Goal: Task Accomplishment & Management: Manage account settings

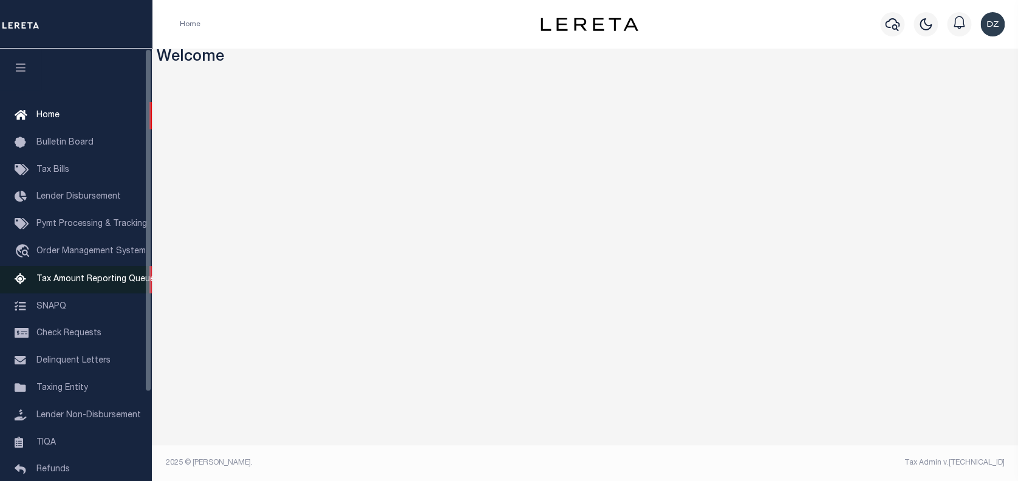
click at [117, 284] on span "Tax Amount Reporting Queue" at bounding box center [95, 279] width 118 height 9
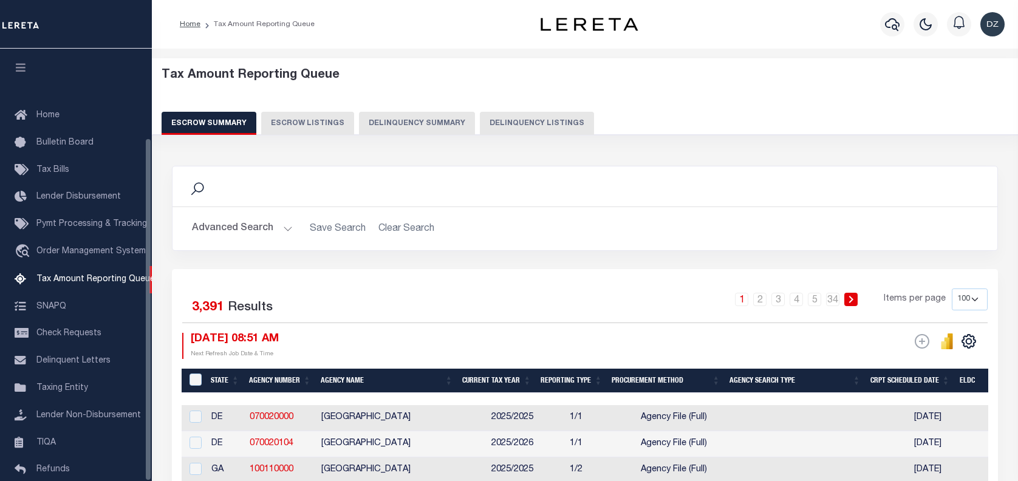
select select "100"
click at [888, 26] on icon "button" at bounding box center [892, 24] width 15 height 15
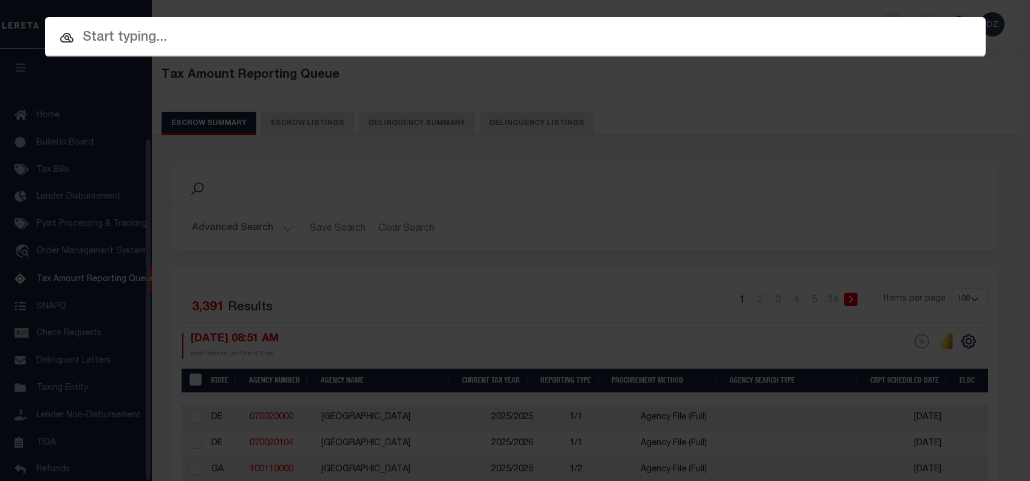
scroll to position [112, 0]
paste input "69109116"
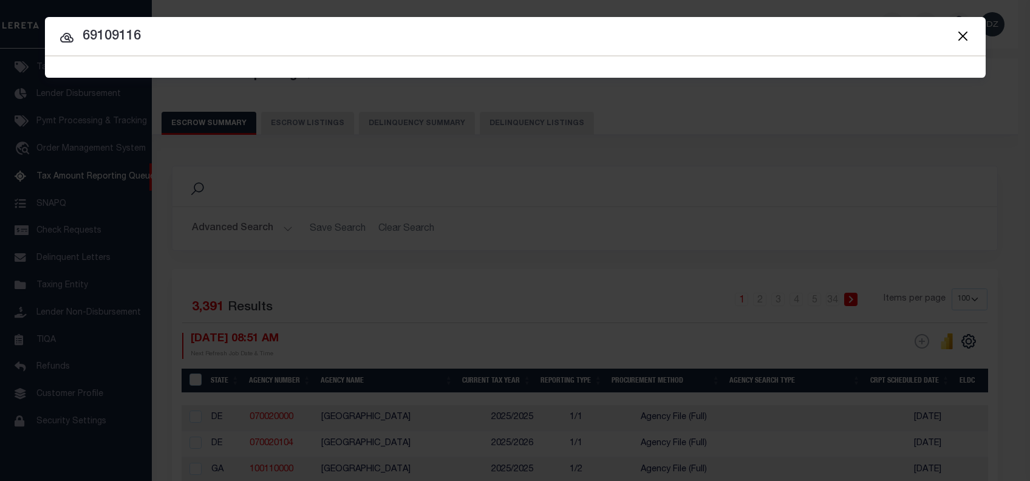
type input "69109116"
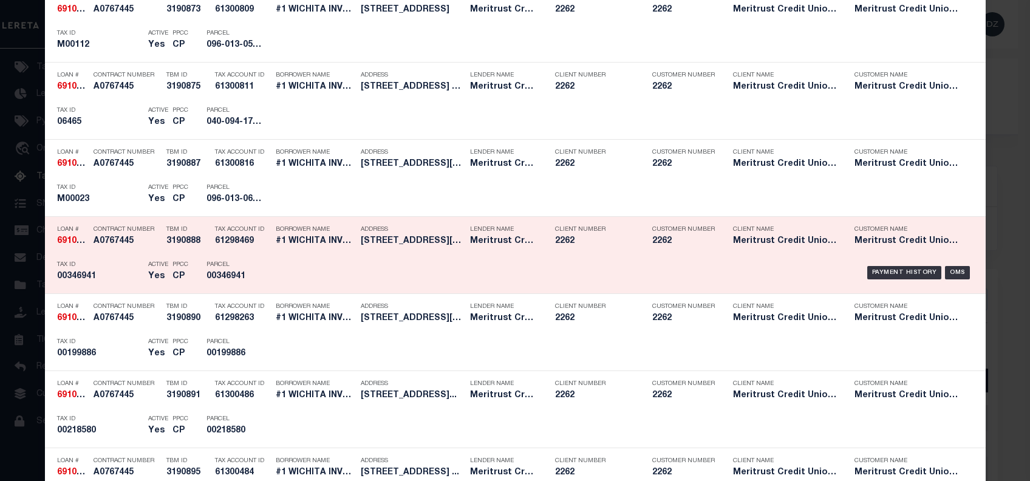
scroll to position [2684, 0]
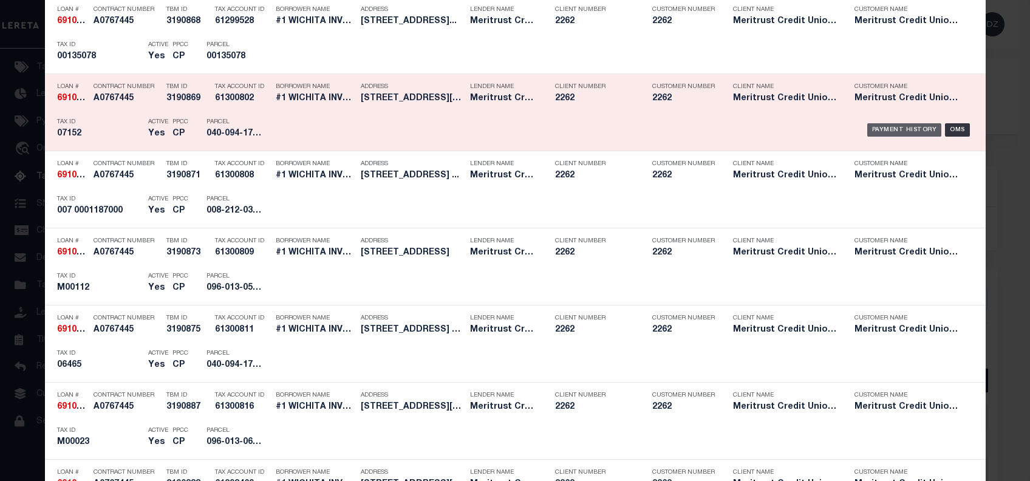
click at [881, 131] on div "Payment History" at bounding box center [904, 129] width 75 height 13
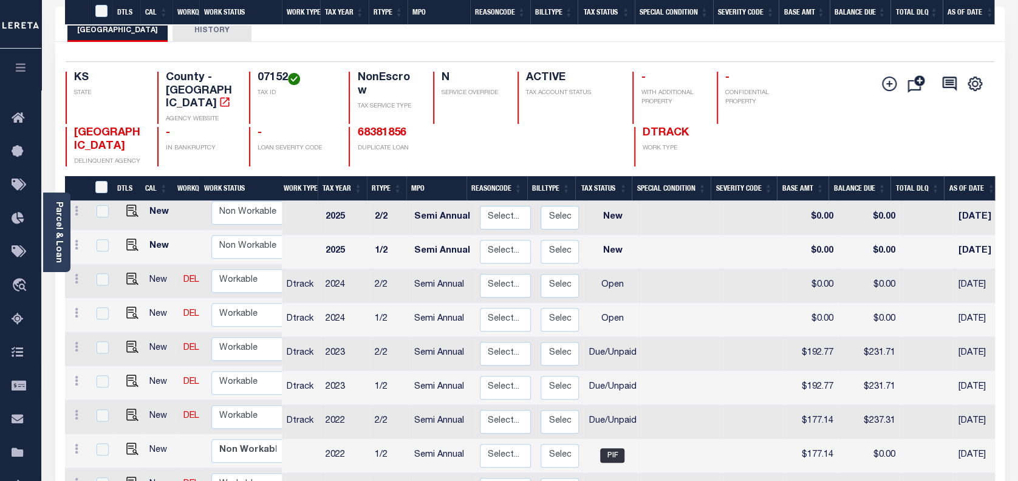
scroll to position [243, 0]
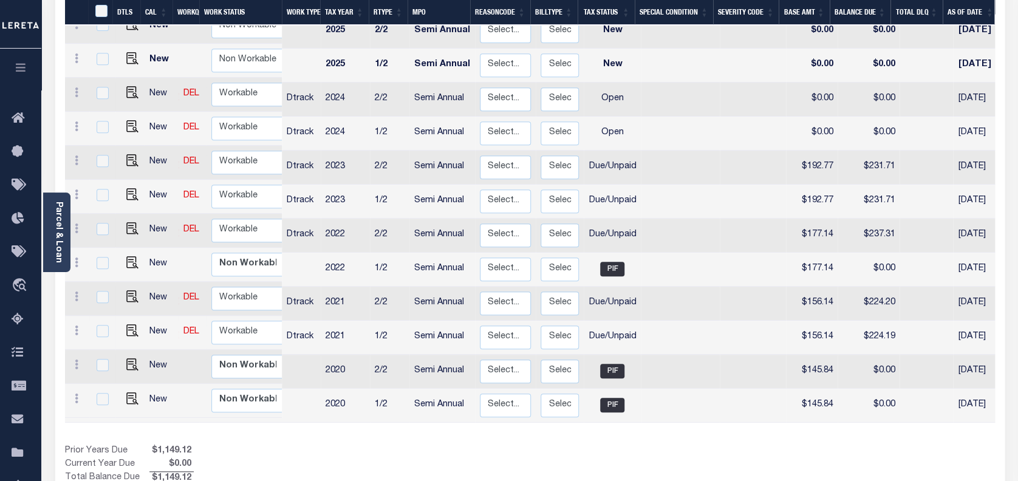
click at [122, 327] on link at bounding box center [129, 331] width 18 height 9
checkbox input "true"
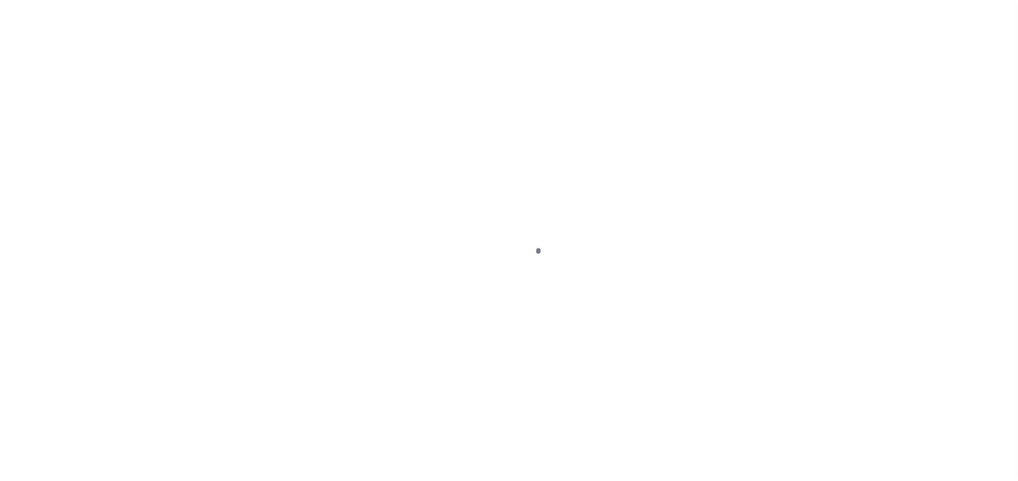
select select "DUE"
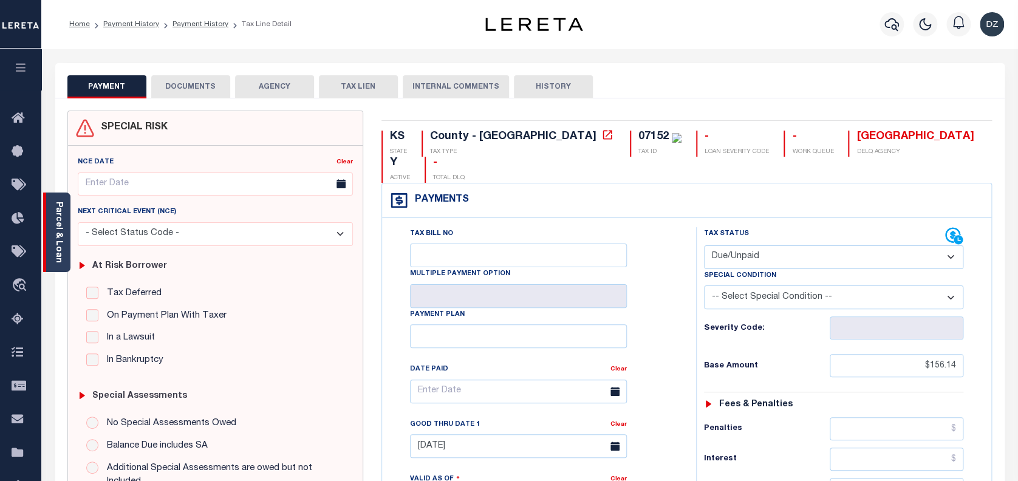
click at [64, 214] on div "Parcel & Loan" at bounding box center [56, 233] width 27 height 80
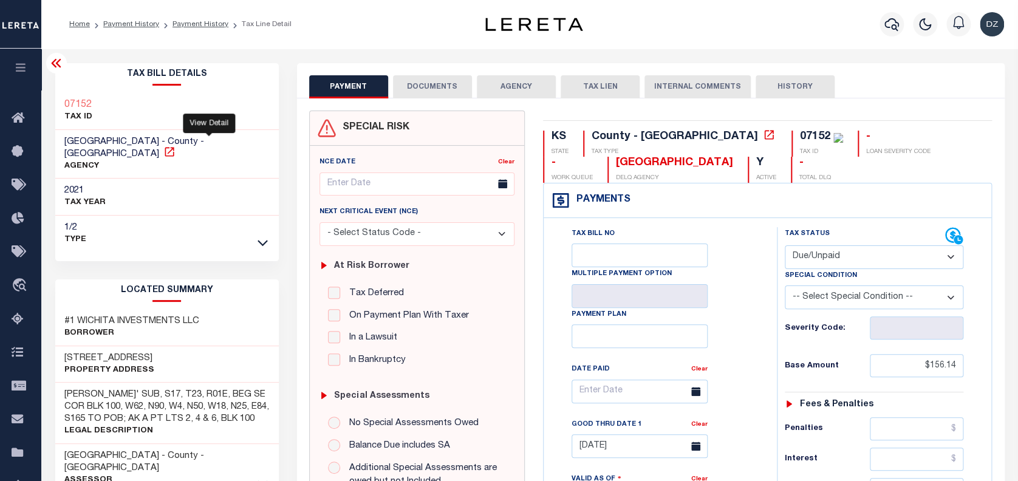
click at [174, 147] on icon at bounding box center [169, 151] width 9 height 9
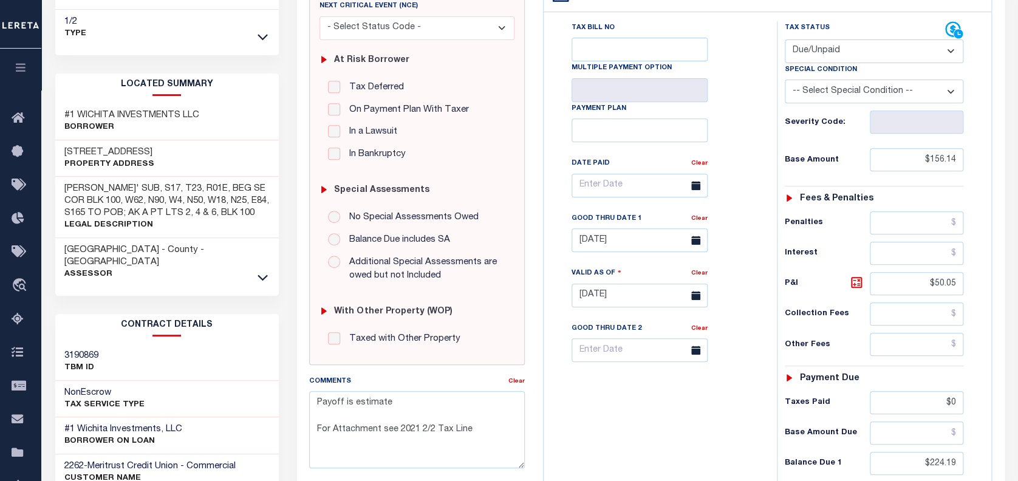
scroll to position [324, 0]
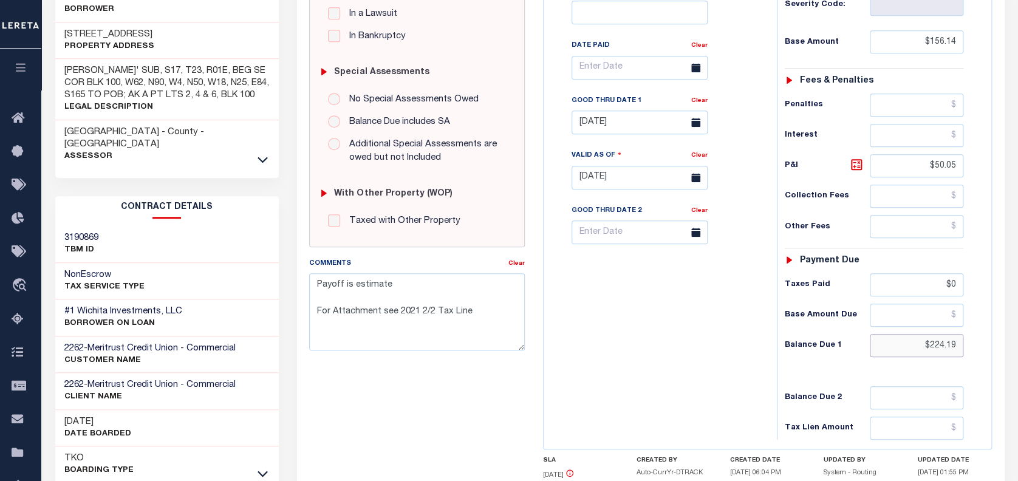
drag, startPoint x: 957, startPoint y: 343, endPoint x: 924, endPoint y: 339, distance: 32.5
click at [924, 339] on input "$224.19" at bounding box center [917, 345] width 94 height 23
paste input "215."
type input "$215.9"
type input "[DATE]"
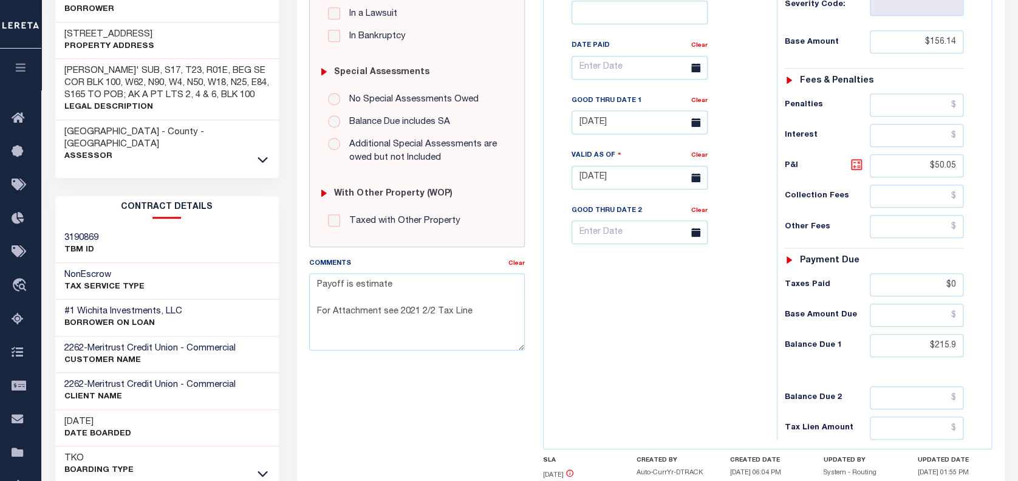
type input "$215.90"
click at [861, 165] on icon at bounding box center [856, 164] width 11 height 11
type input "$59.76"
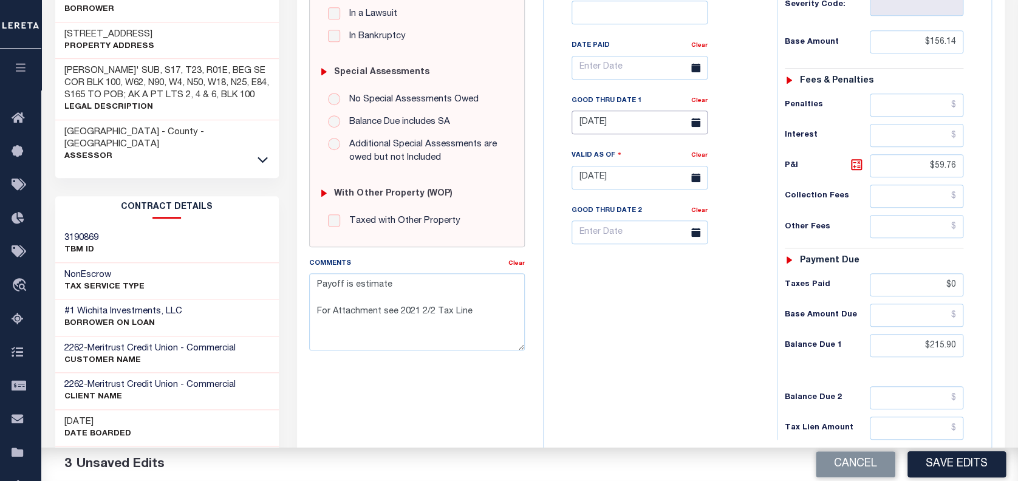
click at [628, 132] on input "09/30/2024" at bounding box center [640, 123] width 136 height 24
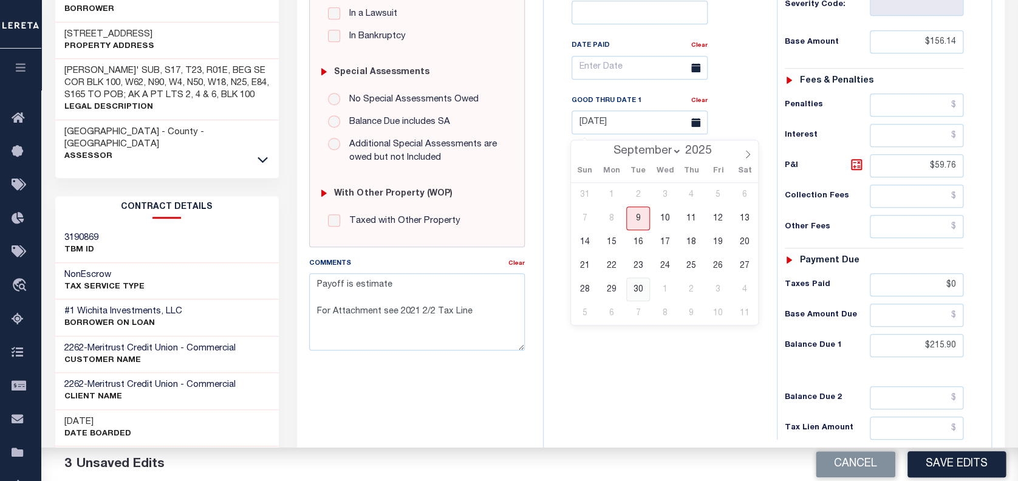
click at [637, 285] on span "30" at bounding box center [638, 290] width 24 height 24
type input "[DATE]"
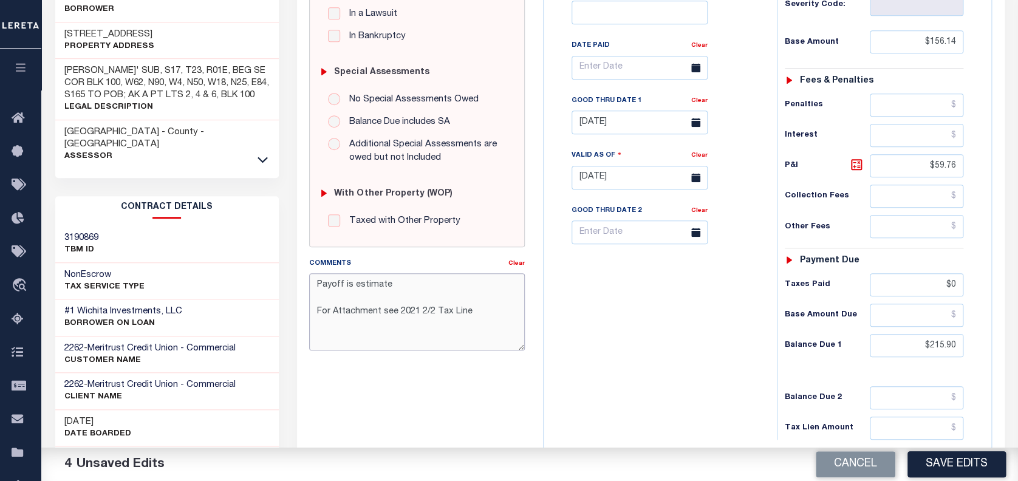
click at [461, 311] on textarea "Payoff is estimate For Attachment see 2021 2/2 Tax Line" at bounding box center [417, 311] width 216 height 77
drag, startPoint x: 481, startPoint y: 313, endPoint x: 270, endPoint y: 277, distance: 213.9
click at [270, 277] on div "Parcel & Loan Tax Bill Details 07152 TAX ID AGENCY 2021 TAX YEAR 2025 1/2" at bounding box center [529, 161] width 967 height 872
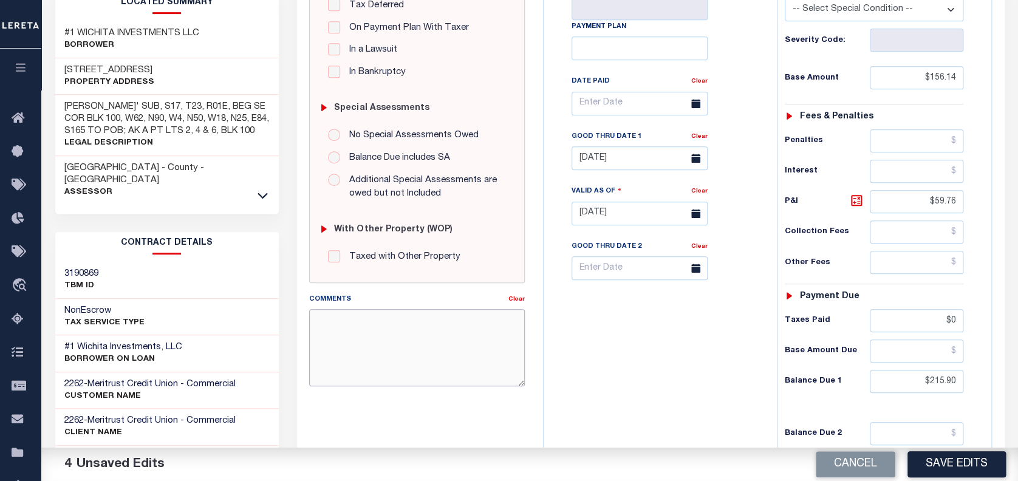
scroll to position [0, 0]
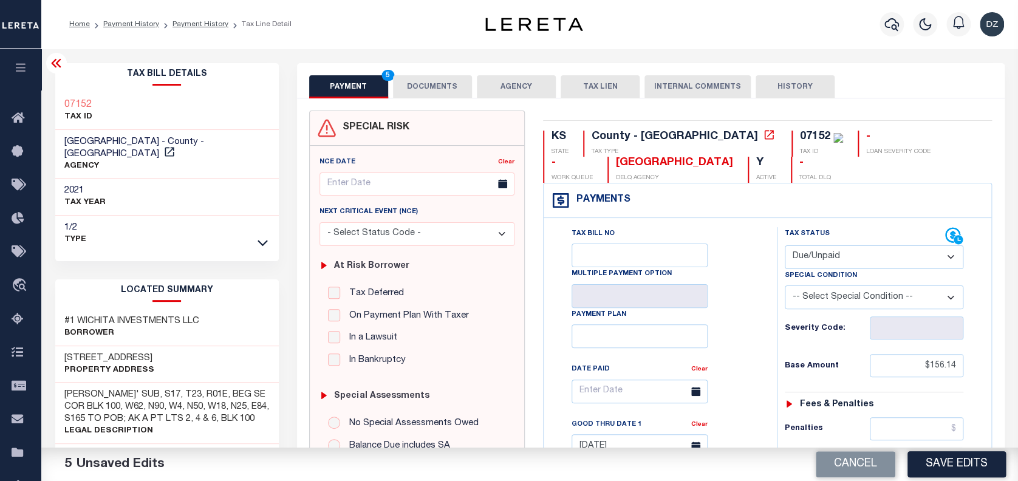
click at [428, 87] on button "DOCUMENTS" at bounding box center [432, 86] width 79 height 23
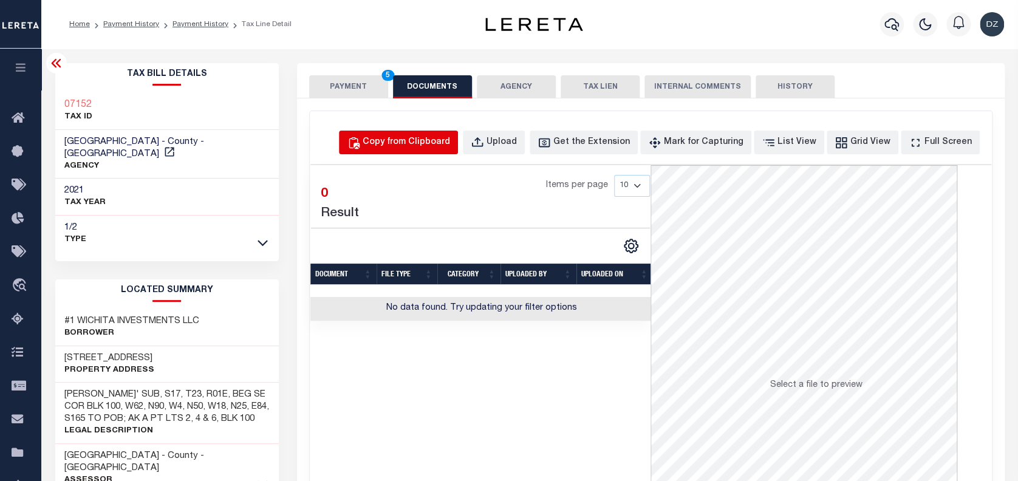
click at [408, 134] on button "Copy from Clipboard" at bounding box center [398, 143] width 119 height 24
select select "POP"
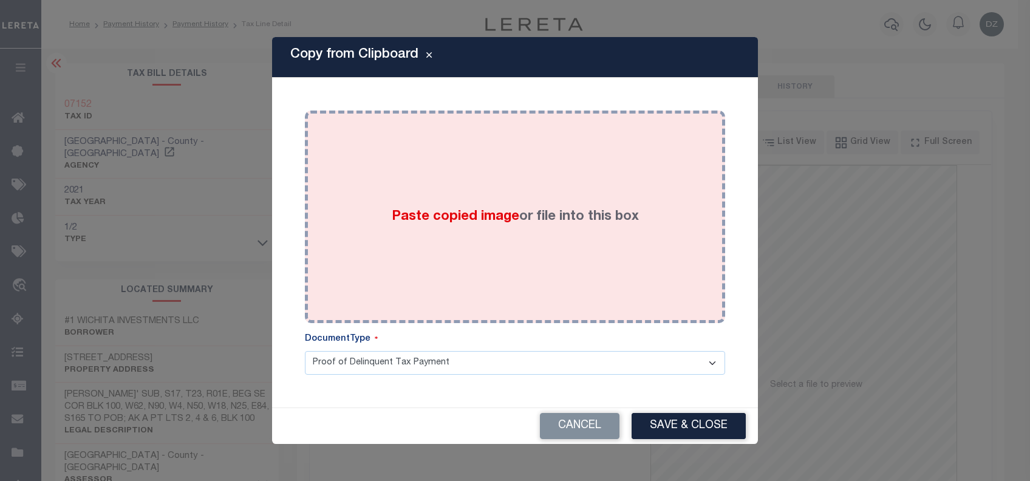
click at [459, 256] on div "Paste copied image or file into this box" at bounding box center [515, 217] width 402 height 194
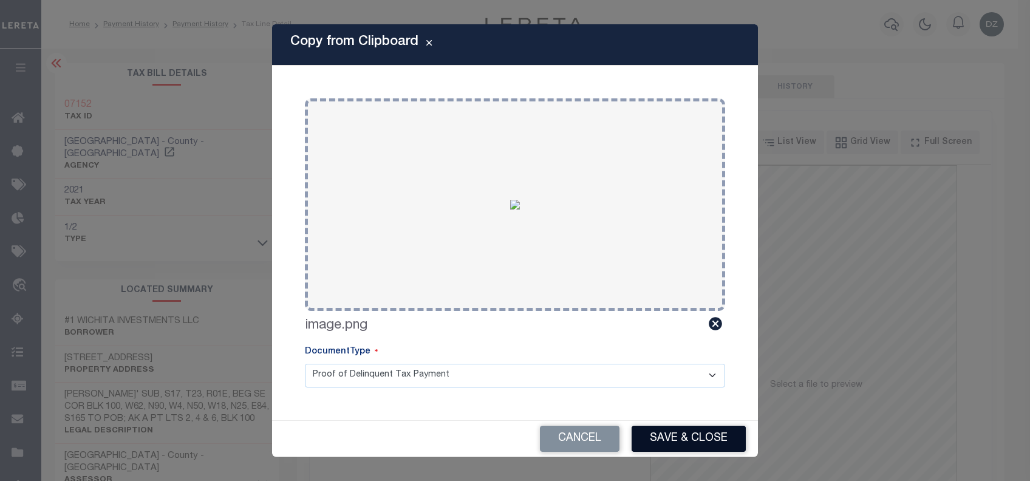
click at [678, 428] on button "Save & Close" at bounding box center [689, 439] width 114 height 26
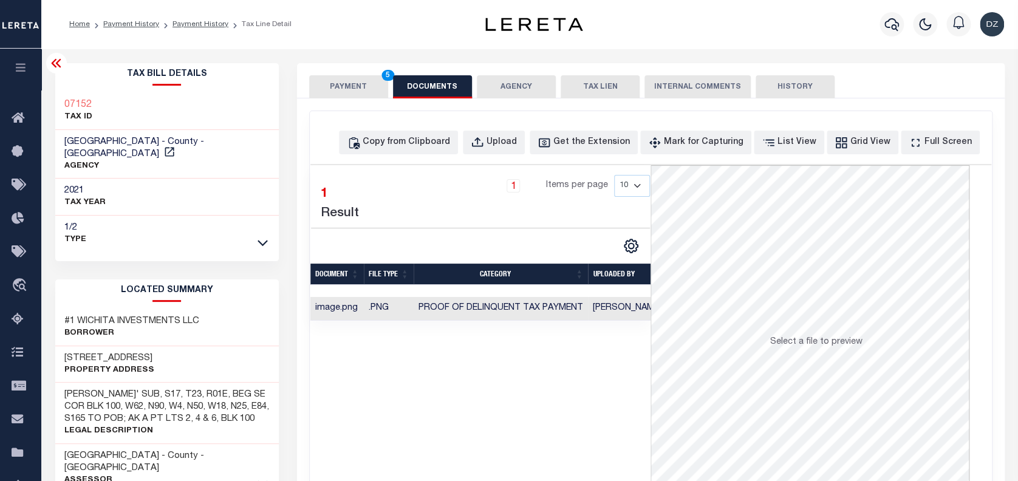
click at [343, 88] on button "PAYMENT 5" at bounding box center [348, 86] width 79 height 23
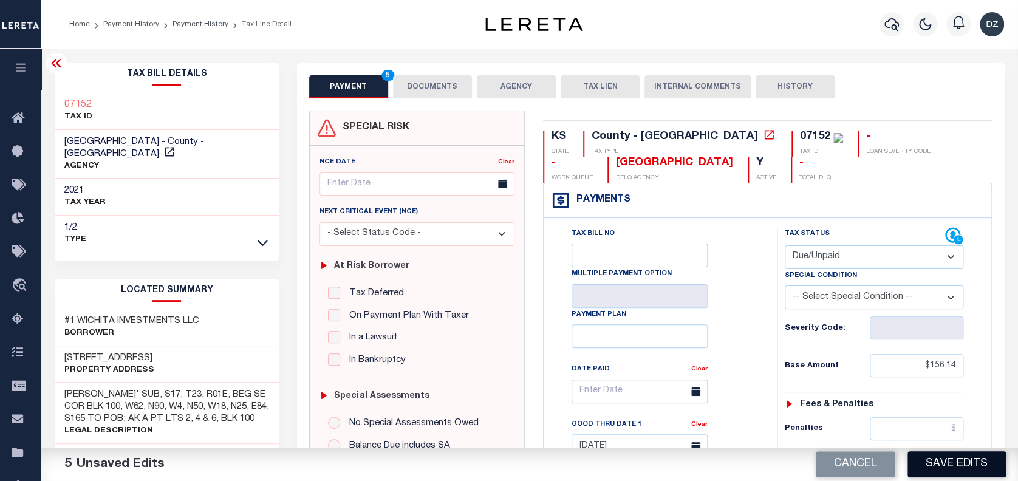
click at [983, 462] on button "Save Edits" at bounding box center [956, 464] width 98 height 26
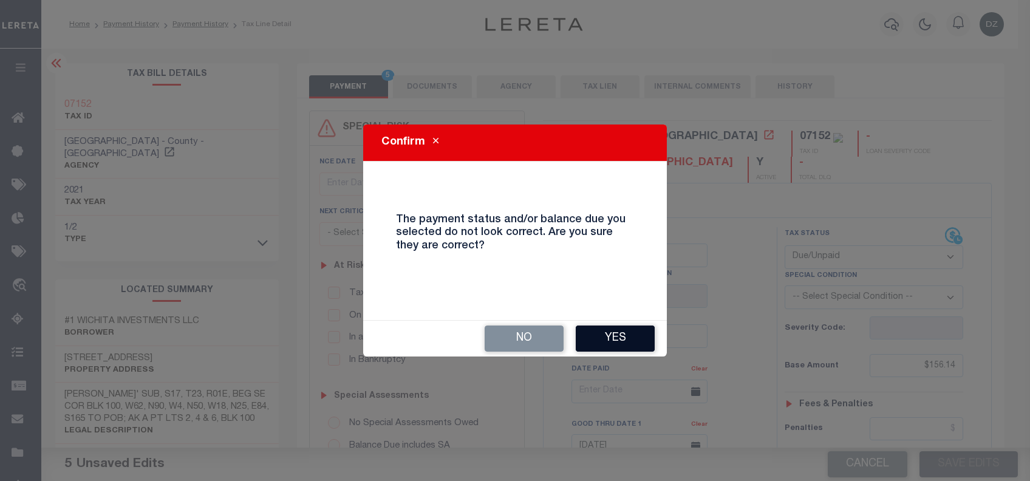
click at [607, 349] on button "Yes" at bounding box center [615, 339] width 79 height 26
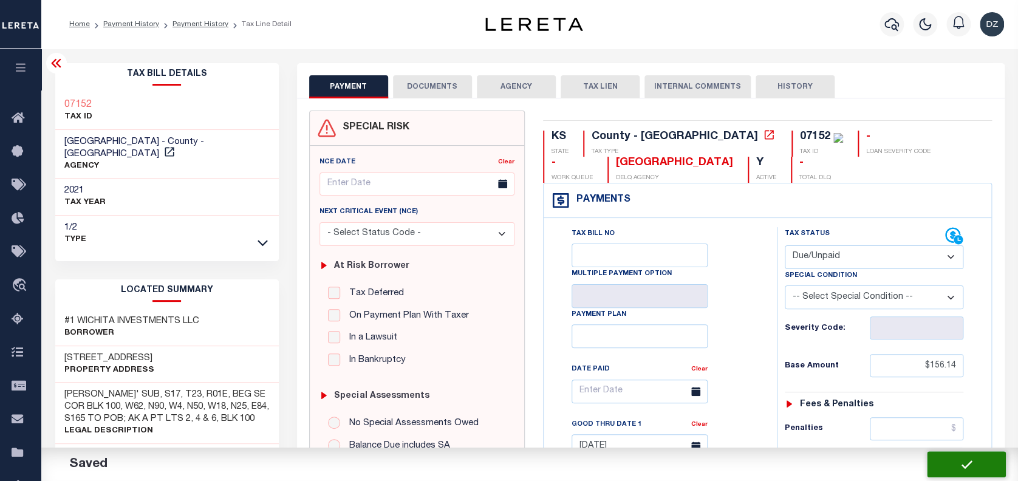
checkbox input "false"
type input "$156.14"
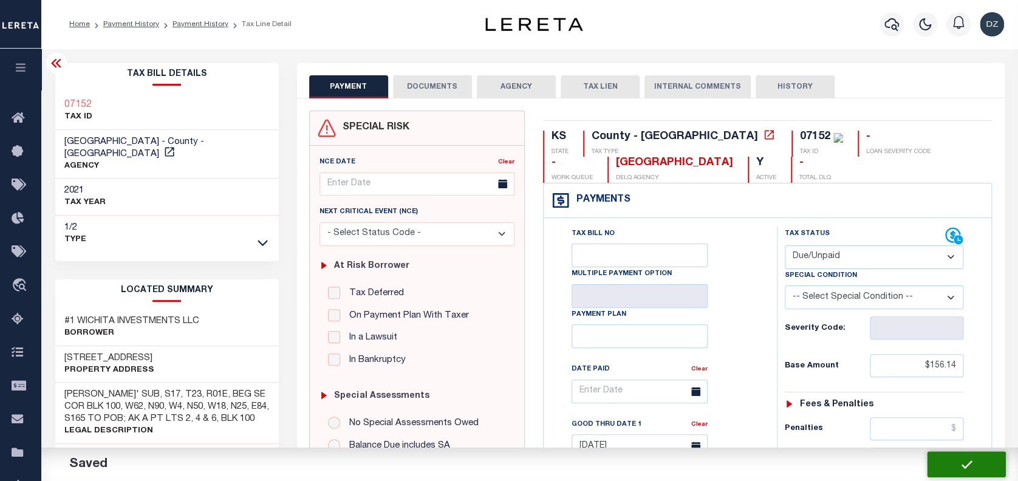
type input "$59.76"
type input "$0"
type input "$215.9"
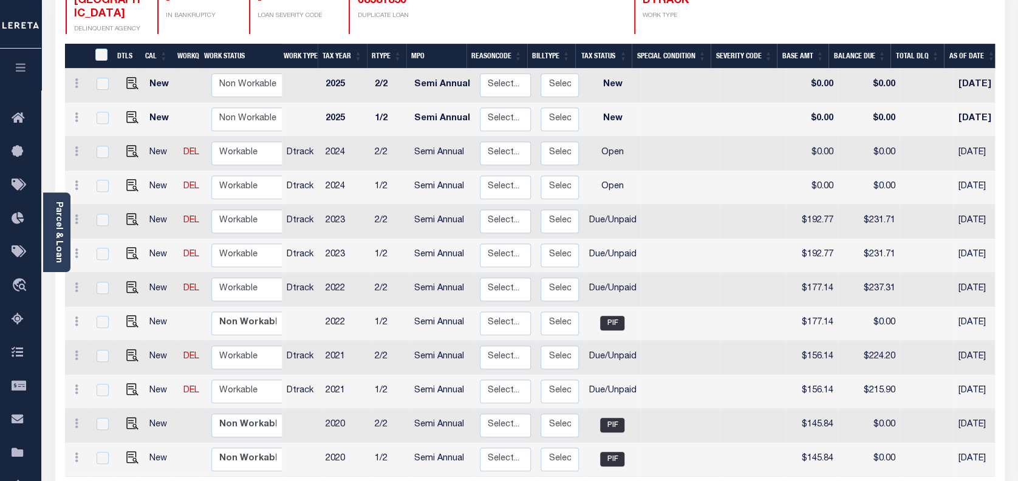
scroll to position [243, 0]
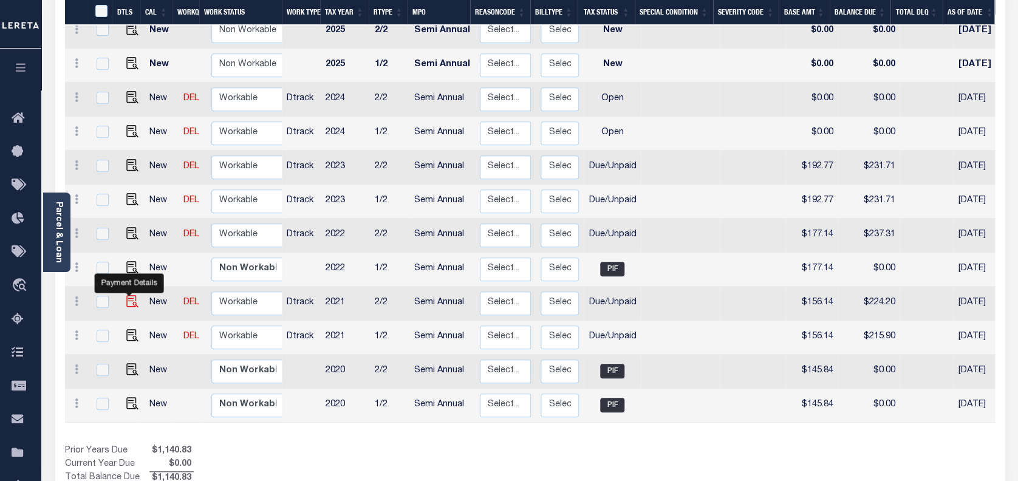
click at [126, 295] on img "" at bounding box center [132, 301] width 12 height 12
checkbox input "true"
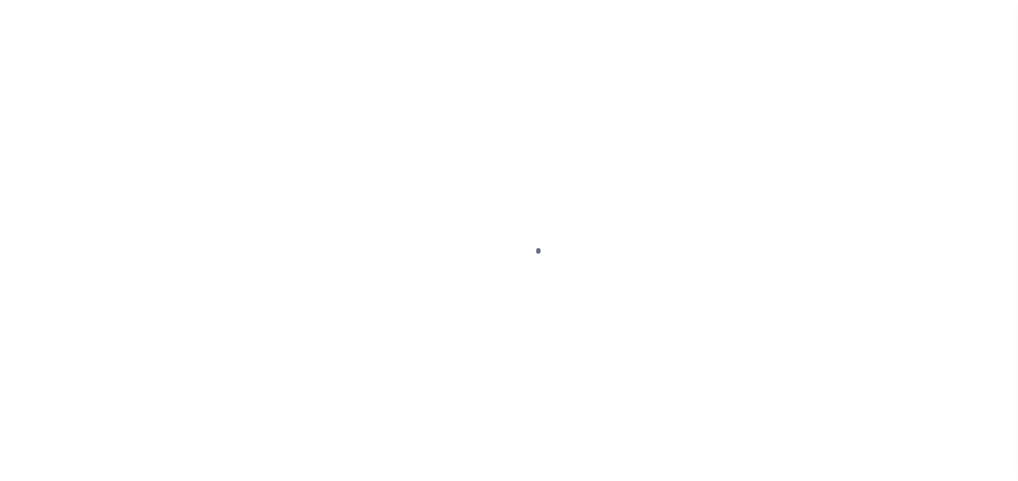
select select "DUE"
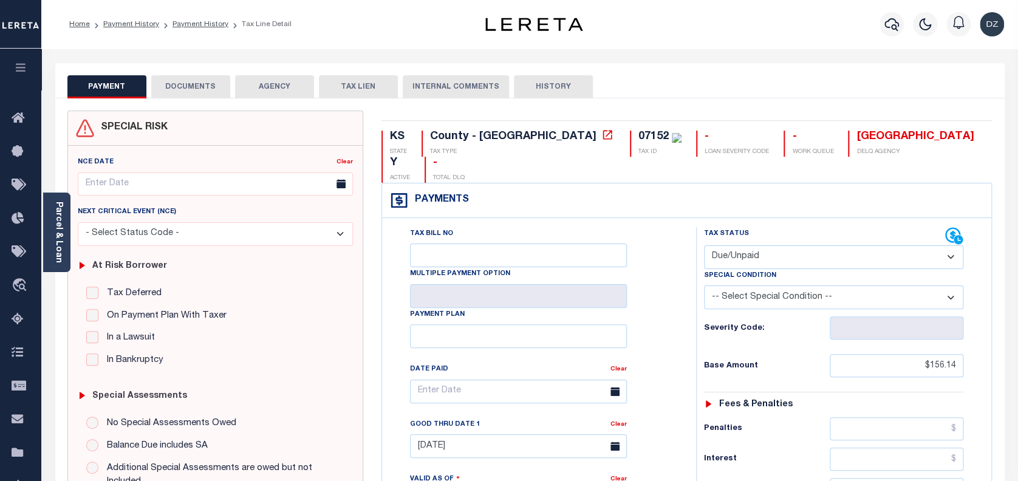
click at [198, 77] on button "DOCUMENTS" at bounding box center [190, 86] width 79 height 23
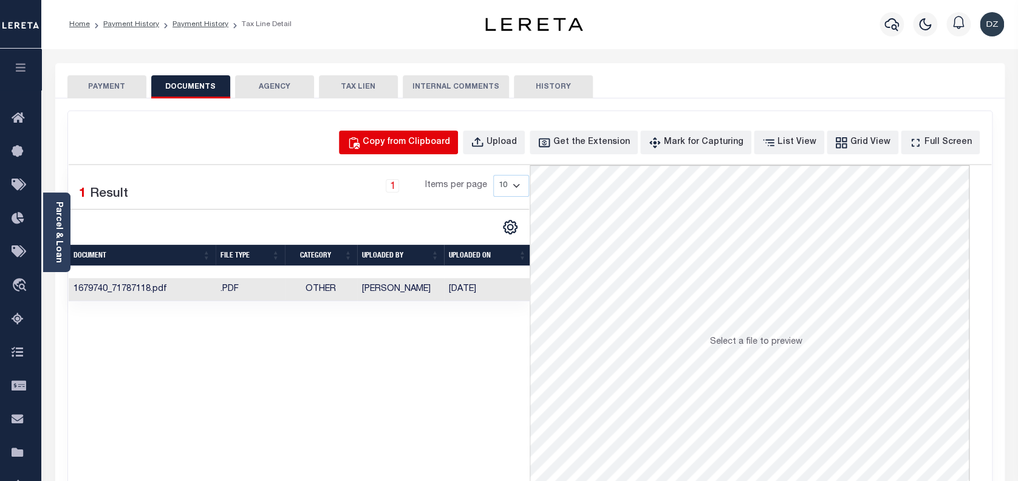
click at [394, 132] on button "Copy from Clipboard" at bounding box center [398, 143] width 119 height 24
select select "POP"
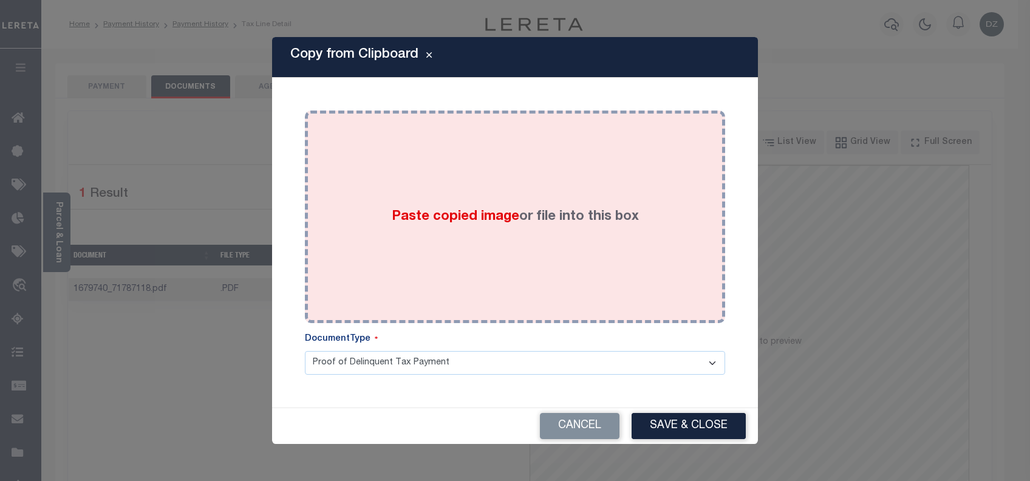
click at [420, 212] on span "Paste copied image" at bounding box center [456, 216] width 128 height 13
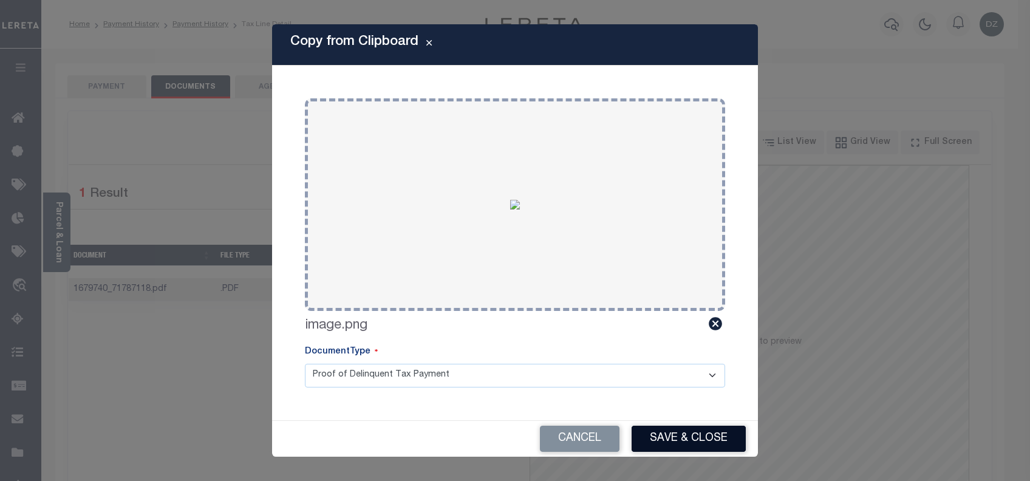
click at [651, 440] on button "Save & Close" at bounding box center [689, 439] width 114 height 26
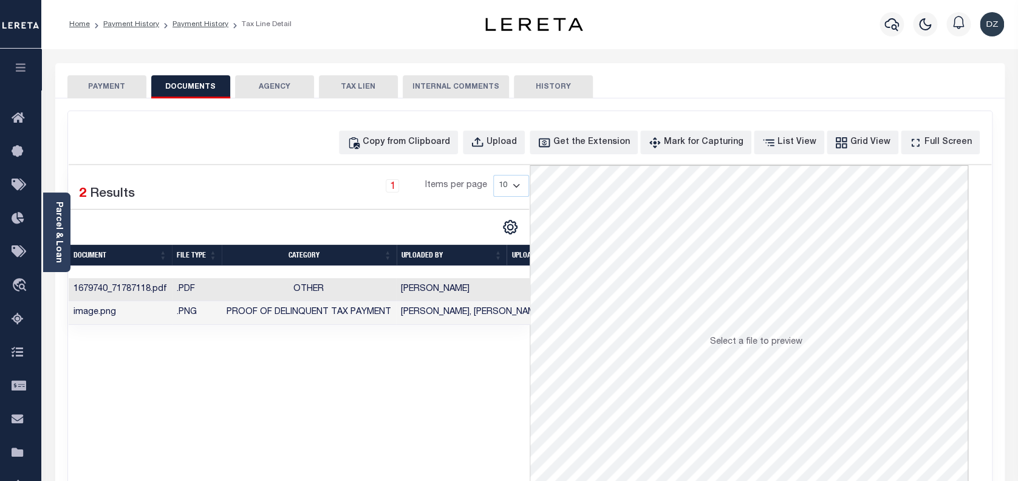
click at [76, 92] on button "PAYMENT" at bounding box center [106, 86] width 79 height 23
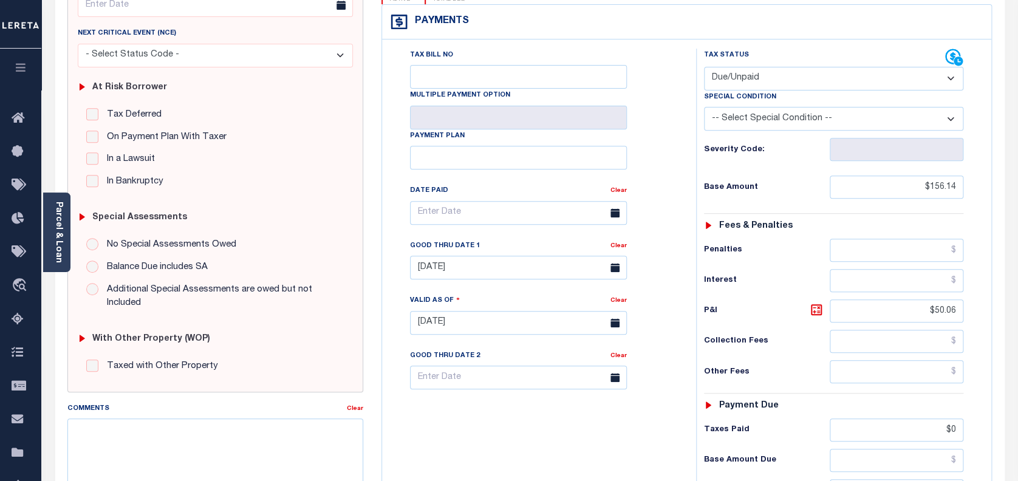
scroll to position [243, 0]
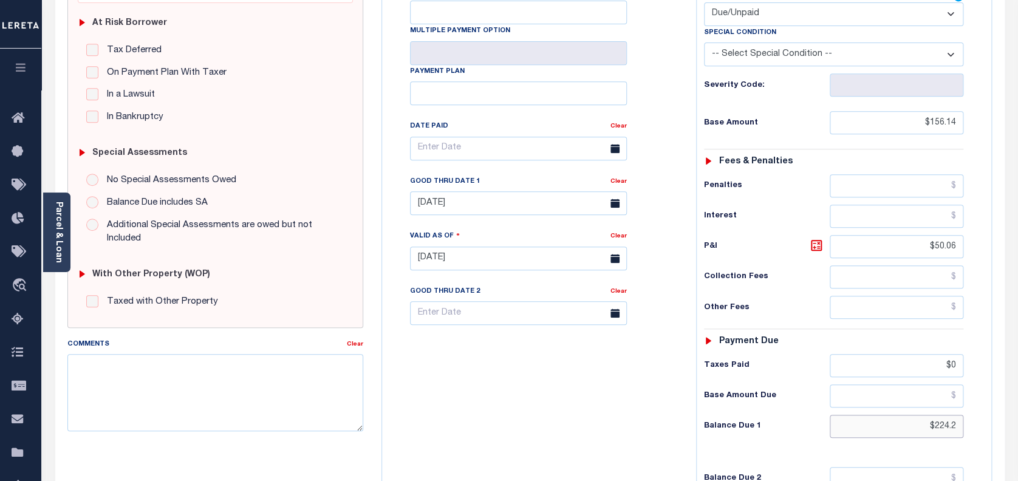
click at [959, 415] on input "$224.2" at bounding box center [897, 426] width 134 height 23
drag, startPoint x: 959, startPoint y: 404, endPoint x: 913, endPoint y: 394, distance: 46.6
click at [913, 415] on input "$224.2" at bounding box center [897, 426] width 134 height 23
paste input "215.9"
type input "$215.9"
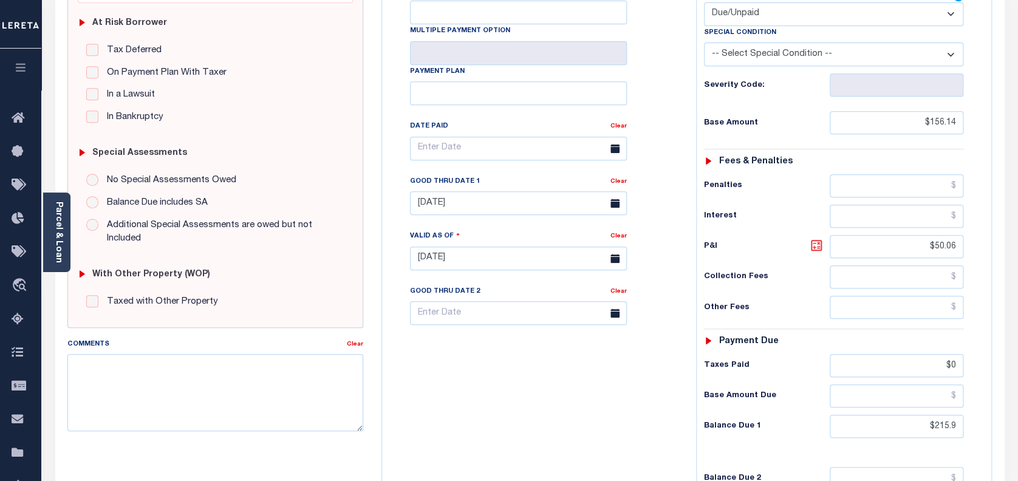
type input "[DATE]"
type input "$215.90"
click at [817, 238] on icon at bounding box center [816, 245] width 15 height 15
type input "$59.76"
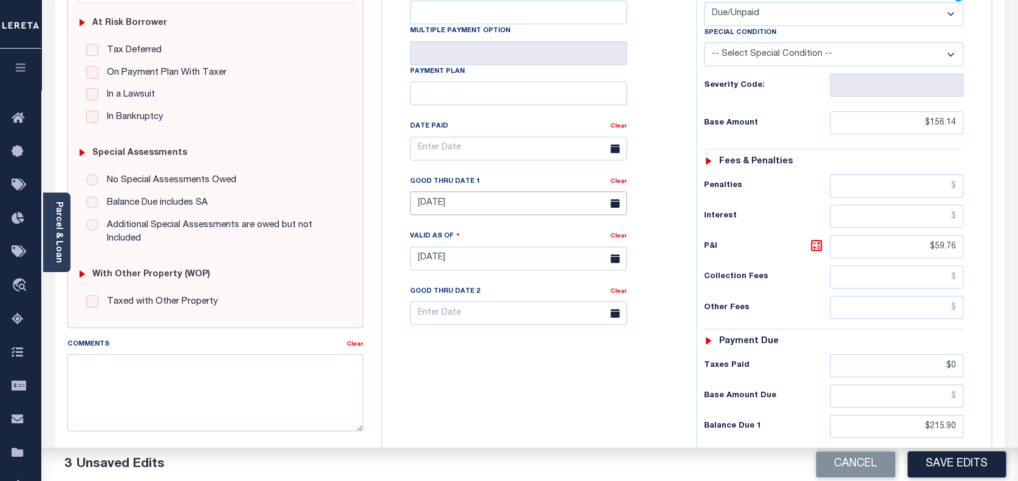
click at [473, 191] on input "[DATE]" at bounding box center [518, 203] width 217 height 24
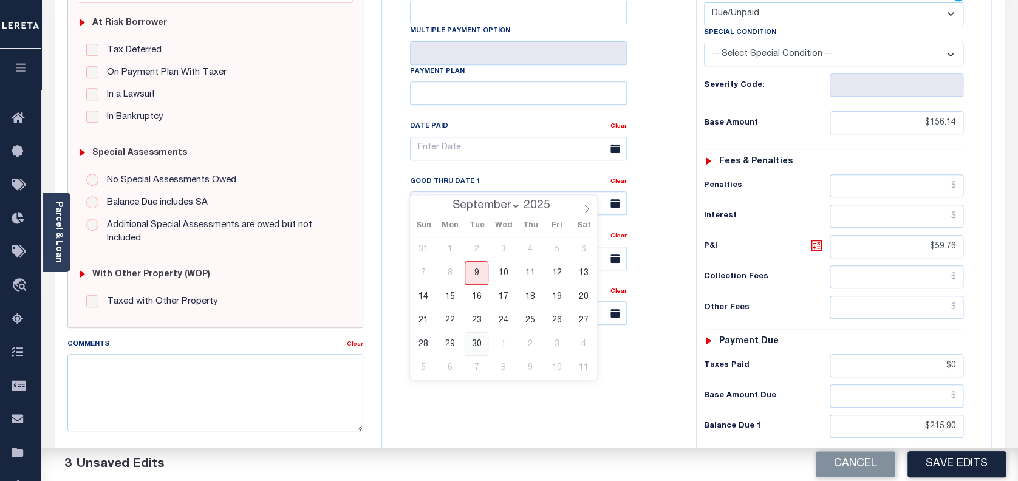
click at [475, 333] on span "30" at bounding box center [477, 344] width 24 height 24
type input "[DATE]"
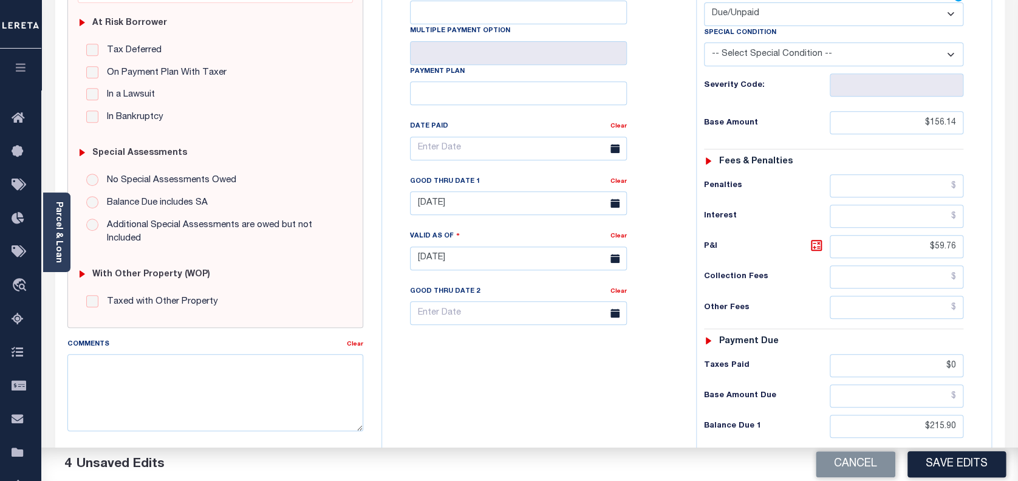
click at [935, 462] on button "Save Edits" at bounding box center [956, 464] width 98 height 26
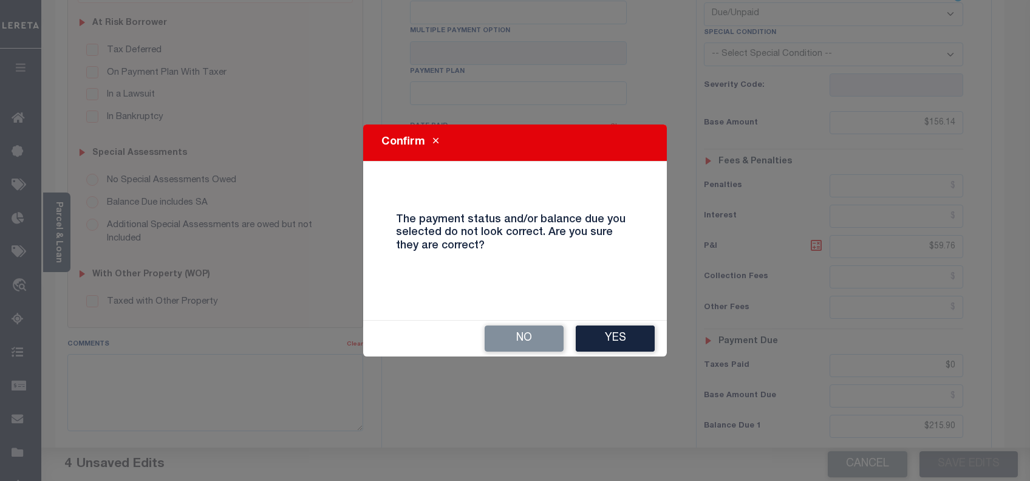
click at [633, 321] on div "No Yes" at bounding box center [515, 339] width 304 height 36
click at [635, 326] on button "Yes" at bounding box center [615, 339] width 79 height 26
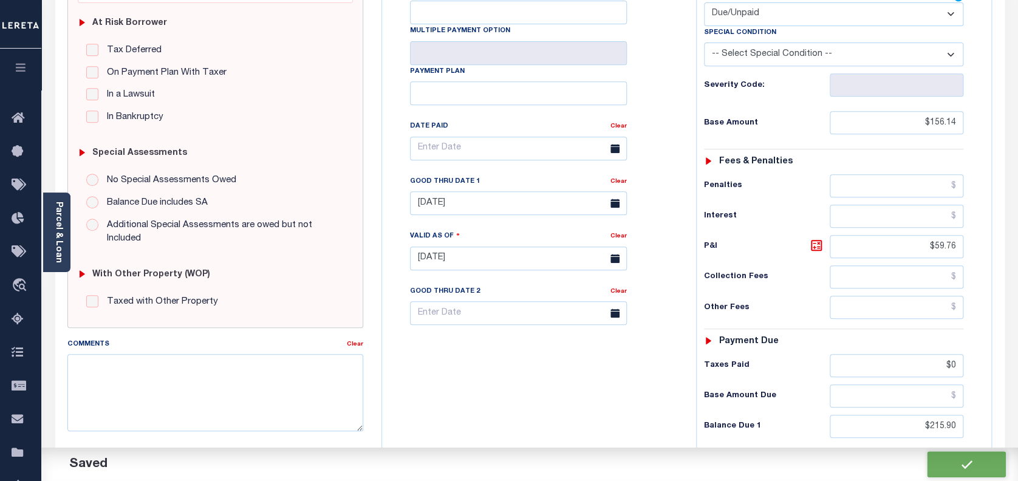
checkbox input "false"
type input "$156.14"
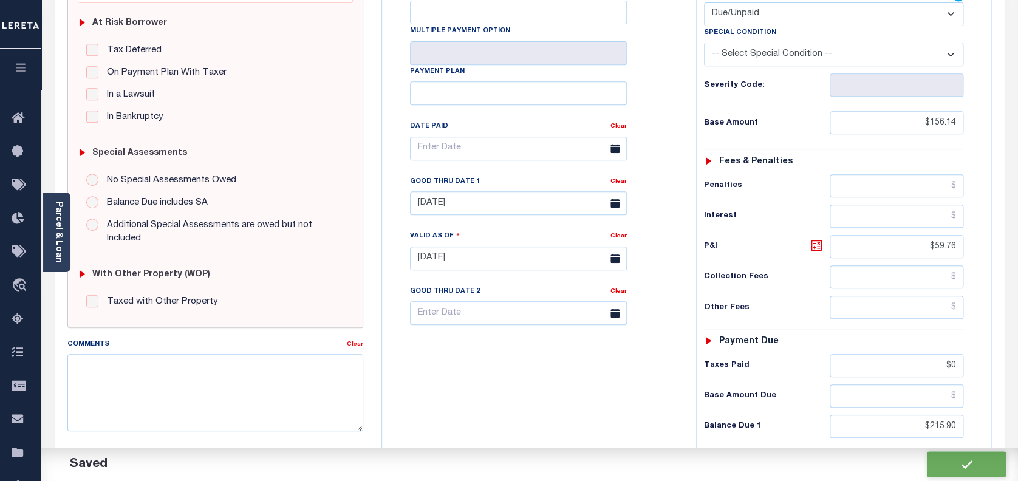
type input "$59.76"
type input "$0"
type input "$215.9"
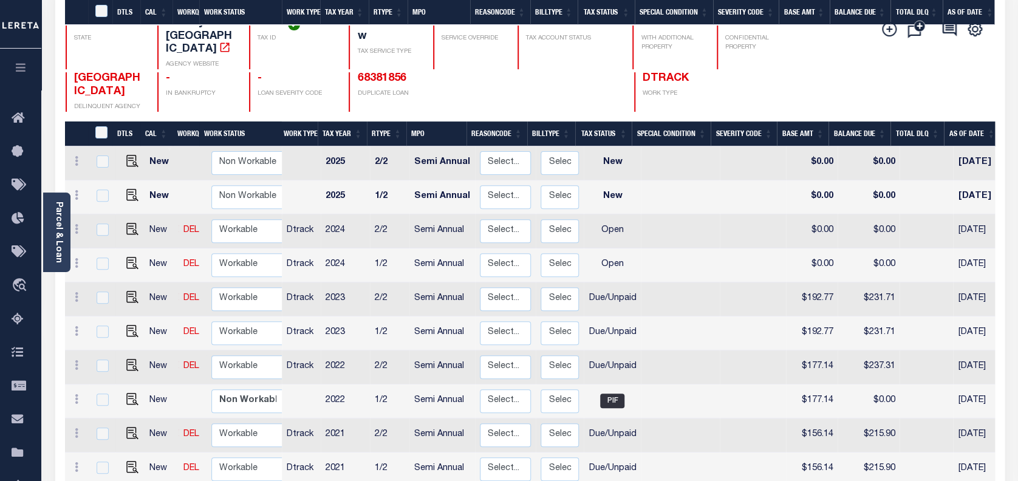
scroll to position [276, 0]
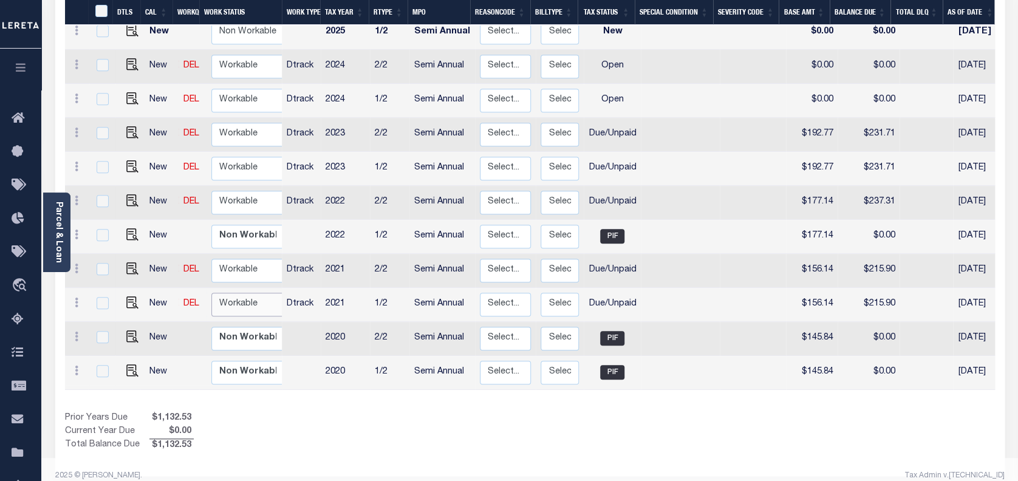
click at [255, 297] on select "Non Workable Workable" at bounding box center [247, 305] width 73 height 24
checkbox input "true"
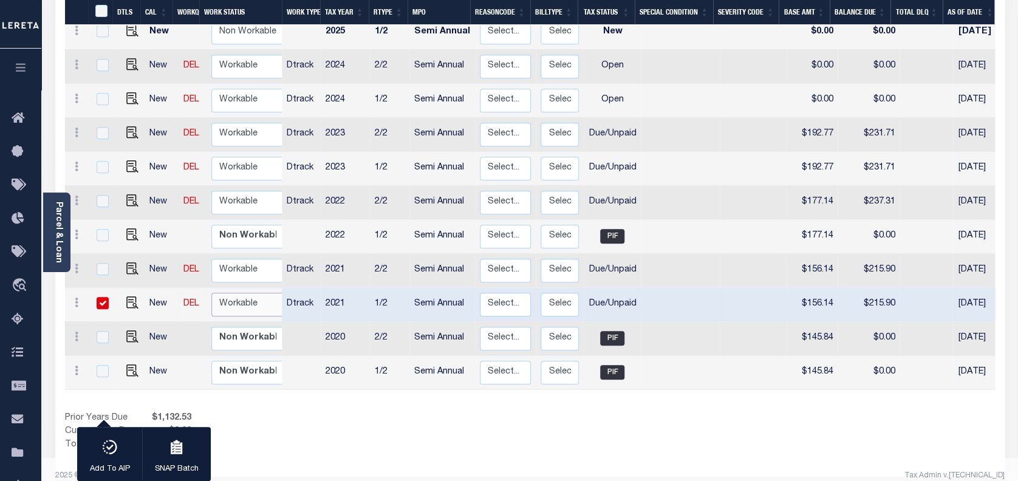
select select "true"
click at [211, 293] on select "Non Workable Workable" at bounding box center [247, 305] width 73 height 24
checkbox input "false"
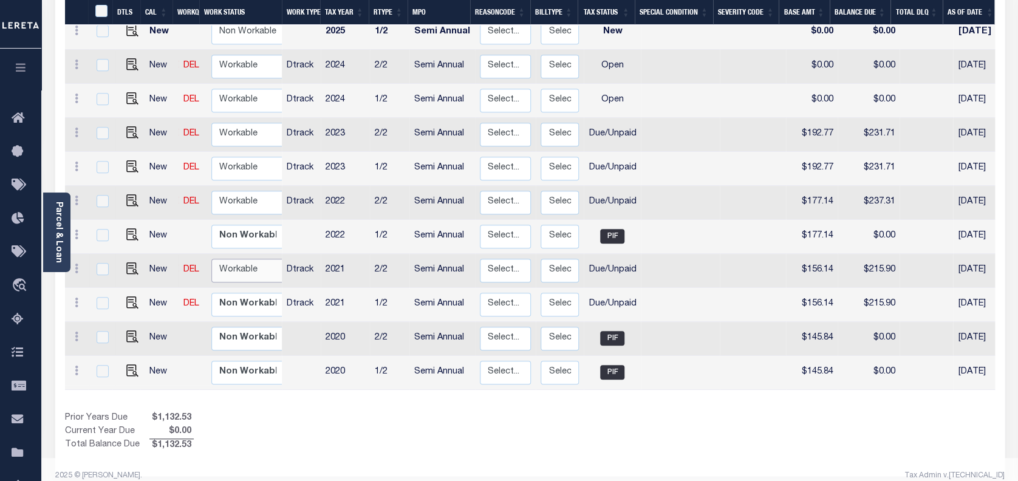
click at [227, 259] on select "Non Workable Workable" at bounding box center [247, 271] width 73 height 24
checkbox input "true"
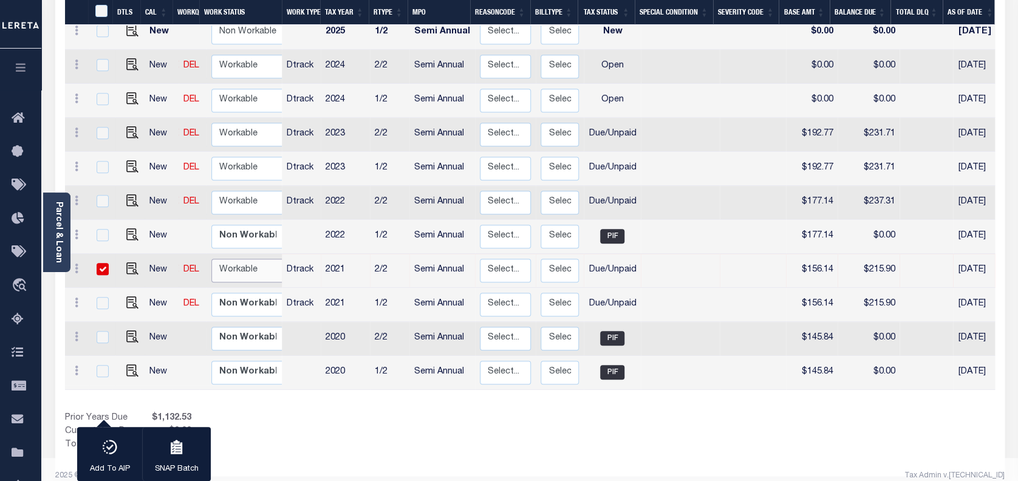
select select "true"
click at [211, 259] on select "Non Workable Workable" at bounding box center [247, 271] width 73 height 24
checkbox input "false"
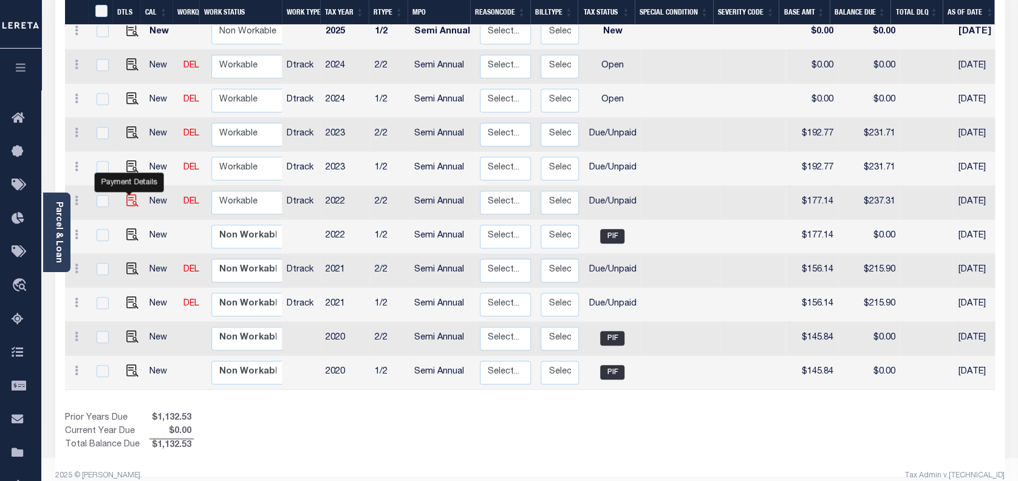
click at [132, 194] on img "" at bounding box center [132, 200] width 12 height 12
checkbox input "true"
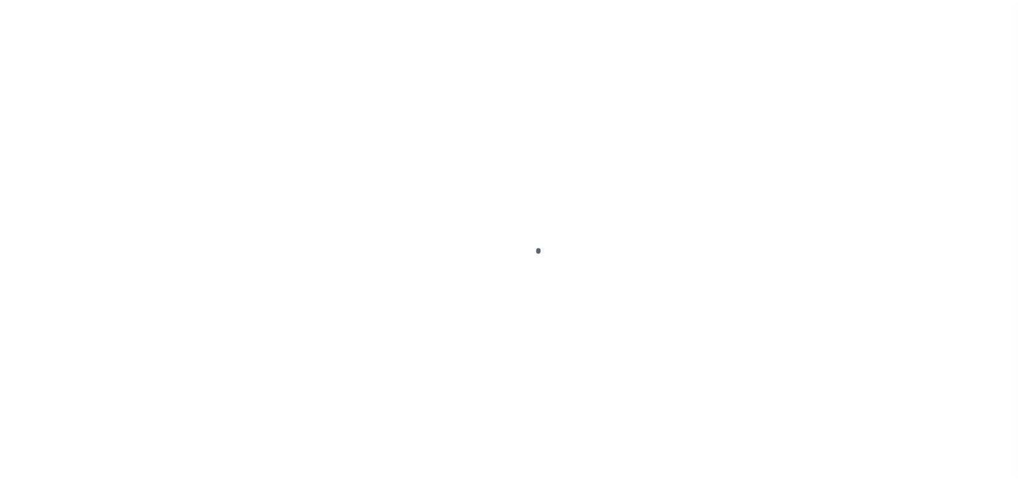
select select "DUE"
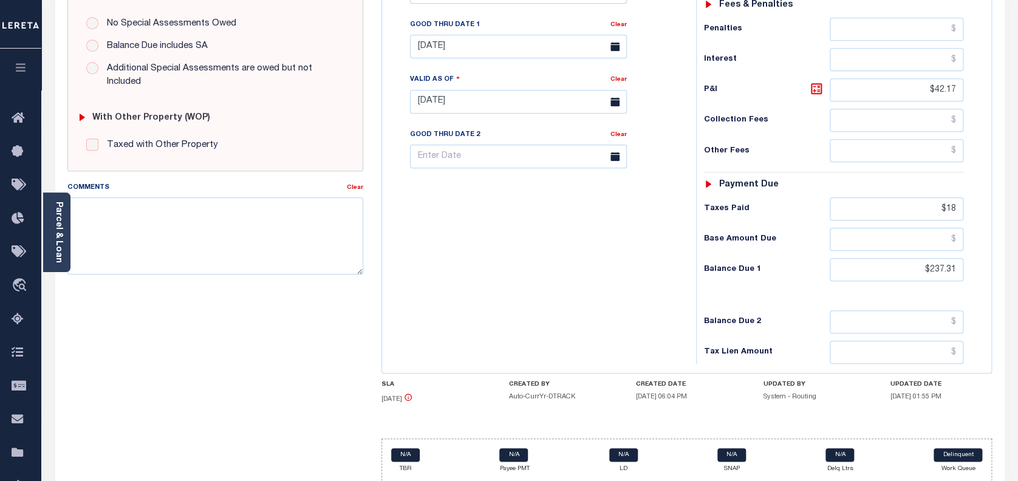
scroll to position [404, 0]
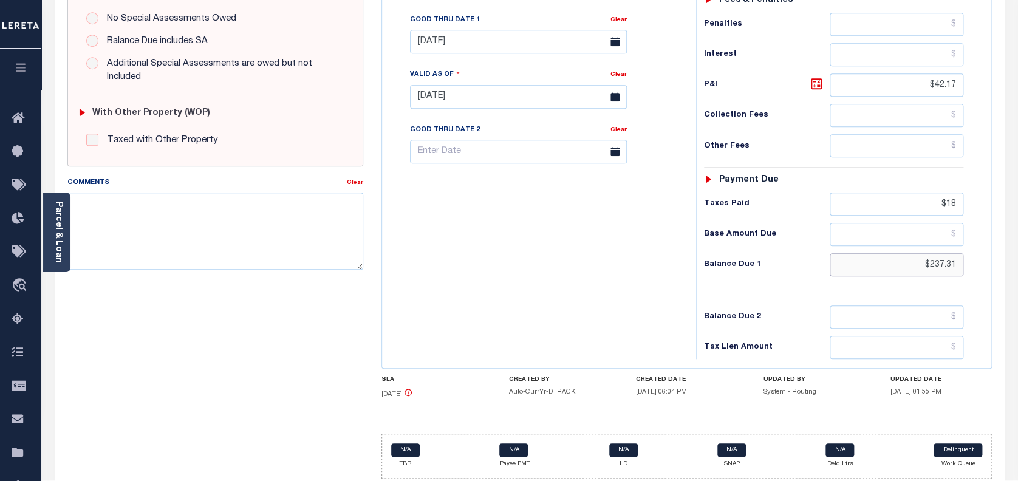
drag, startPoint x: 957, startPoint y: 243, endPoint x: 913, endPoint y: 237, distance: 43.5
click at [913, 253] on input "$237.31" at bounding box center [897, 264] width 134 height 23
paste input "232.84"
type input "$232.84"
type input "[DATE]"
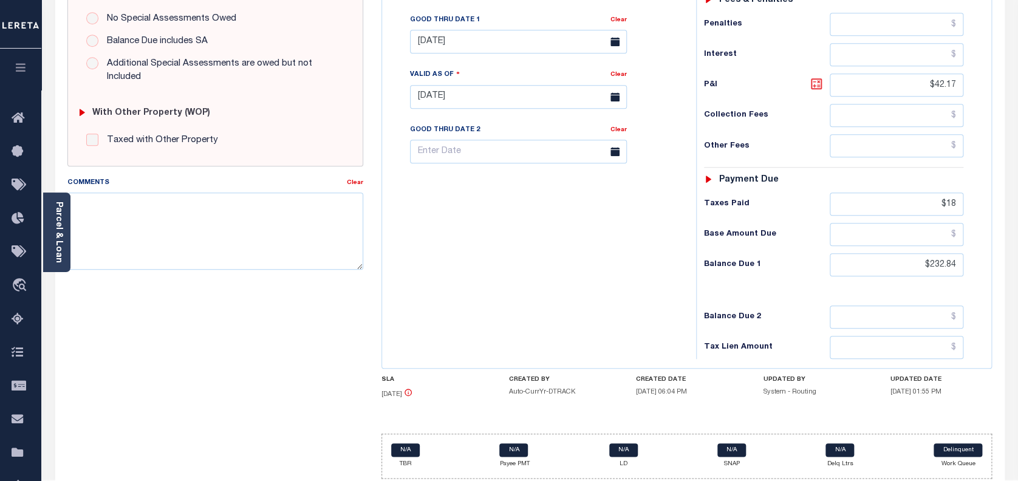
click at [817, 77] on icon at bounding box center [816, 84] width 15 height 15
type input "$55.70"
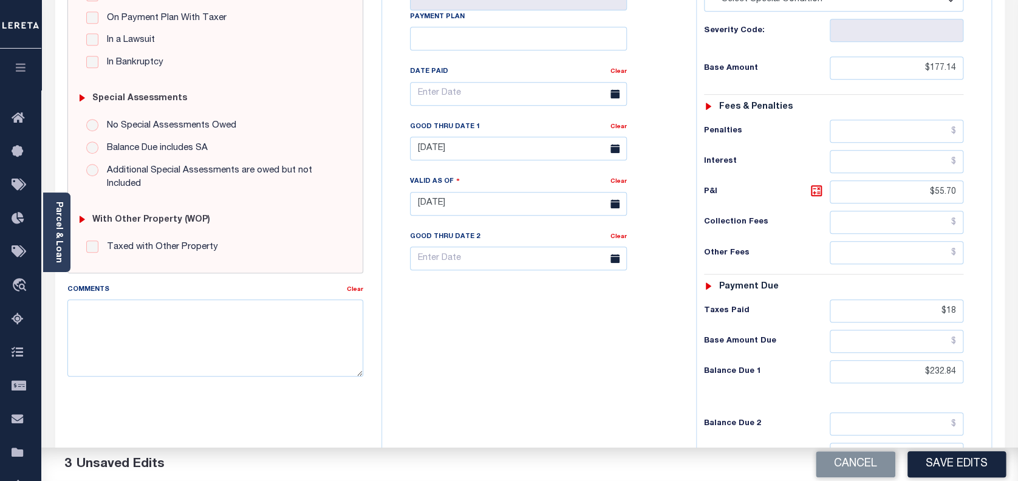
scroll to position [243, 0]
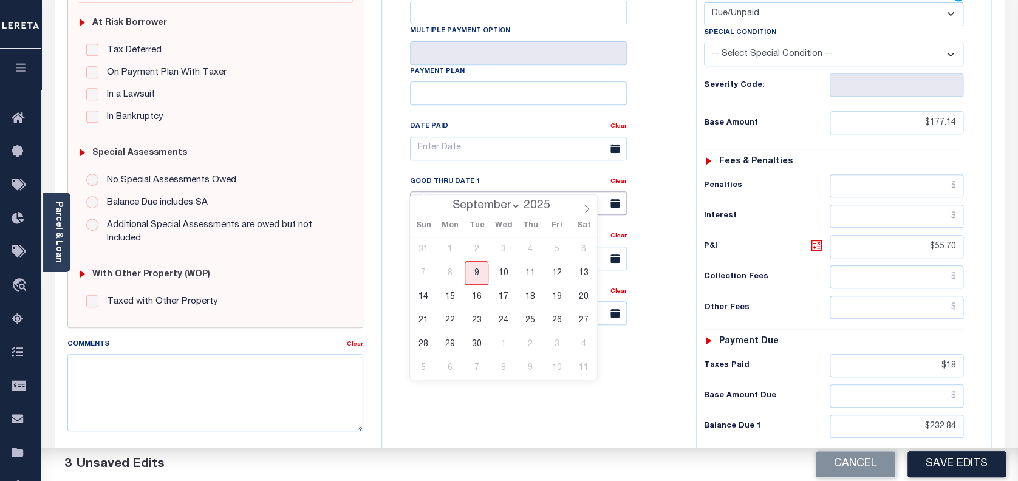
click at [481, 191] on input "[DATE]" at bounding box center [518, 203] width 217 height 24
click at [474, 340] on span "30" at bounding box center [477, 344] width 24 height 24
type input "[DATE]"
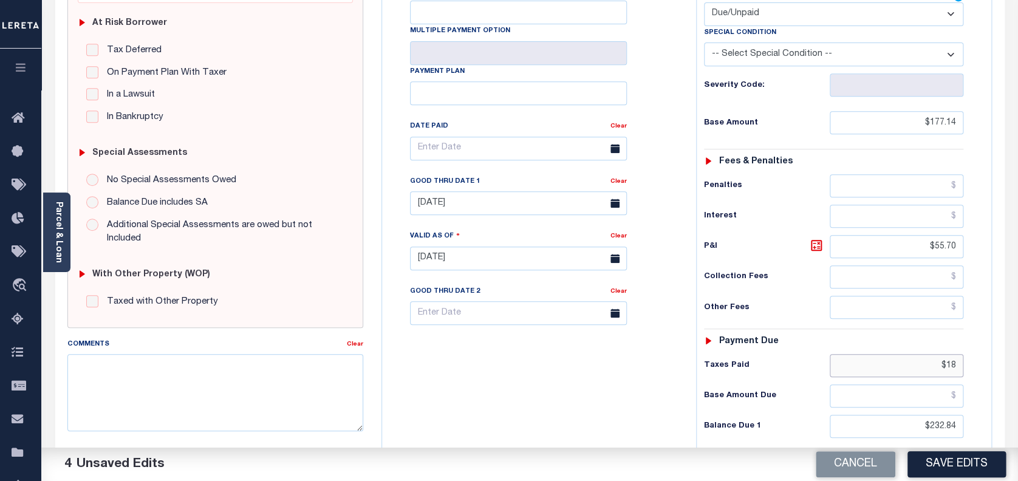
drag, startPoint x: 955, startPoint y: 340, endPoint x: 930, endPoint y: 339, distance: 24.9
click at [930, 354] on input "$18" at bounding box center [897, 365] width 134 height 23
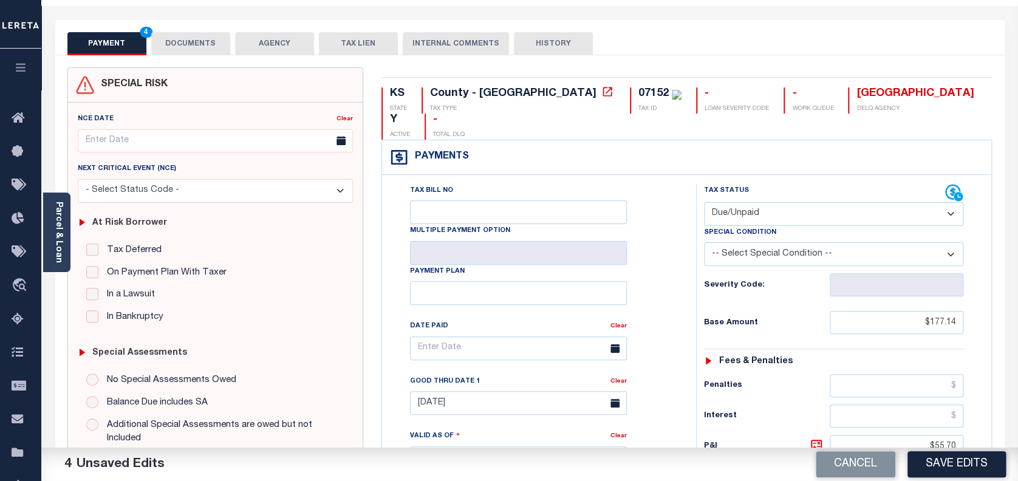
scroll to position [0, 0]
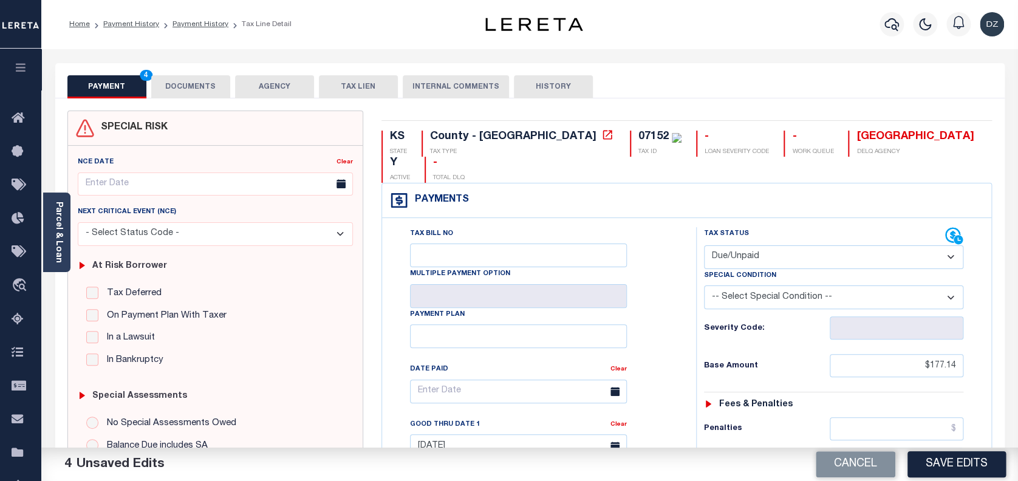
click at [207, 81] on button "DOCUMENTS" at bounding box center [190, 86] width 79 height 23
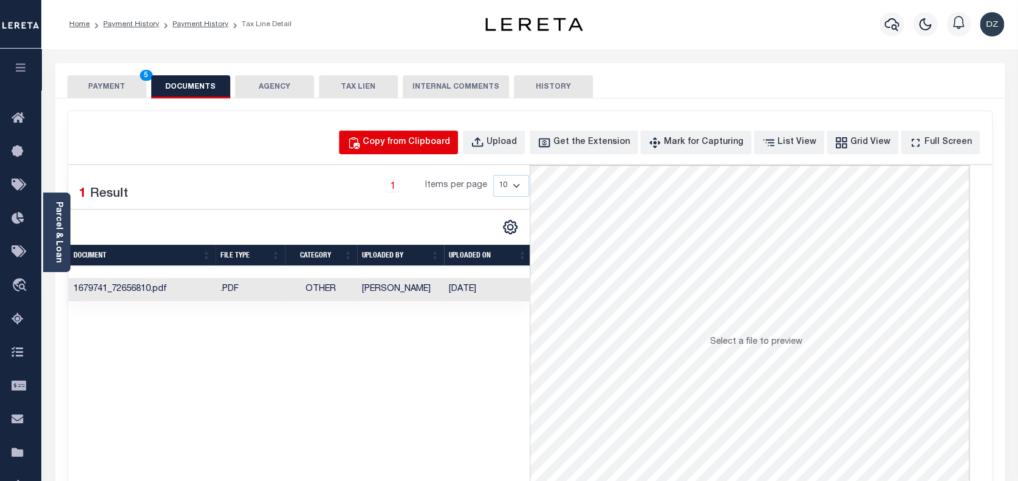
click at [450, 141] on div "Copy from Clipboard" at bounding box center [406, 142] width 87 height 13
select select "POP"
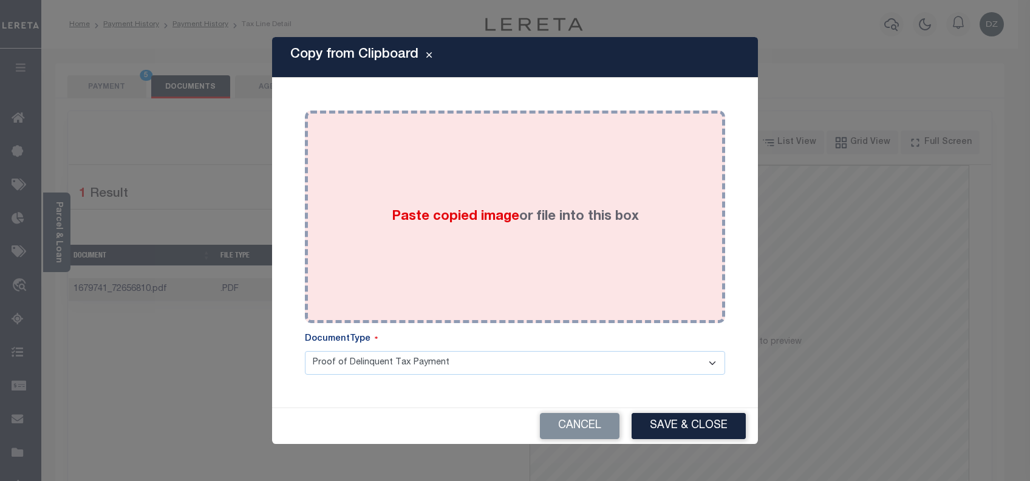
click at [492, 205] on div "Paste copied image or file into this box" at bounding box center [515, 217] width 402 height 194
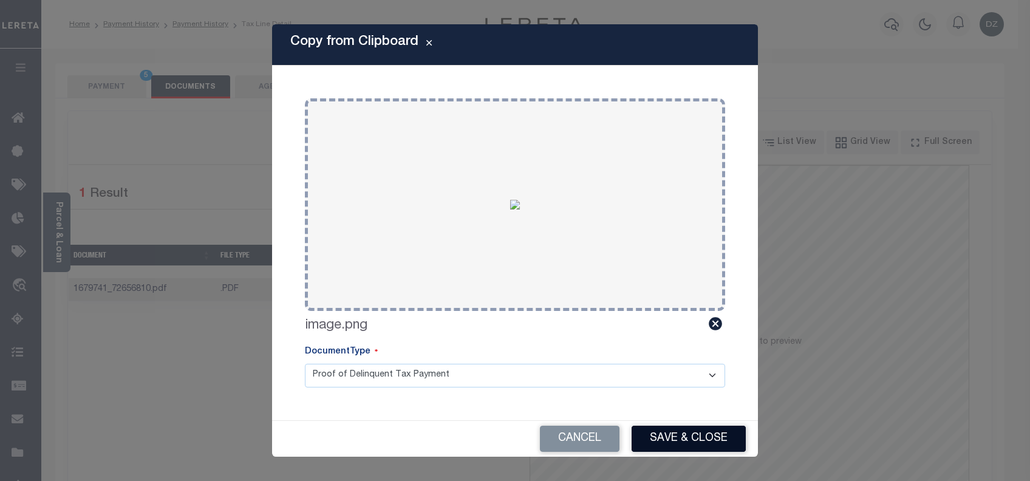
click at [660, 430] on button "Save & Close" at bounding box center [689, 439] width 114 height 26
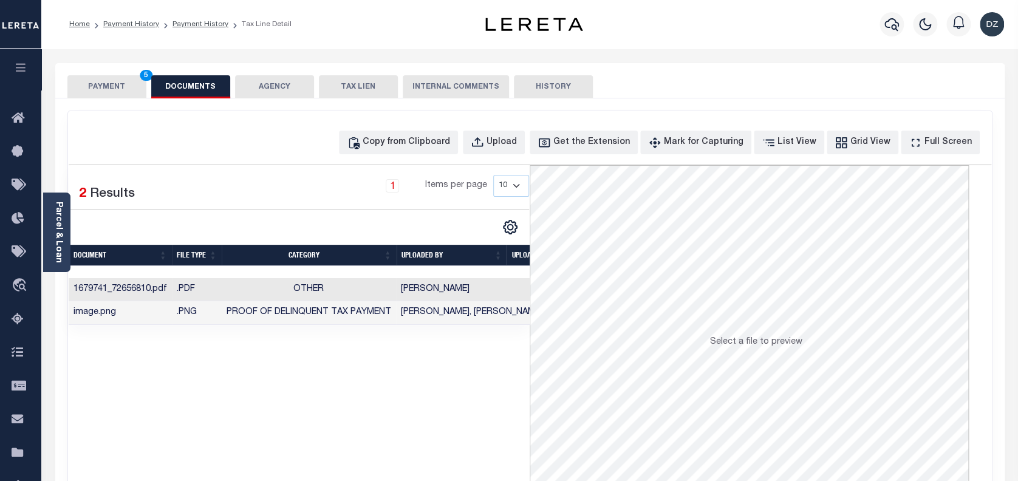
click at [131, 87] on button "PAYMENT 5" at bounding box center [106, 86] width 79 height 23
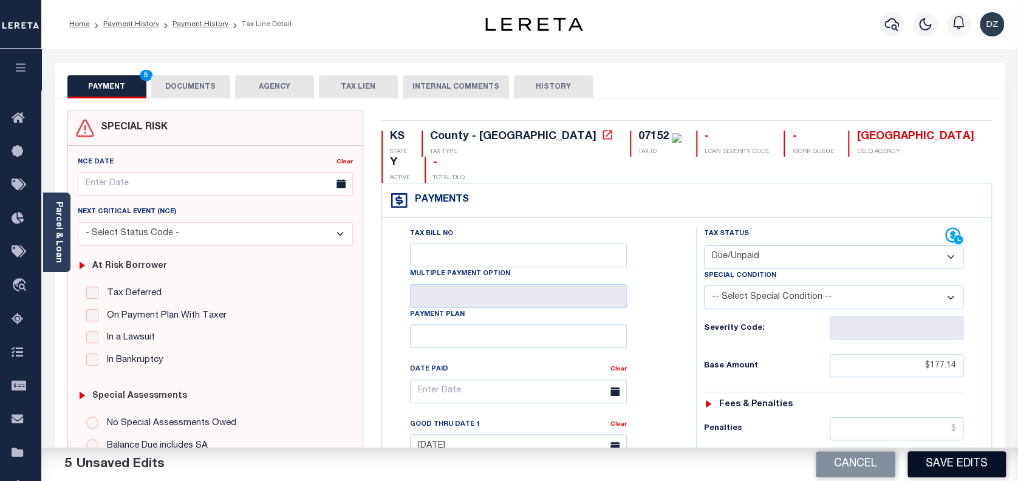
click at [941, 459] on button "Save Edits" at bounding box center [956, 464] width 98 height 26
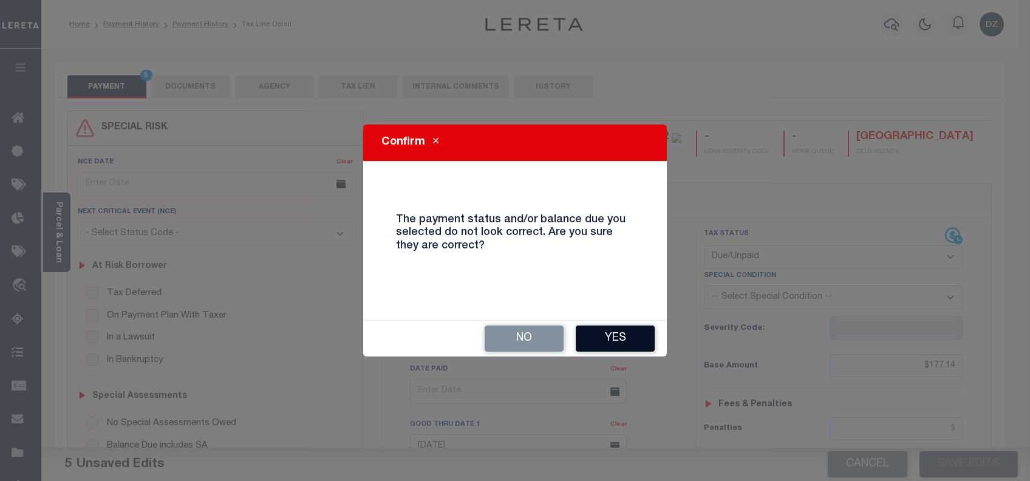
click at [623, 335] on button "Yes" at bounding box center [615, 339] width 79 height 26
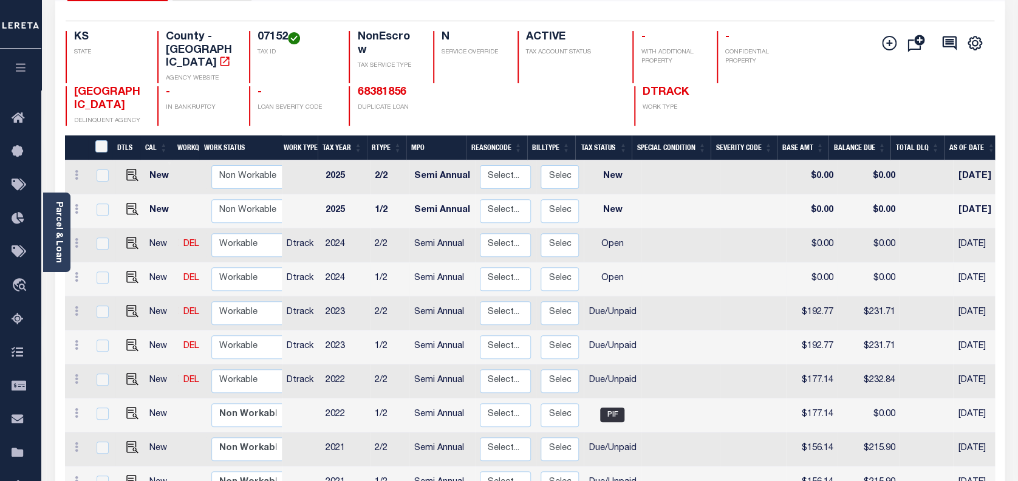
scroll to position [162, 0]
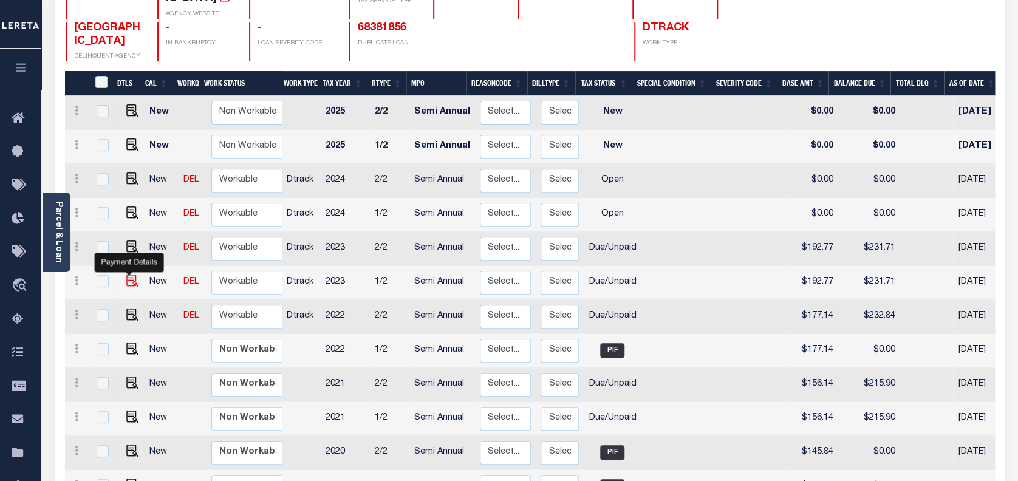
click at [129, 275] on img "" at bounding box center [132, 281] width 12 height 12
checkbox input "true"
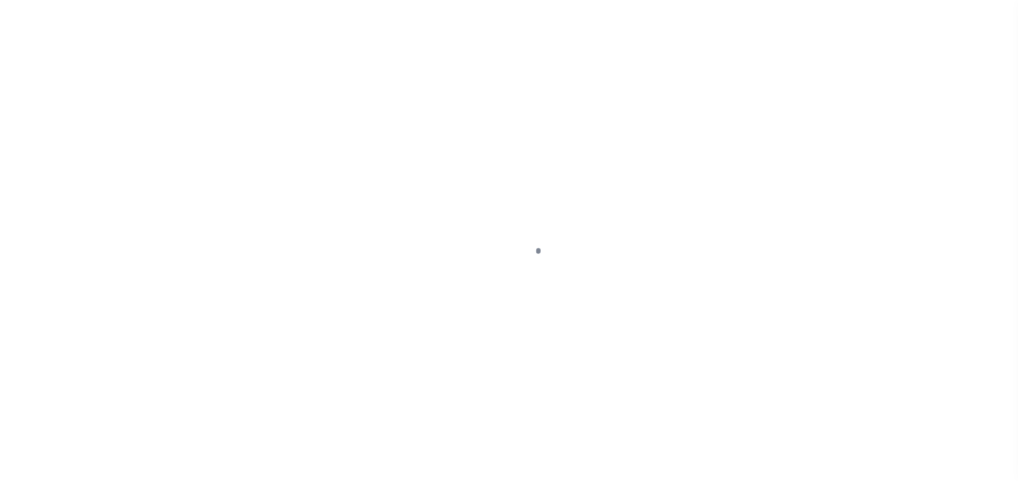
select select "DUE"
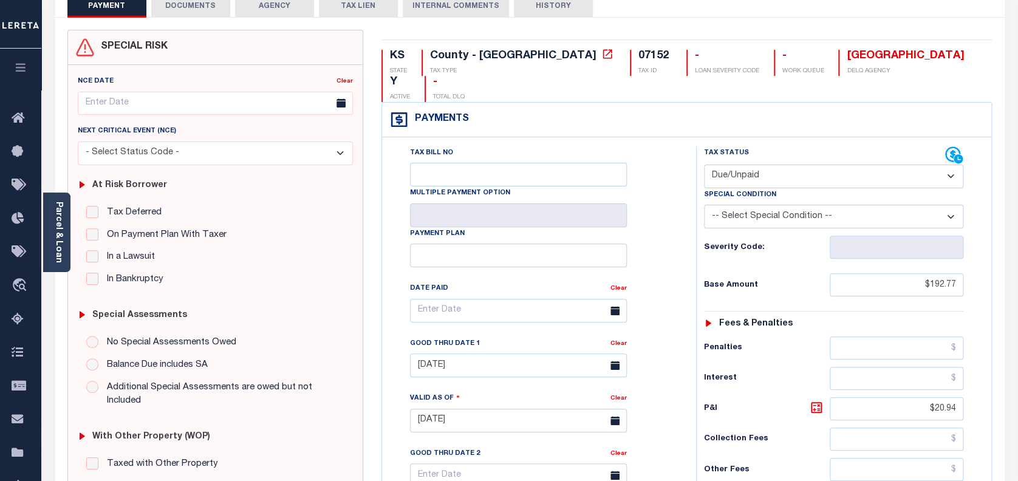
scroll to position [413, 0]
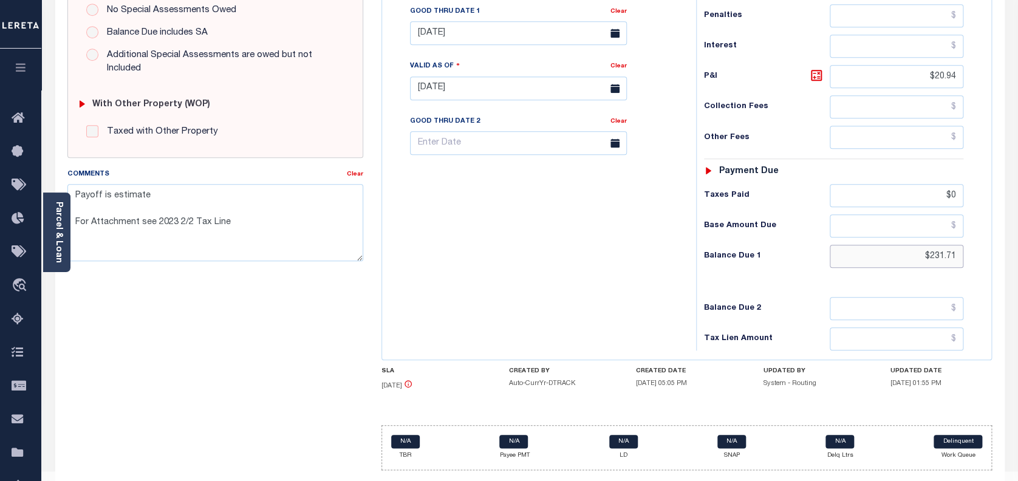
drag, startPoint x: 957, startPoint y: 230, endPoint x: 902, endPoint y: 230, distance: 54.7
click at [902, 245] on input "$231.71" at bounding box center [897, 256] width 134 height 23
paste input "229.95"
type input "$229.9"
type input "[DATE]"
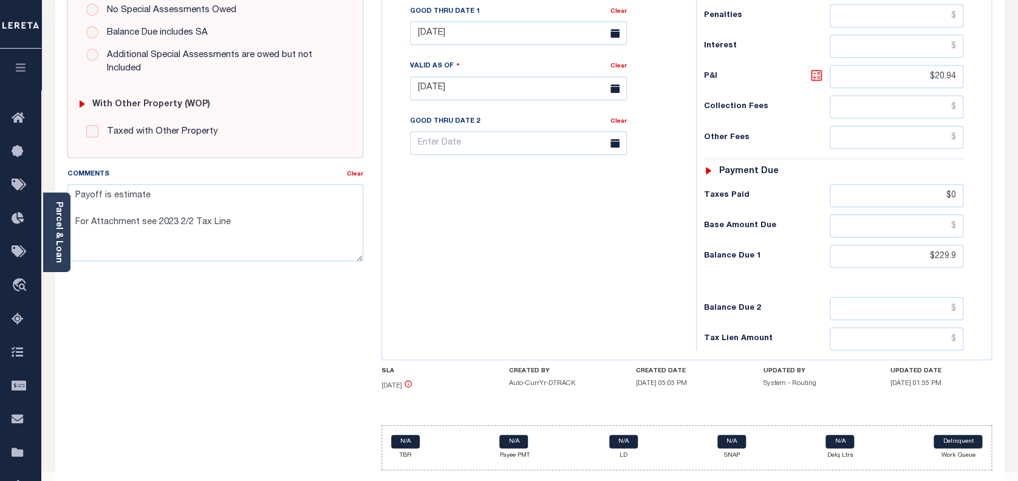
type input "$229.90"
click at [816, 68] on icon at bounding box center [816, 75] width 15 height 15
type input "$37.13"
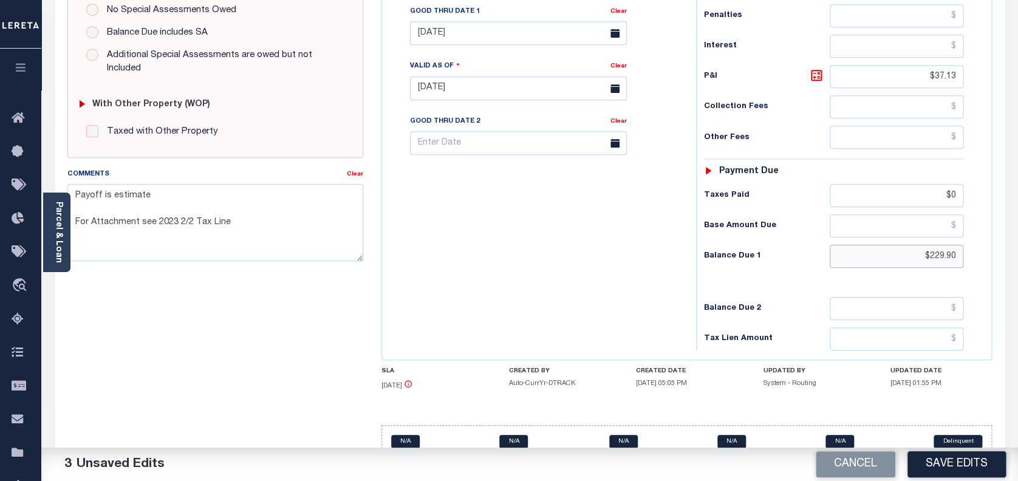
click at [957, 245] on input "$229.90" at bounding box center [897, 256] width 134 height 23
type input "$229.95"
click at [817, 68] on icon at bounding box center [816, 75] width 15 height 15
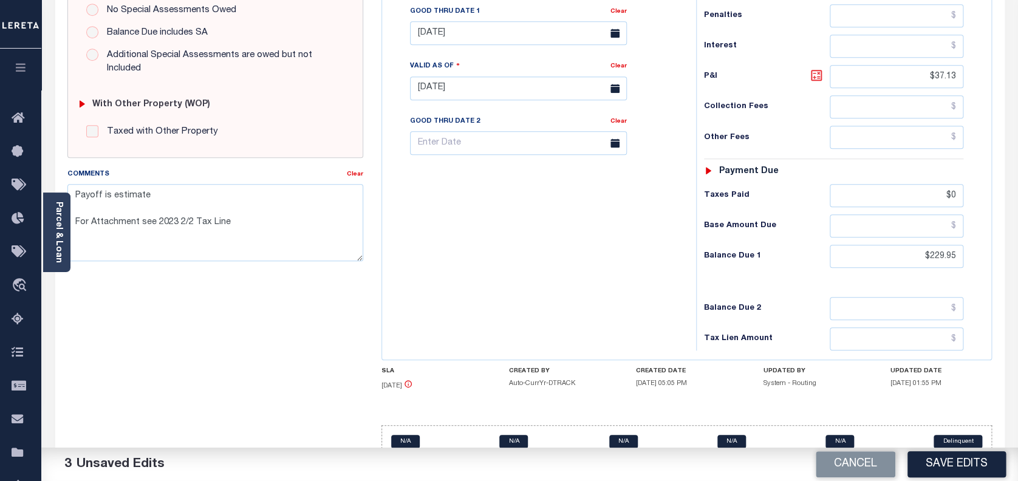
type input "$37.18"
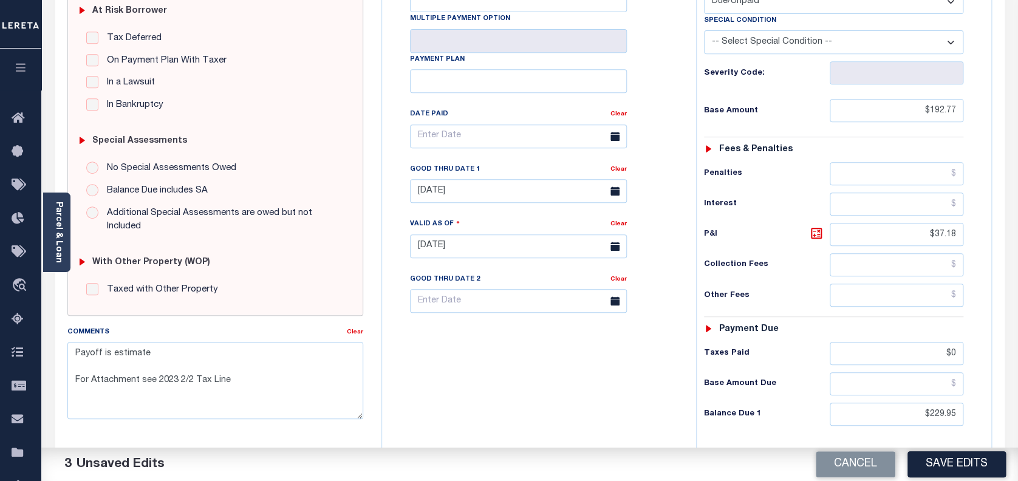
scroll to position [251, 0]
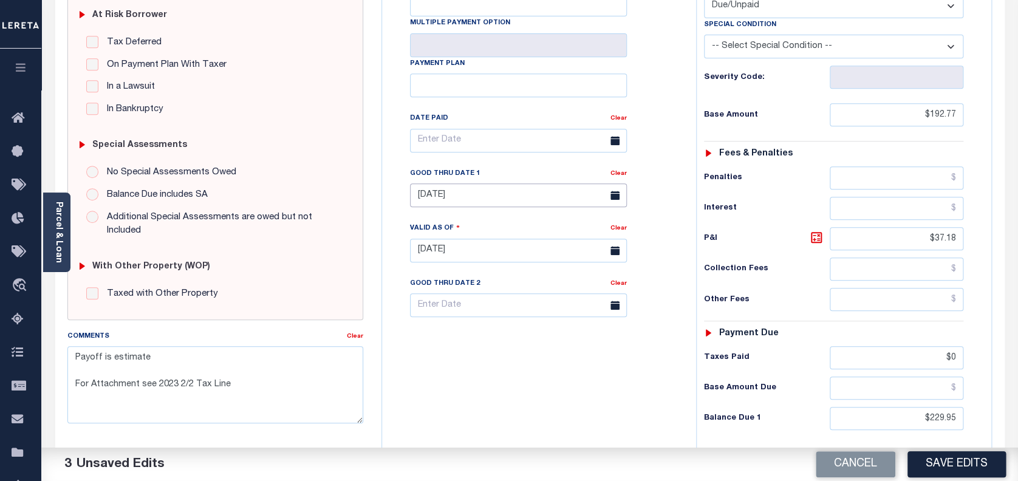
click at [485, 183] on input "09/30/2024" at bounding box center [518, 195] width 217 height 24
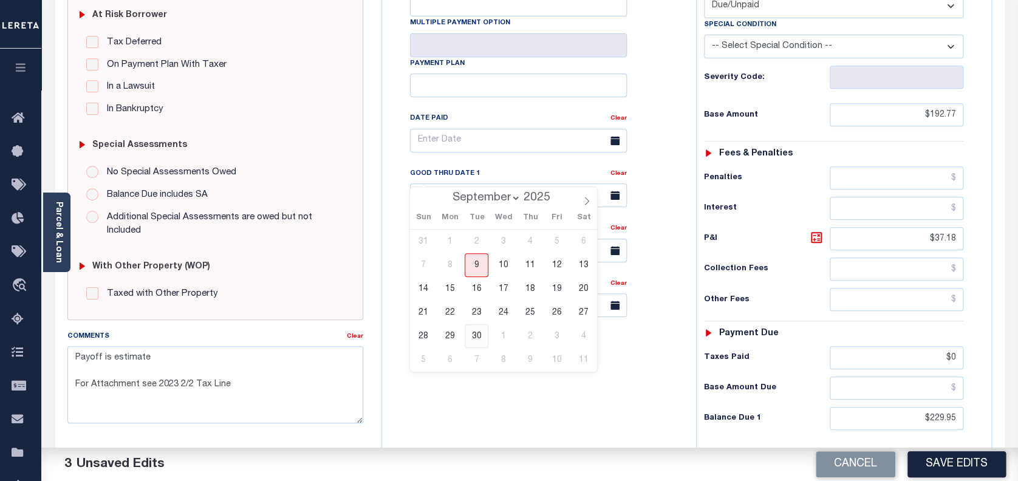
click at [474, 333] on span "30" at bounding box center [477, 336] width 24 height 24
type input "09/30/2025"
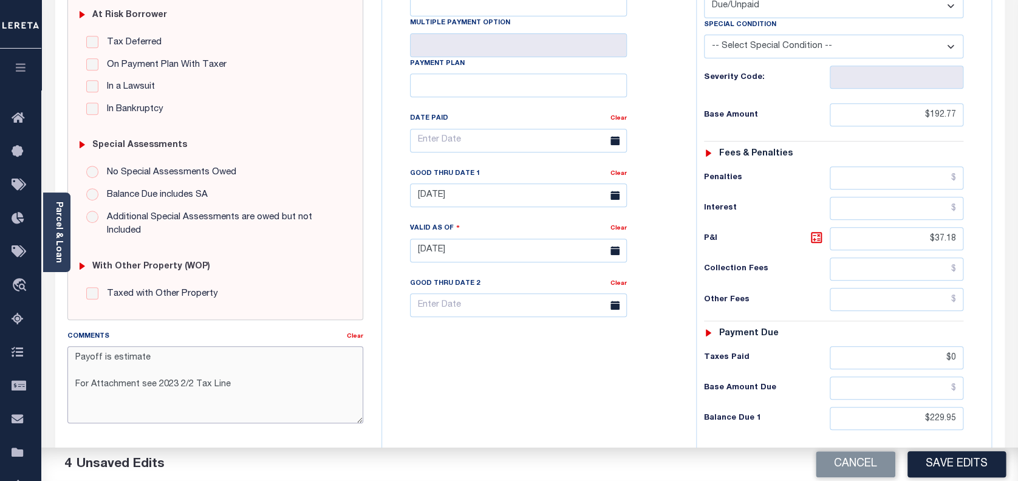
drag, startPoint x: 249, startPoint y: 385, endPoint x: 63, endPoint y: 346, distance: 190.0
click at [63, 346] on div "Comments Clear Payoff is estimate For Attachment see 2023 2/2 Tax Line" at bounding box center [215, 381] width 315 height 103
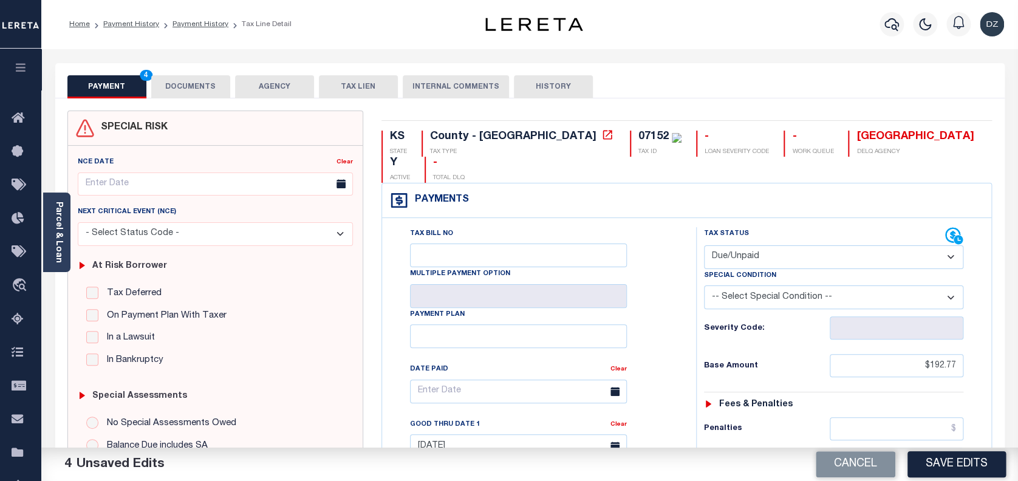
click at [203, 97] on button "DOCUMENTS" at bounding box center [190, 86] width 79 height 23
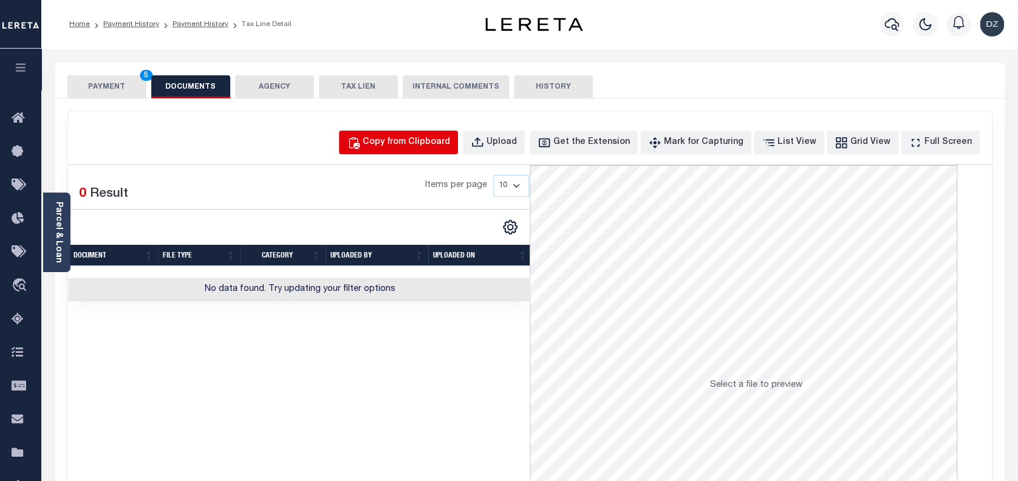
click at [421, 140] on div "Copy from Clipboard" at bounding box center [406, 142] width 87 height 13
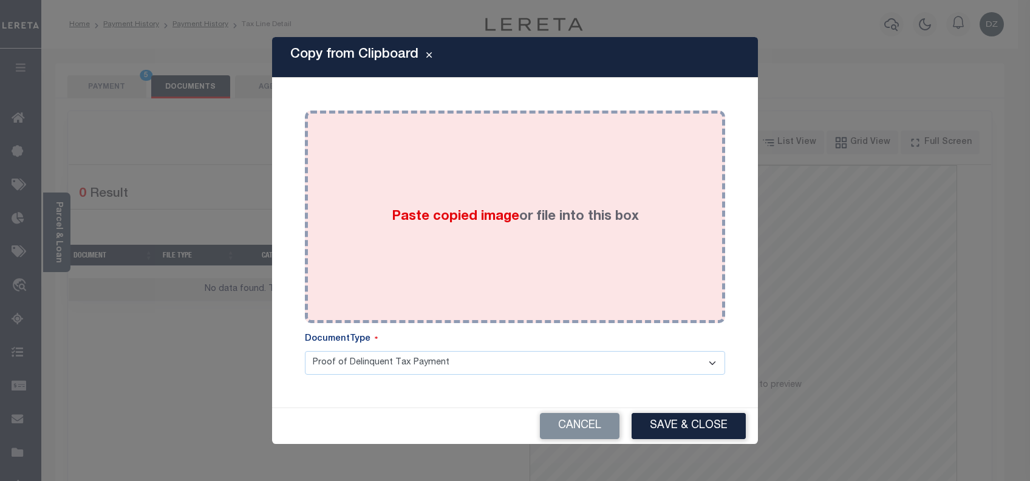
click at [437, 214] on span "Paste copied image" at bounding box center [456, 216] width 128 height 13
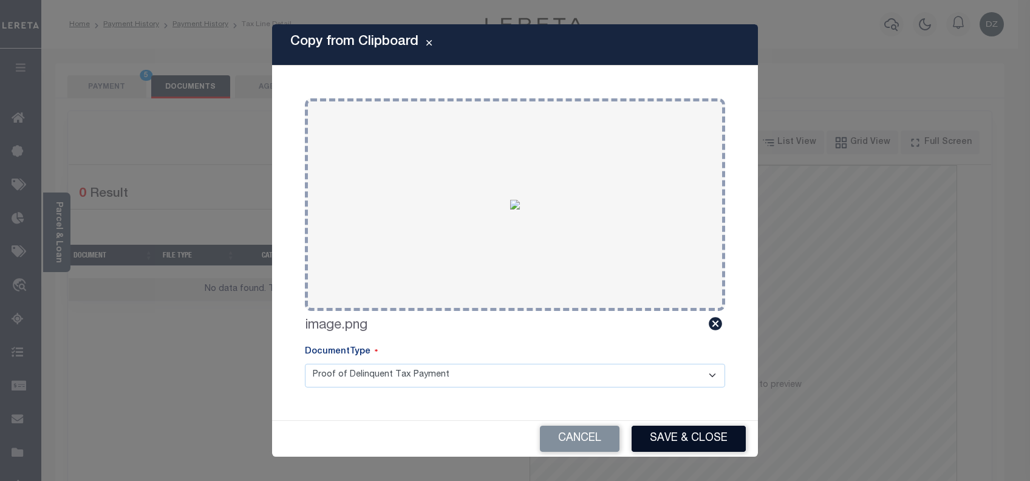
click at [702, 432] on button "Save & Close" at bounding box center [689, 439] width 114 height 26
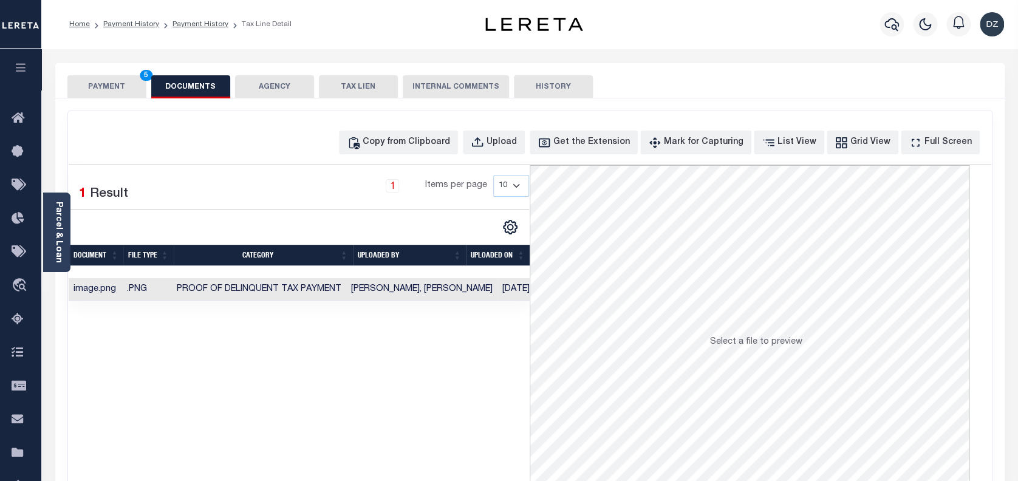
click at [109, 86] on button "PAYMENT 5" at bounding box center [106, 86] width 79 height 23
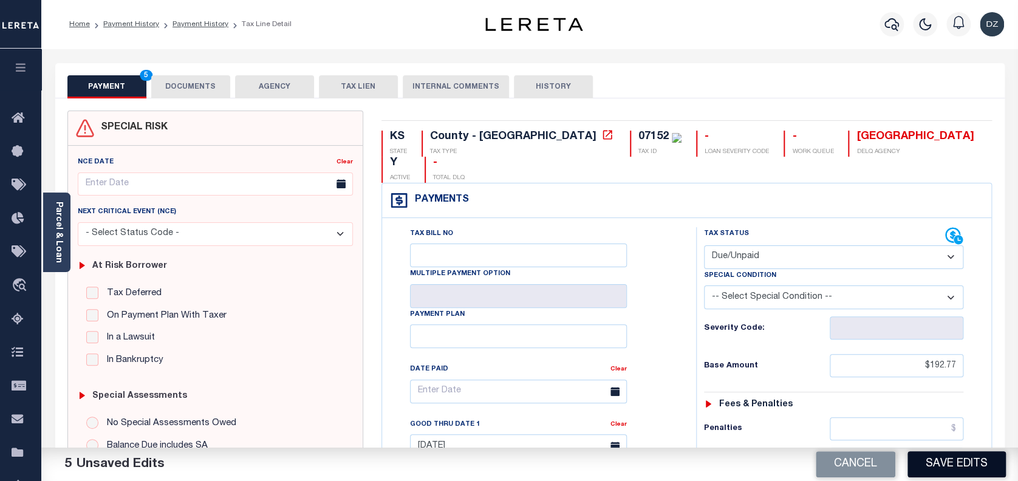
click at [940, 468] on button "Save Edits" at bounding box center [956, 464] width 98 height 26
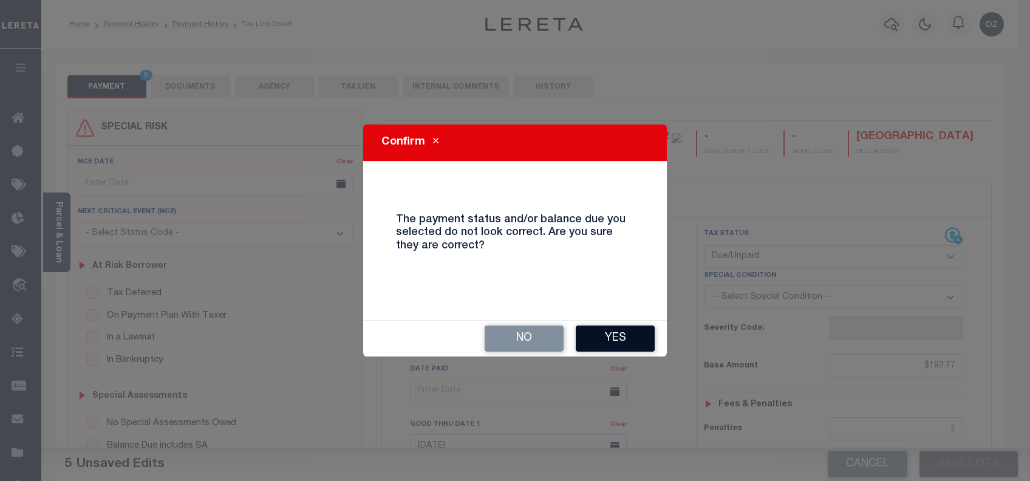
click at [631, 342] on button "Yes" at bounding box center [615, 339] width 79 height 26
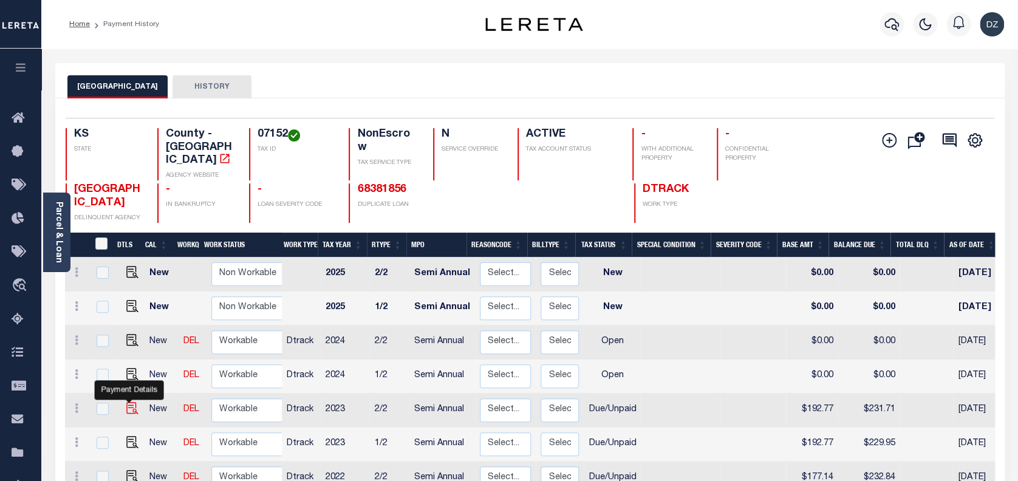
click at [127, 402] on img "" at bounding box center [132, 408] width 12 height 12
checkbox input "true"
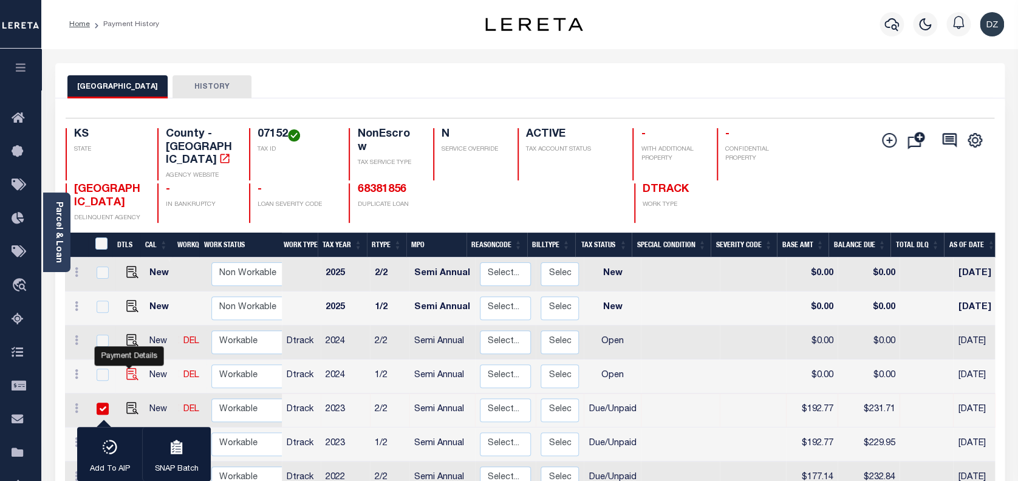
click at [126, 368] on img "" at bounding box center [132, 374] width 12 height 12
checkbox input "true"
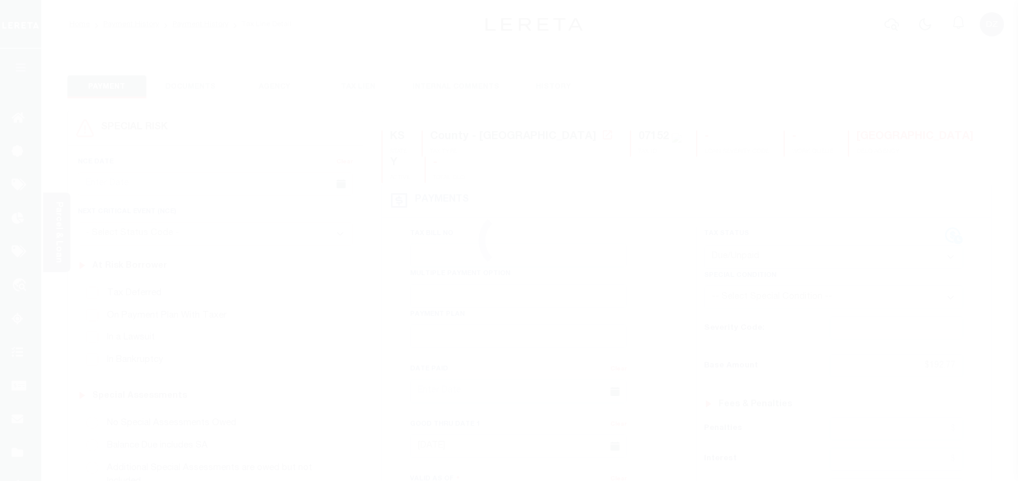
select select "DUE"
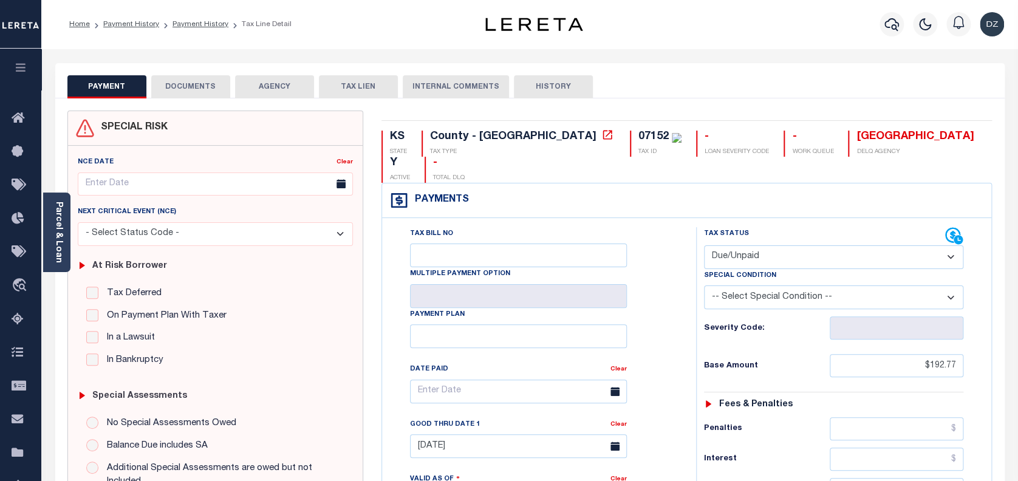
click at [773, 245] on select "- Select Status Code - Open Due/Unpaid Paid Incomplete No Tax Due Internal Refu…" at bounding box center [834, 257] width 260 height 24
click at [704, 245] on select "- Select Status Code - Open Due/Unpaid Paid Incomplete No Tax Due Internal Refu…" at bounding box center [834, 257] width 260 height 24
click at [183, 89] on button "DOCUMENTS" at bounding box center [190, 86] width 79 height 23
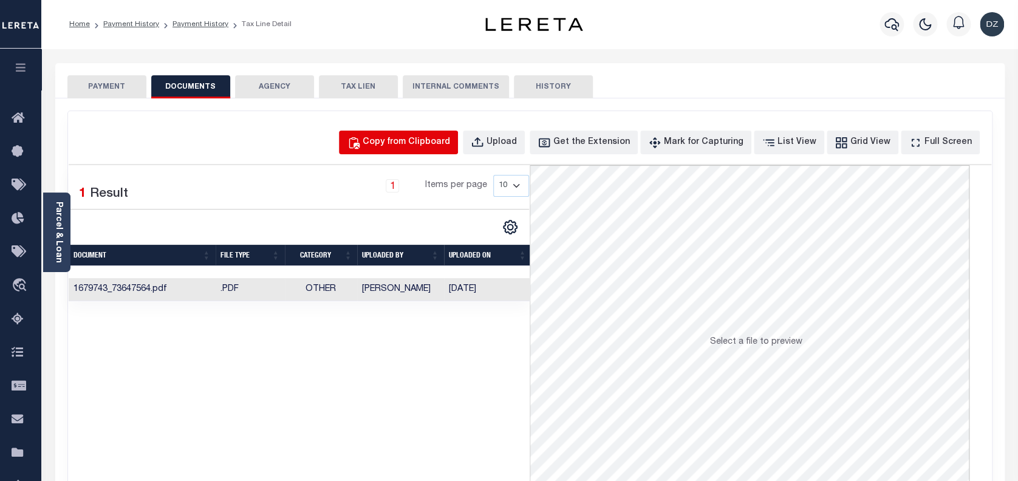
click at [415, 151] on button "Copy from Clipboard" at bounding box center [398, 143] width 119 height 24
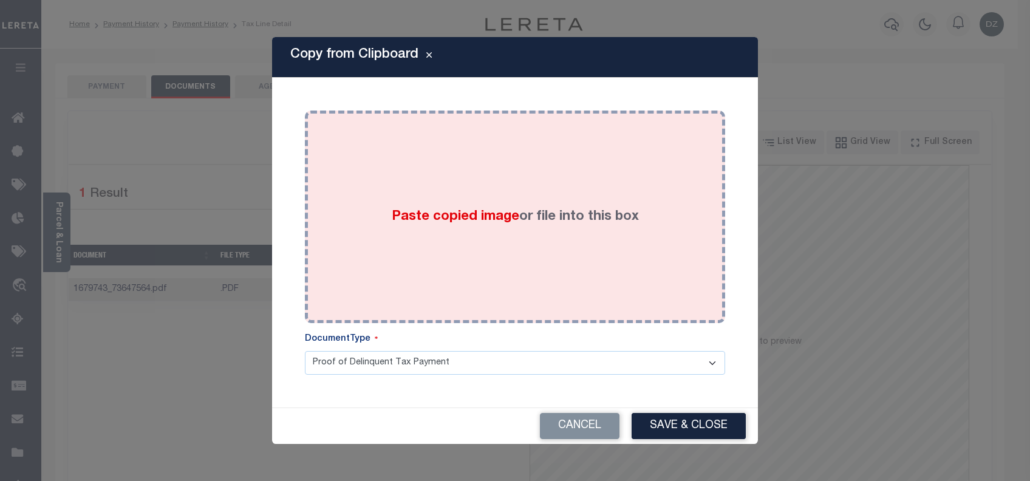
click at [431, 222] on span "Paste copied image" at bounding box center [456, 216] width 128 height 13
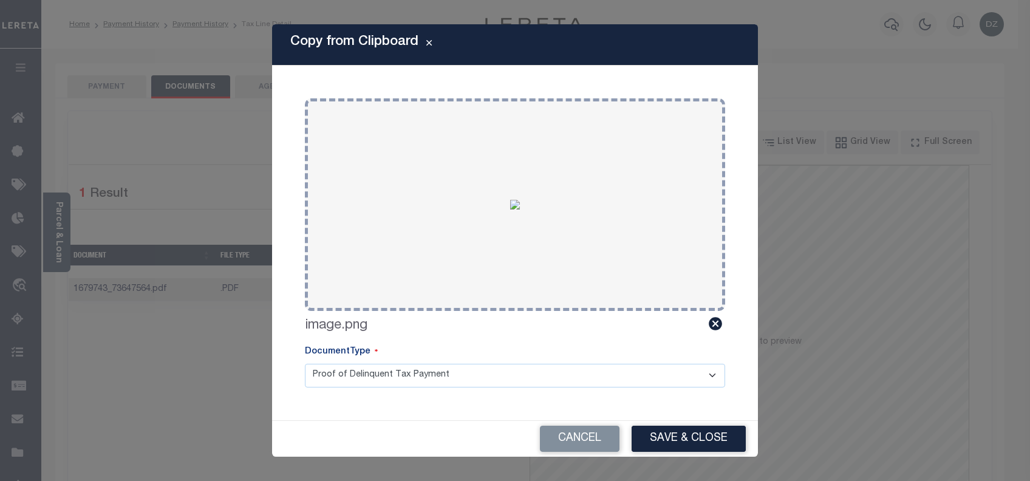
click at [661, 438] on button "Save & Close" at bounding box center [689, 439] width 114 height 26
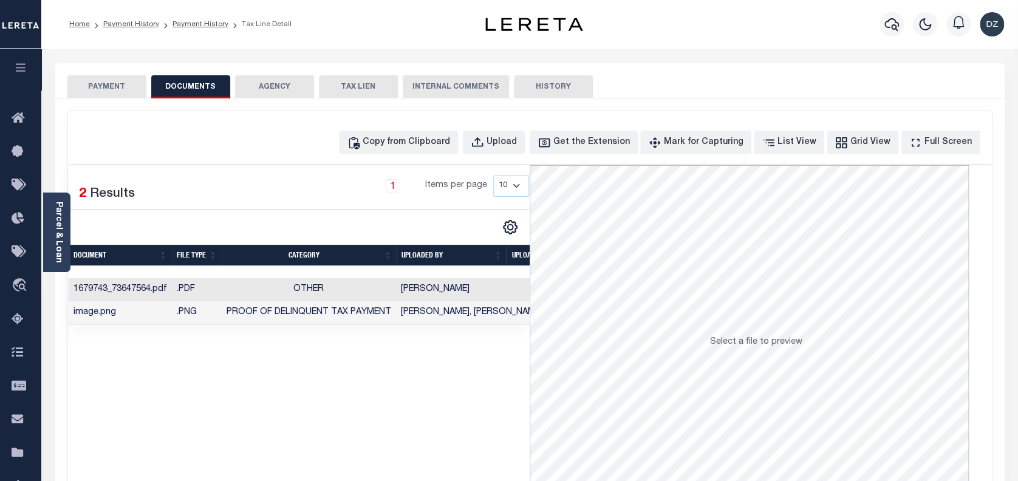
click at [103, 90] on button "PAYMENT" at bounding box center [106, 86] width 79 height 23
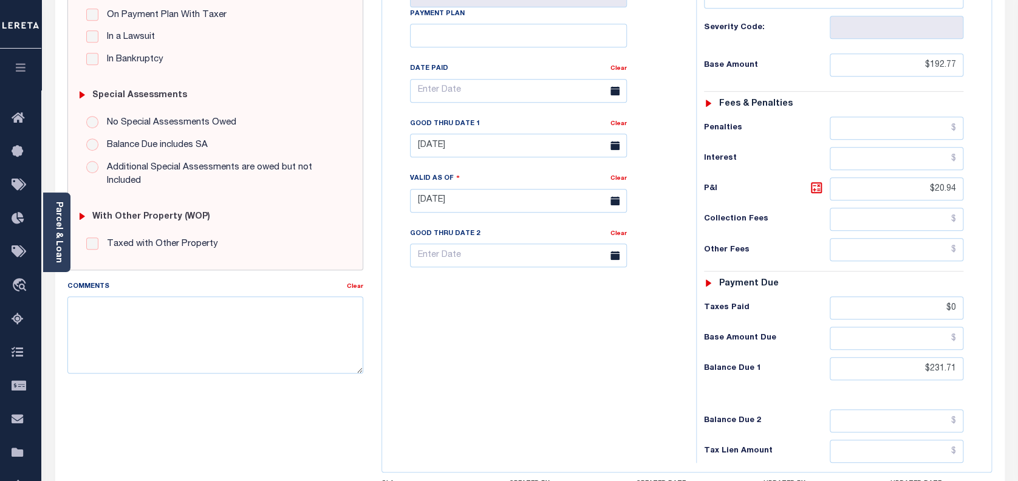
scroll to position [324, 0]
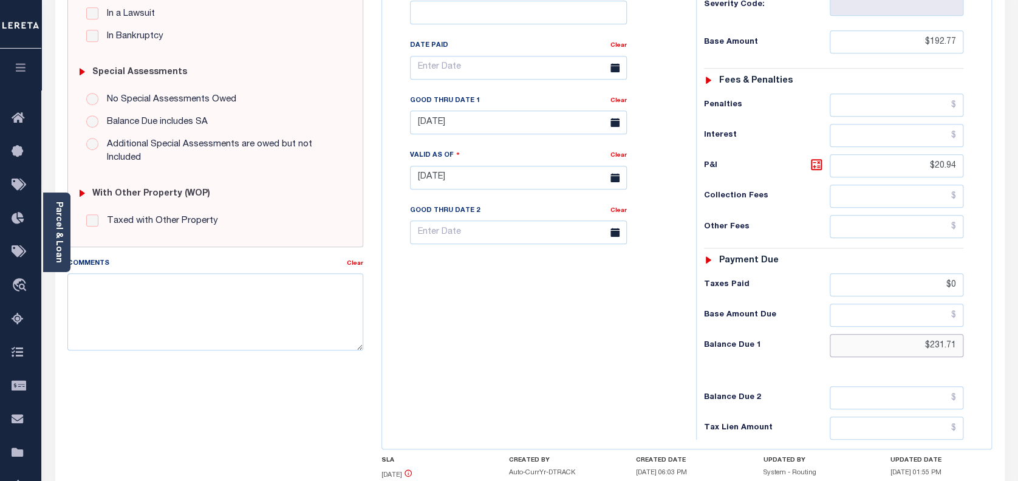
drag, startPoint x: 957, startPoint y: 318, endPoint x: 886, endPoint y: 326, distance: 72.2
click at [886, 334] on input "$231.71" at bounding box center [897, 345] width 134 height 23
paste input "229.95"
type input "$229.95"
type input "[DATE]"
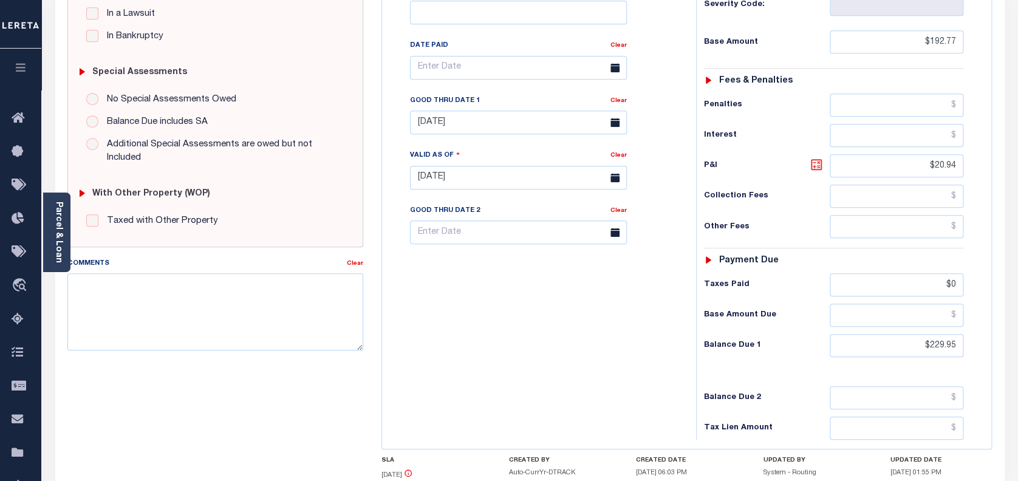
click at [819, 161] on icon at bounding box center [816, 164] width 7 height 7
type input "$37.18"
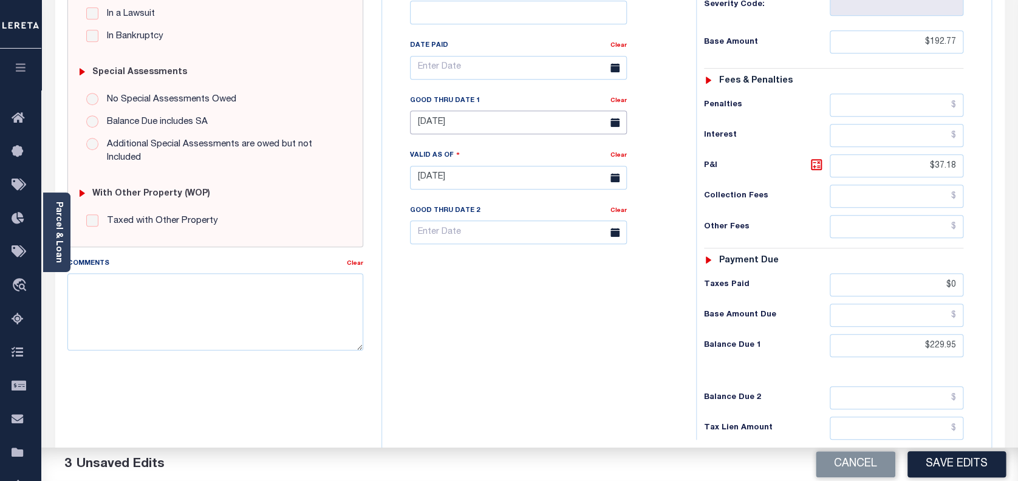
click at [467, 111] on input "09/30/2024" at bounding box center [518, 123] width 217 height 24
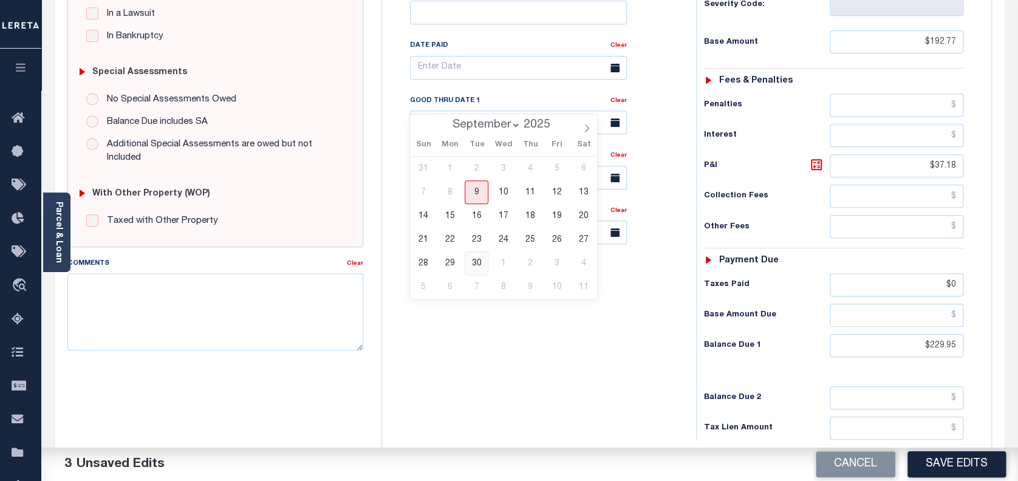
click at [480, 258] on span "30" at bounding box center [477, 263] width 24 height 24
type input "09/30/2025"
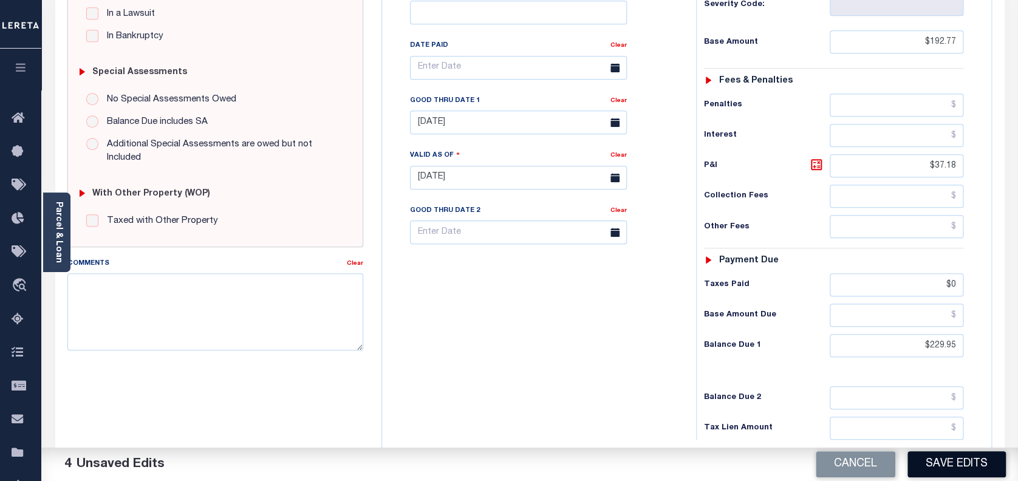
click at [928, 457] on button "Save Edits" at bounding box center [956, 464] width 98 height 26
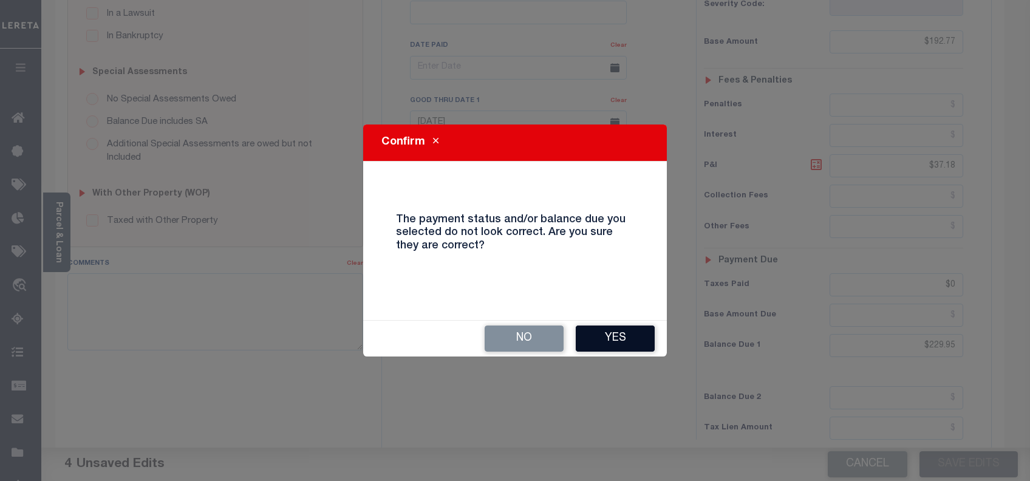
click at [610, 341] on button "Yes" at bounding box center [615, 339] width 79 height 26
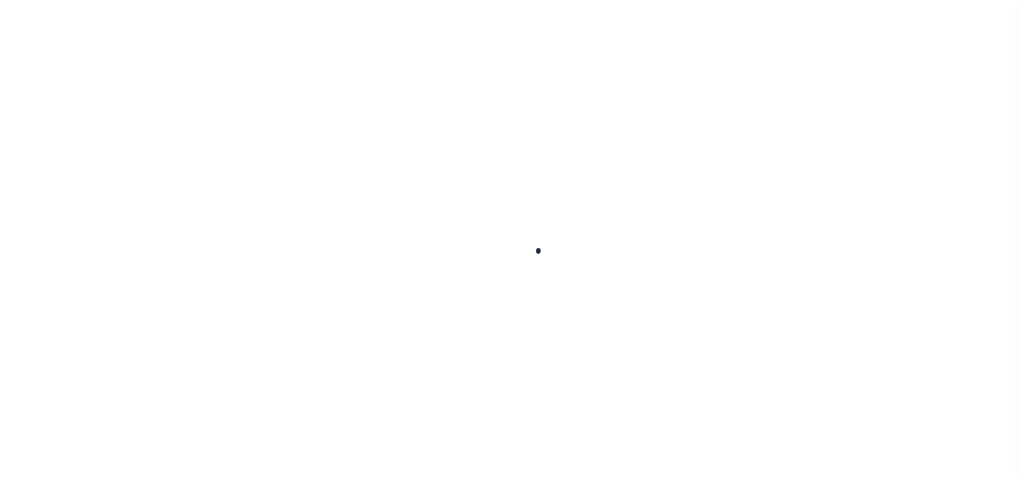
checkbox input "false"
type input "[DATE]"
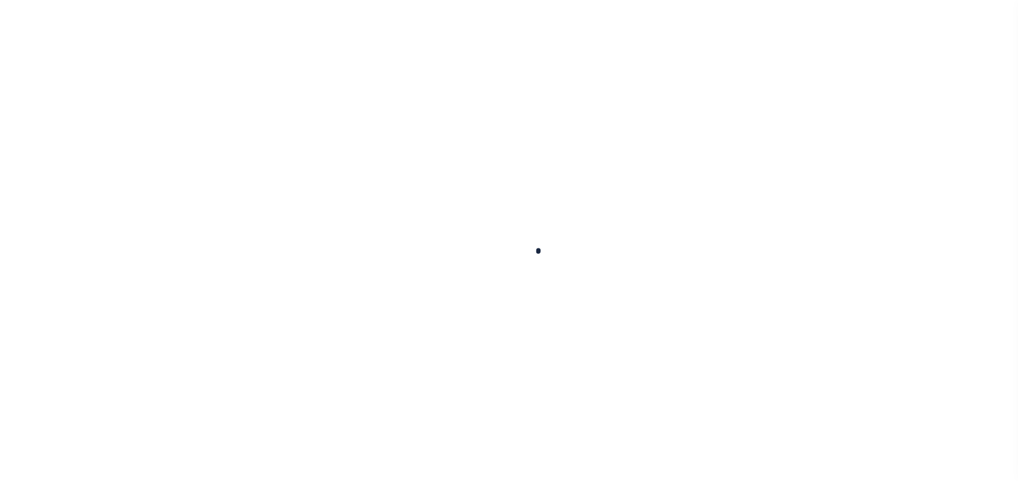
type input "[DATE]"
select select "DUE"
type input "$192.77"
type input "$37.18"
type input "$0"
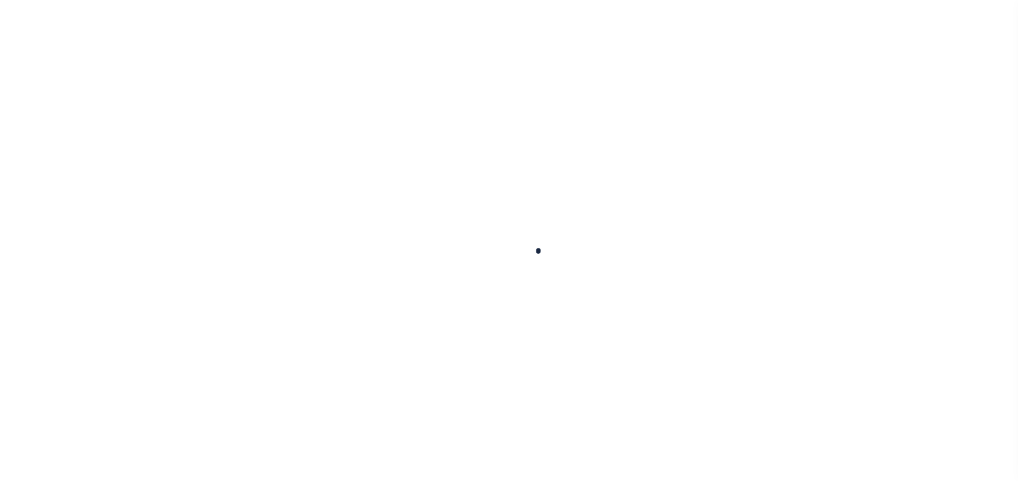
type input "$229.95"
select select "OP2"
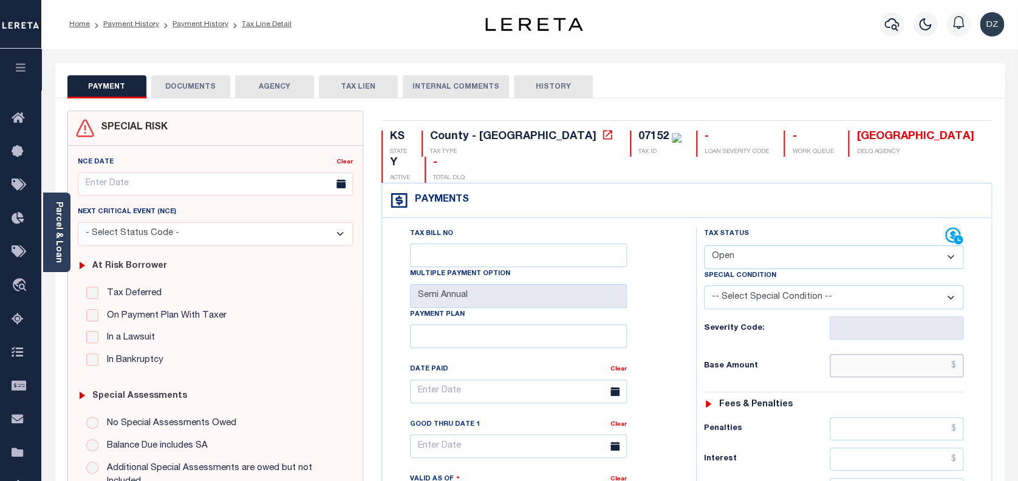
click at [864, 354] on input "text" at bounding box center [897, 365] width 134 height 23
paste input "177.05"
type input "$177.05"
type input "[DATE]"
click at [860, 245] on select "- Select Status Code - Open Due/Unpaid Paid Incomplete No Tax Due Internal Refu…" at bounding box center [834, 257] width 260 height 24
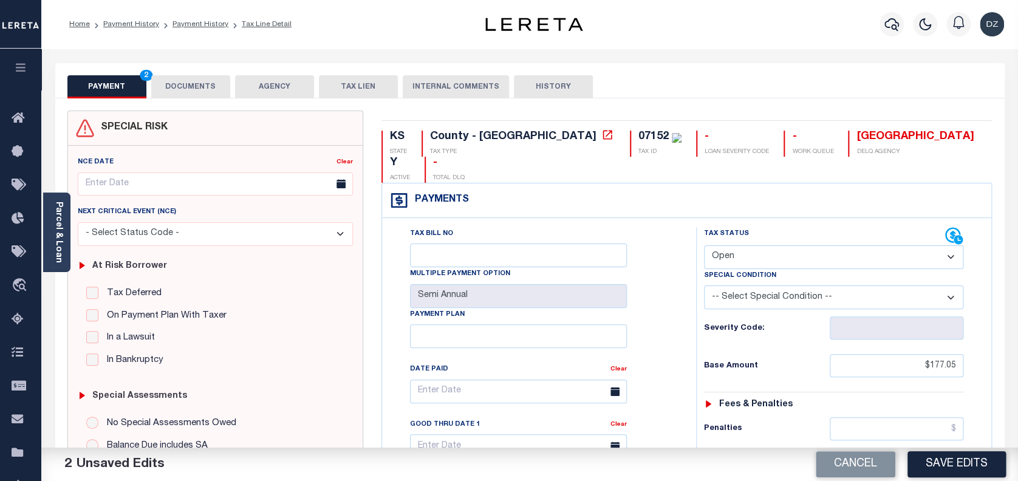
select select "DUE"
click at [704, 245] on select "- Select Status Code - Open Due/Unpaid Paid Incomplete No Tax Due Internal Refu…" at bounding box center [834, 257] width 260 height 24
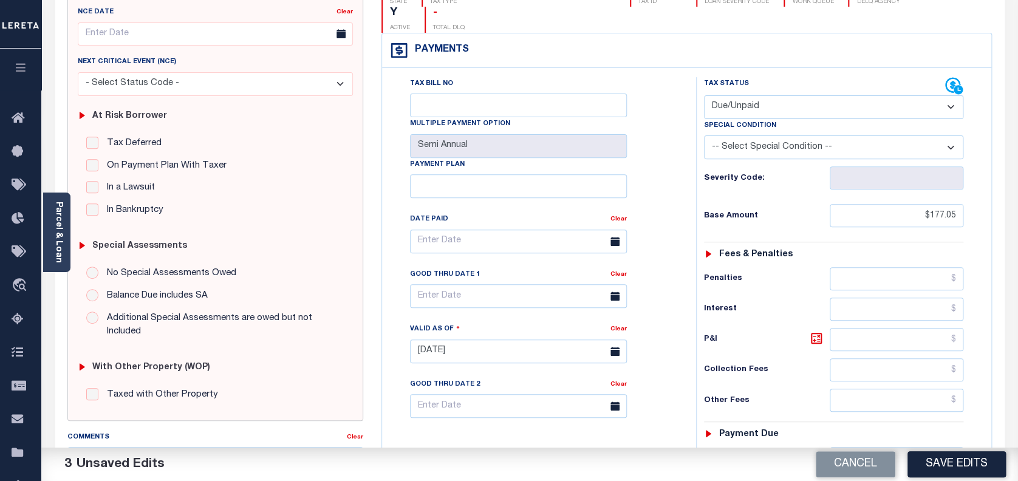
scroll to position [162, 0]
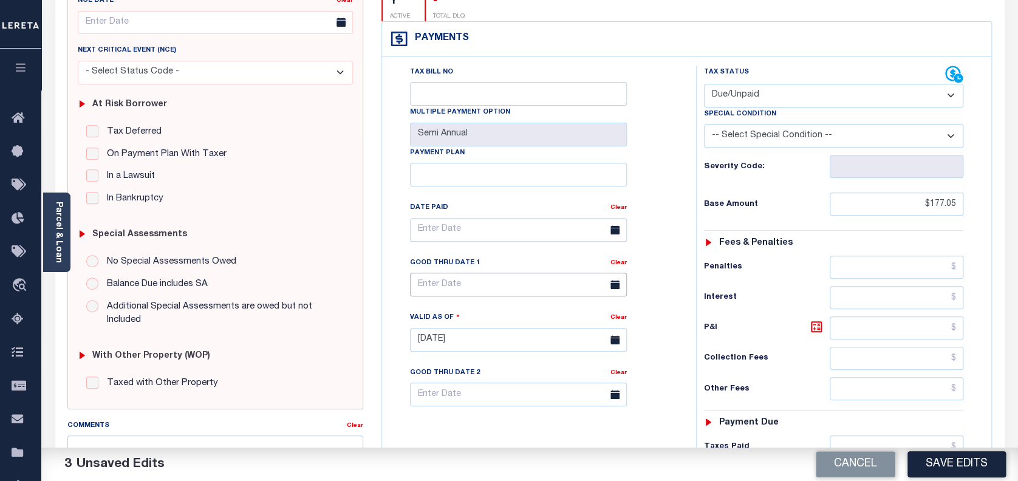
click at [476, 273] on input "text" at bounding box center [518, 285] width 217 height 24
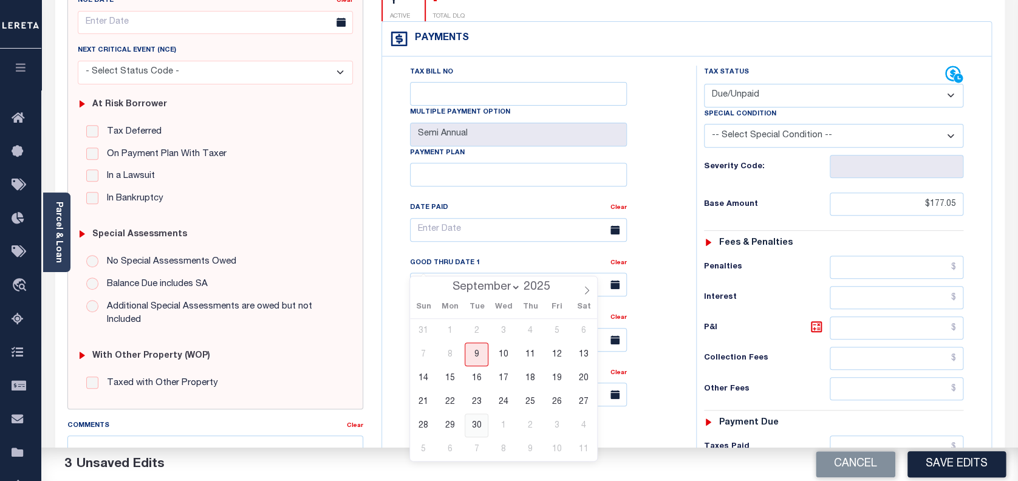
click at [482, 420] on span "30" at bounding box center [477, 426] width 24 height 24
type input "[DATE]"
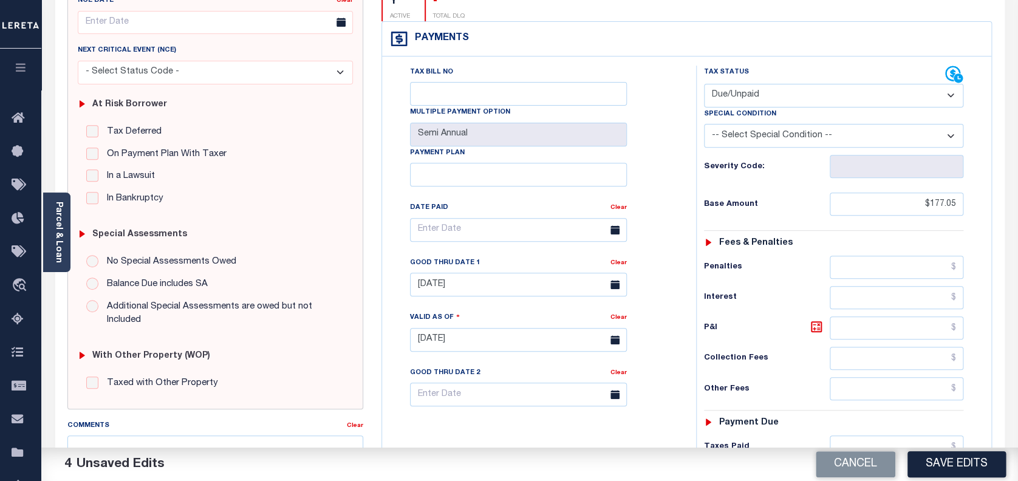
scroll to position [324, 0]
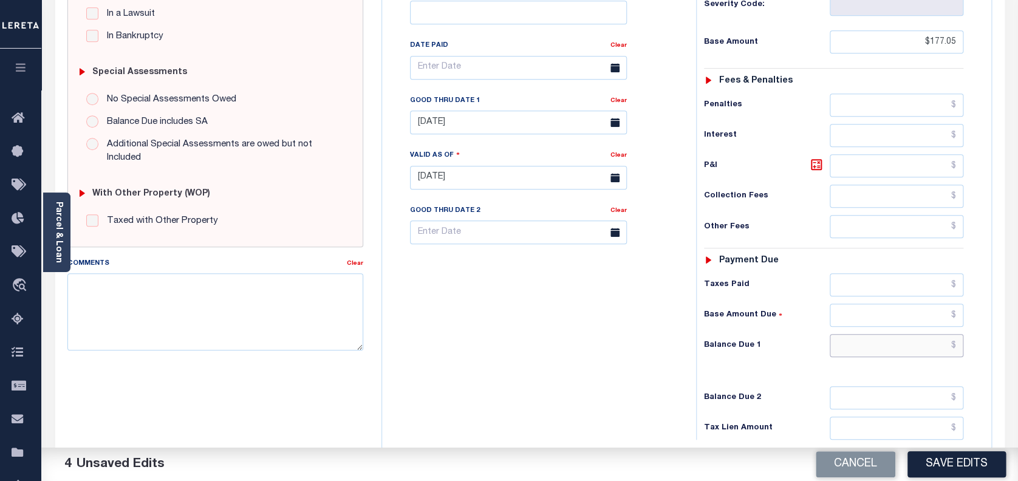
click at [909, 334] on input "text" at bounding box center [897, 345] width 134 height 23
paste input "195.27"
type input "$195.27"
click at [816, 157] on icon at bounding box center [816, 164] width 15 height 15
type input "$18.22"
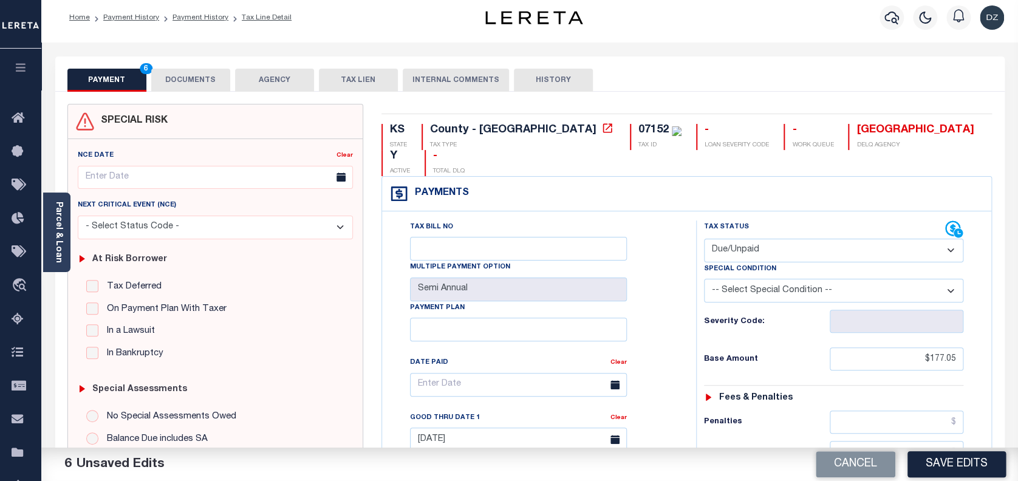
scroll to position [0, 0]
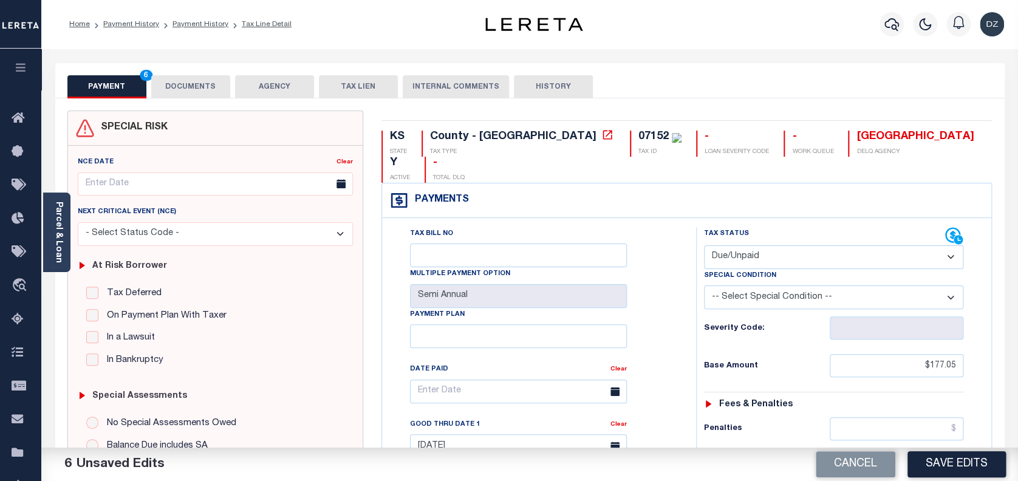
click at [194, 80] on button "DOCUMENTS" at bounding box center [190, 86] width 79 height 23
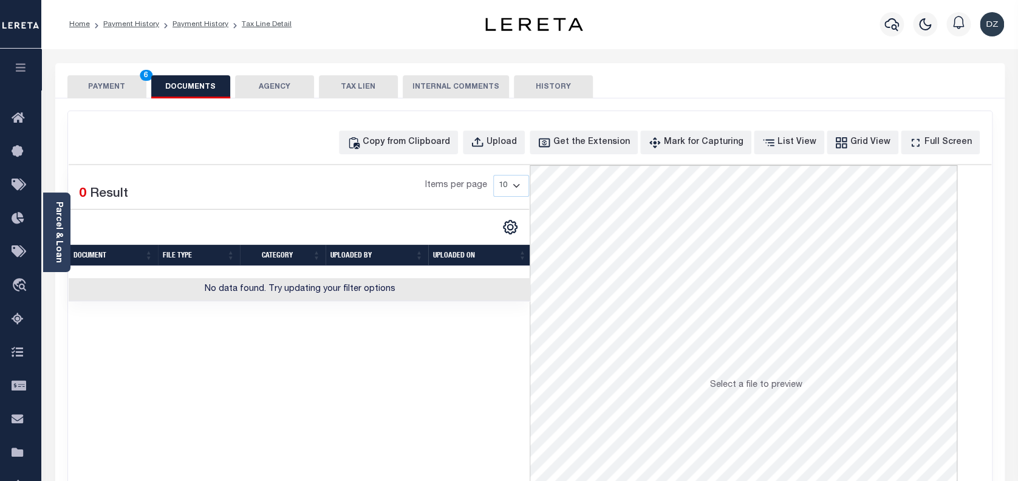
click at [244, 142] on div "Copy from Clipboard Upload Get the Extension Mark for Capturing Got it List Vie…" at bounding box center [530, 143] width 923 height 24
click at [428, 140] on div "Copy from Clipboard" at bounding box center [406, 142] width 87 height 13
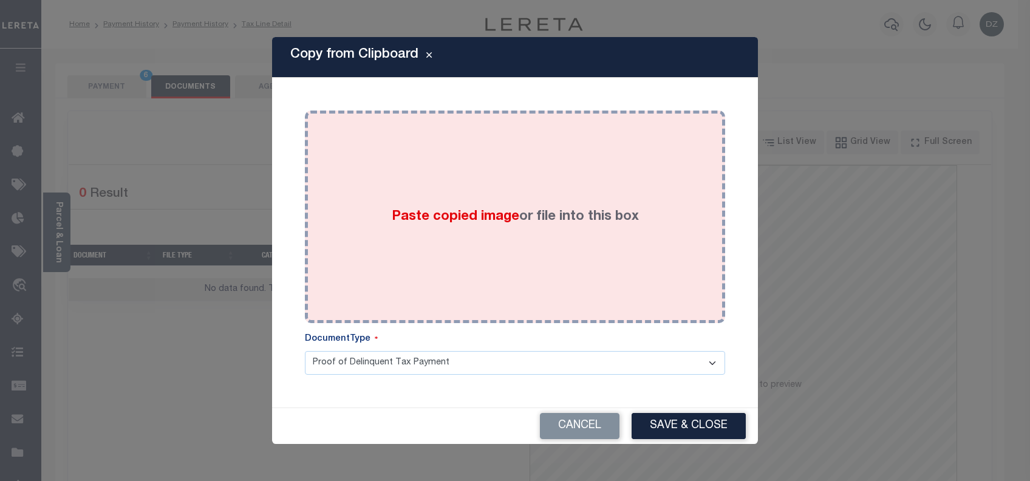
click at [450, 206] on div "Paste copied image or file into this box" at bounding box center [515, 217] width 402 height 194
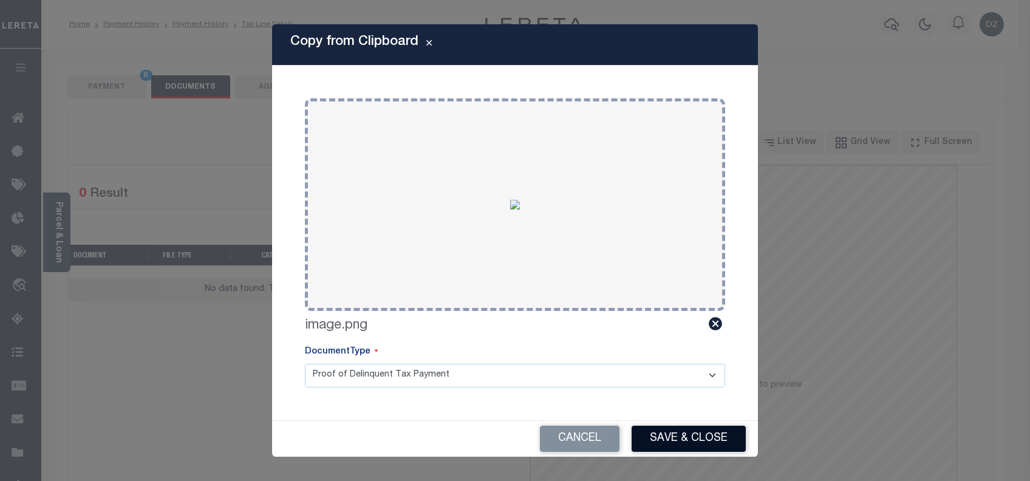
click at [667, 432] on button "Save & Close" at bounding box center [689, 439] width 114 height 26
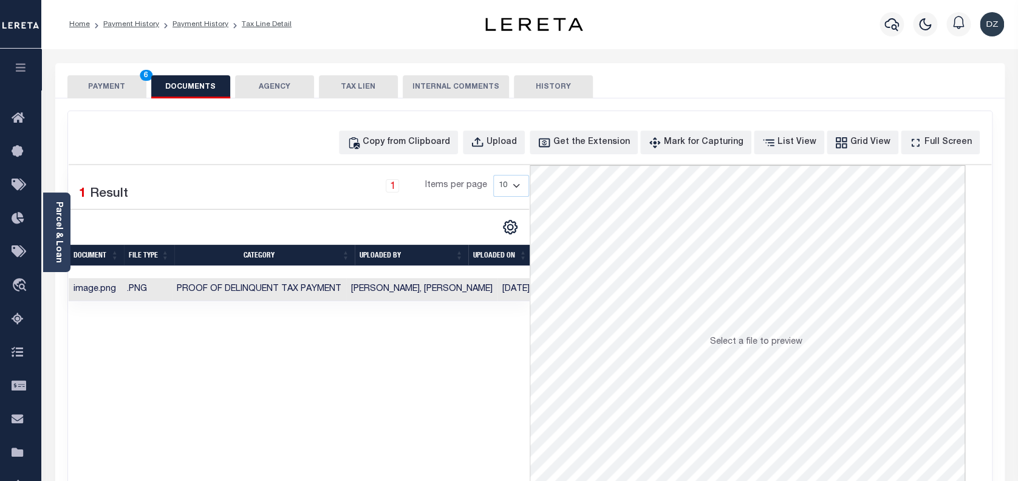
click at [106, 92] on button "PAYMENT 6" at bounding box center [106, 86] width 79 height 23
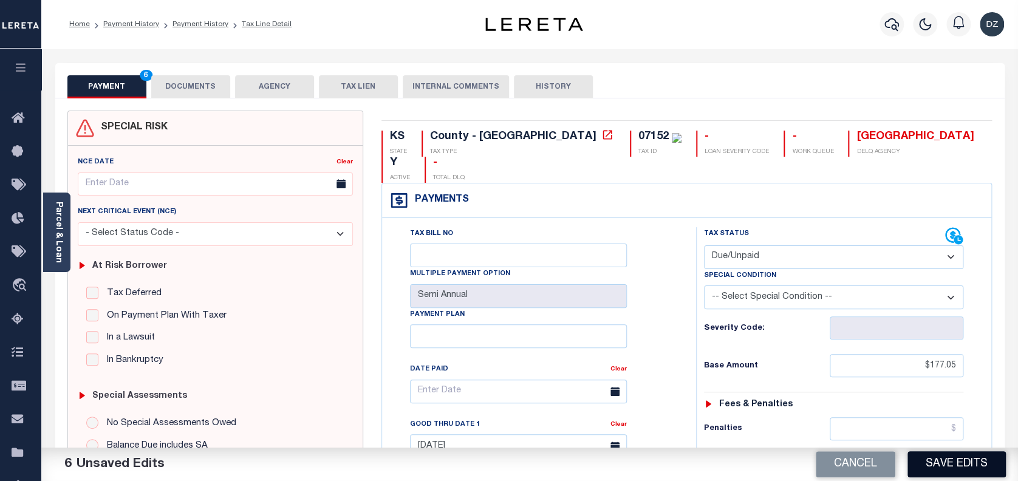
click at [960, 466] on button "Save Edits" at bounding box center [956, 464] width 98 height 26
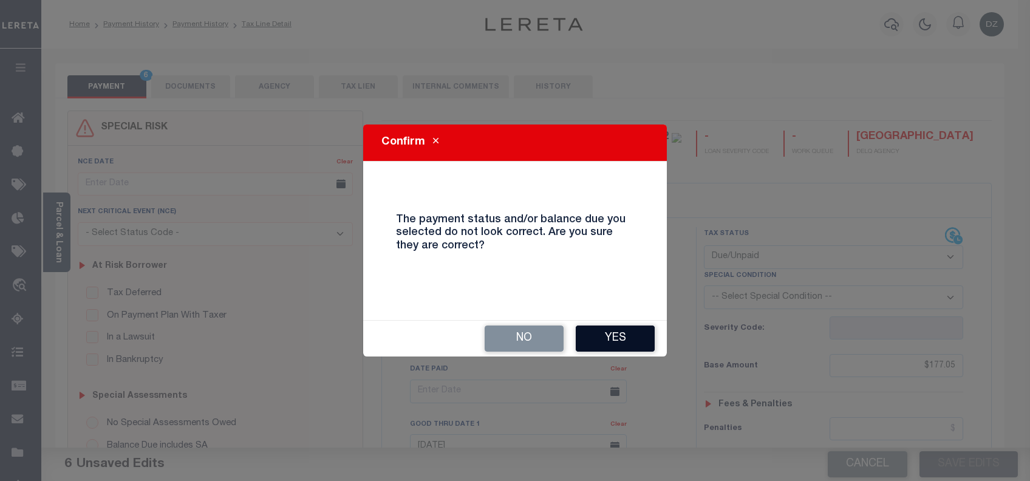
click at [609, 335] on button "Yes" at bounding box center [615, 339] width 79 height 26
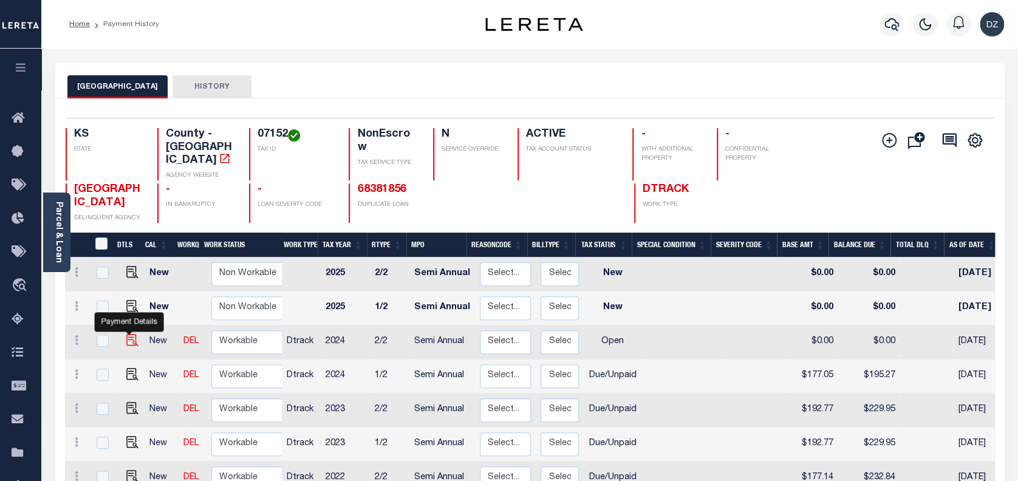
click at [126, 334] on img "" at bounding box center [132, 340] width 12 height 12
checkbox input "true"
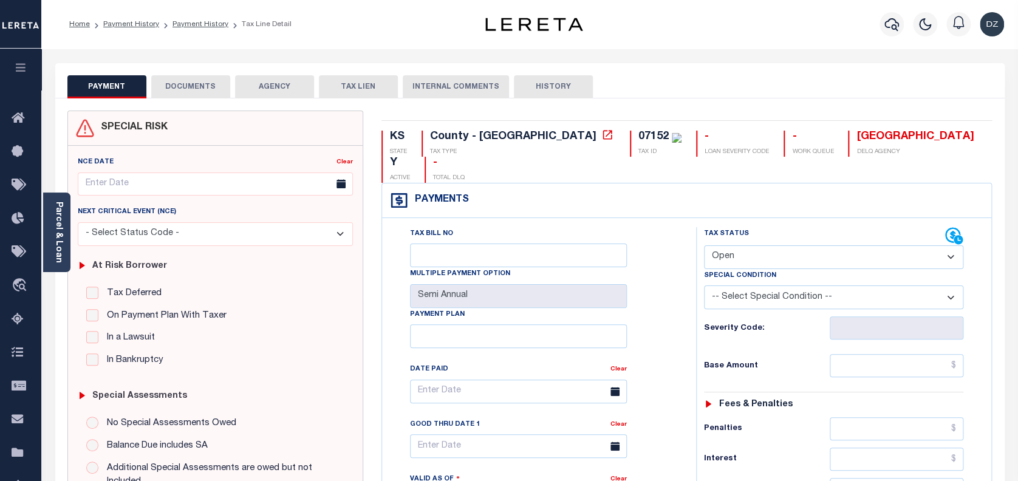
click at [748, 245] on select "- Select Status Code - Open Due/Unpaid Paid Incomplete No Tax Due Internal Refu…" at bounding box center [834, 257] width 260 height 24
select select "DUE"
click at [704, 245] on select "- Select Status Code - Open Due/Unpaid Paid Incomplete No Tax Due Internal Refu…" at bounding box center [834, 257] width 260 height 24
type input "[DATE]"
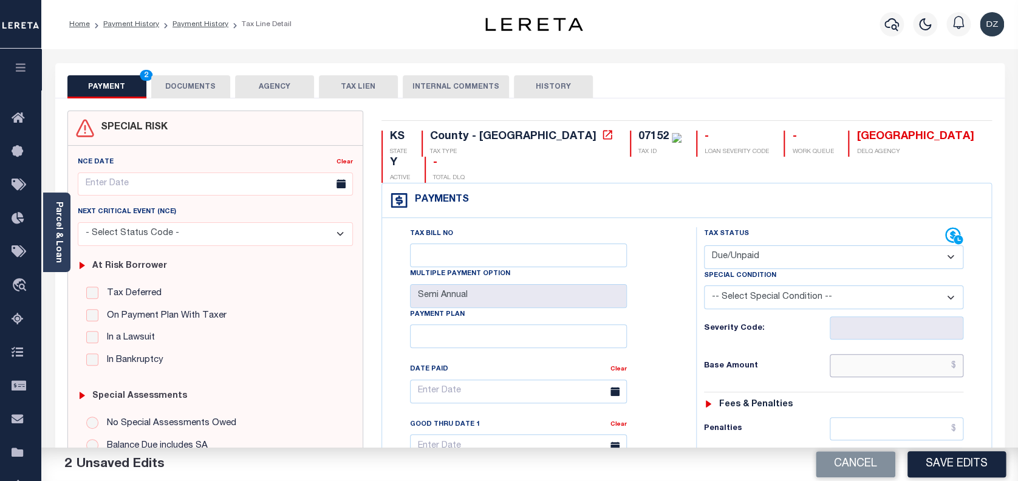
click at [881, 354] on input "text" at bounding box center [897, 365] width 134 height 23
type input "$177.05"
type input "$195.27"
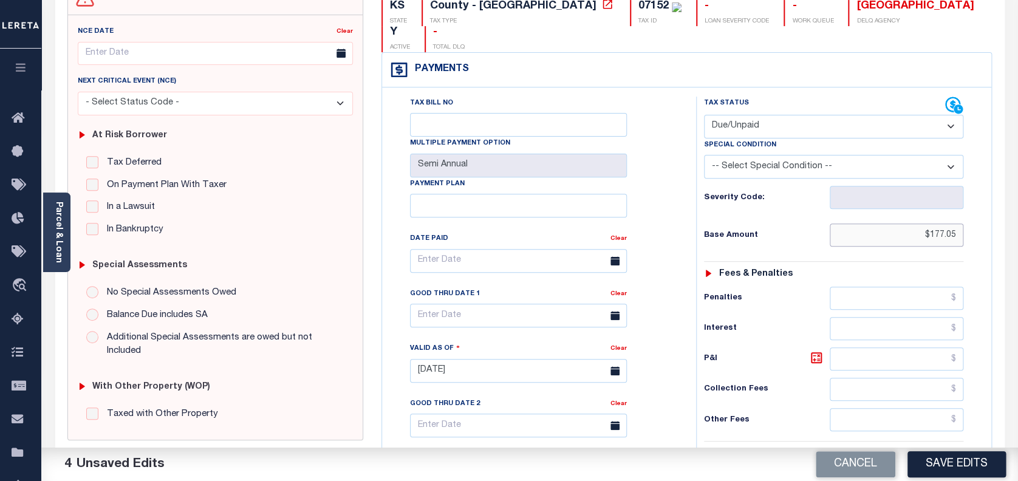
scroll to position [162, 0]
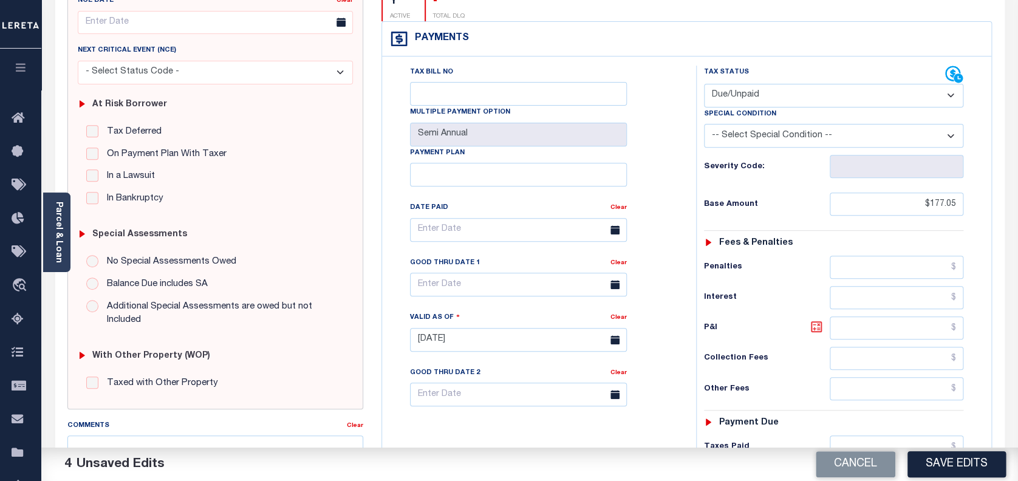
click at [815, 319] on icon at bounding box center [816, 326] width 15 height 15
type input "$18.22"
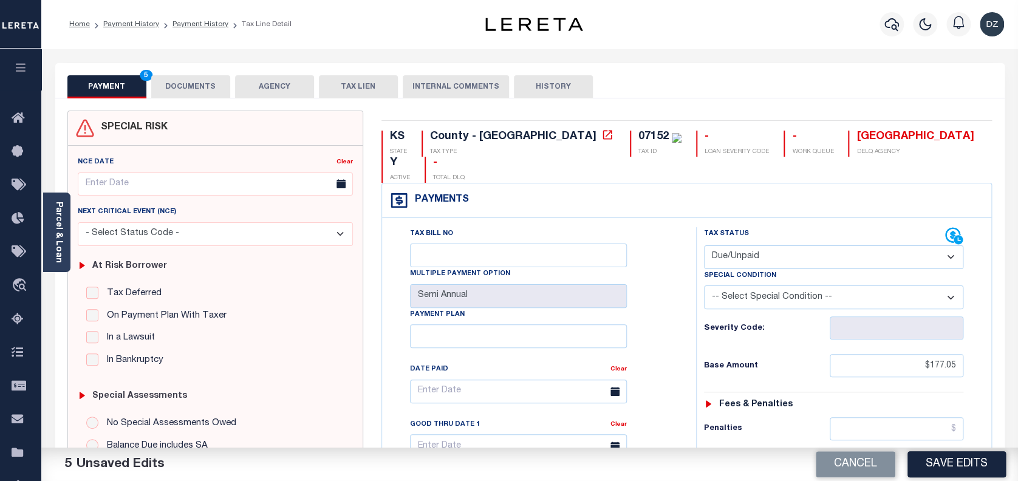
click at [194, 85] on button "DOCUMENTS" at bounding box center [190, 86] width 79 height 23
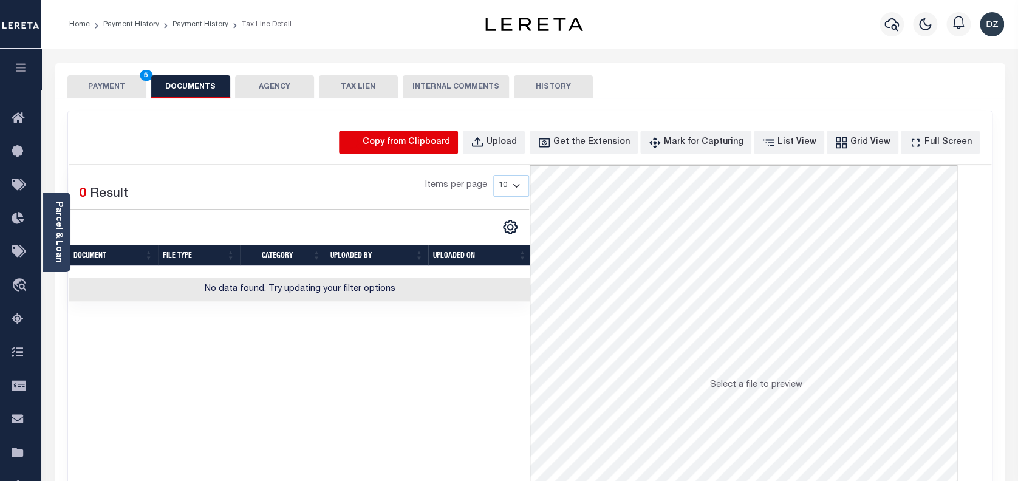
click at [359, 140] on icon "button" at bounding box center [354, 143] width 10 height 12
select select "POP"
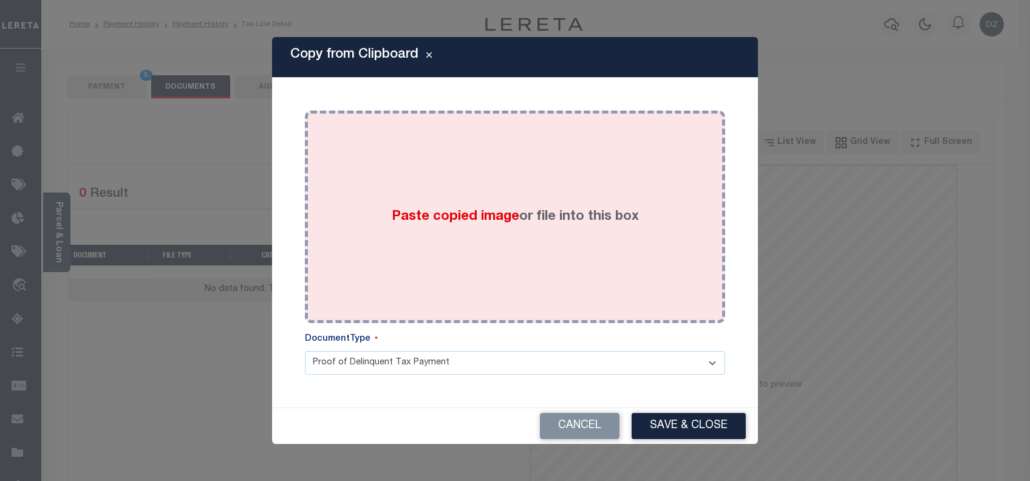
click at [448, 217] on span "Paste copied image" at bounding box center [456, 216] width 128 height 13
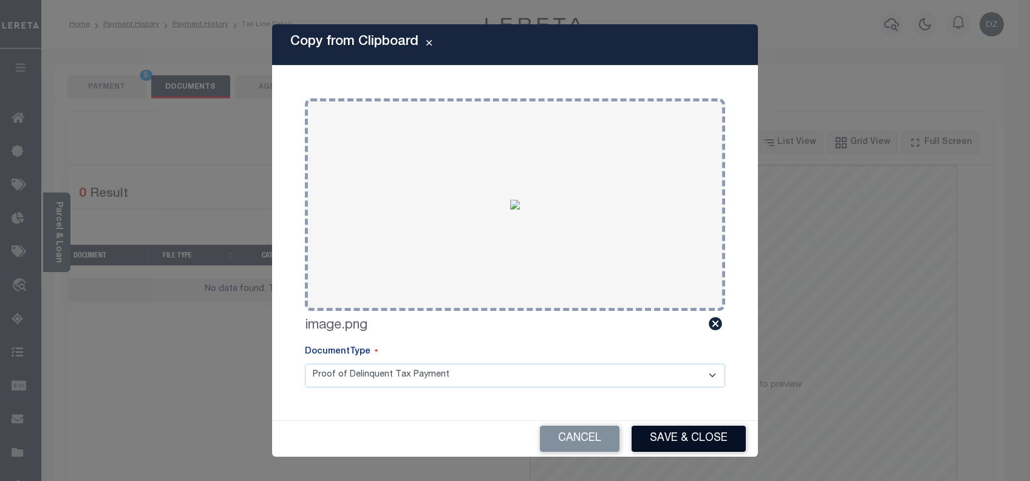
click at [663, 449] on button "Save & Close" at bounding box center [689, 439] width 114 height 26
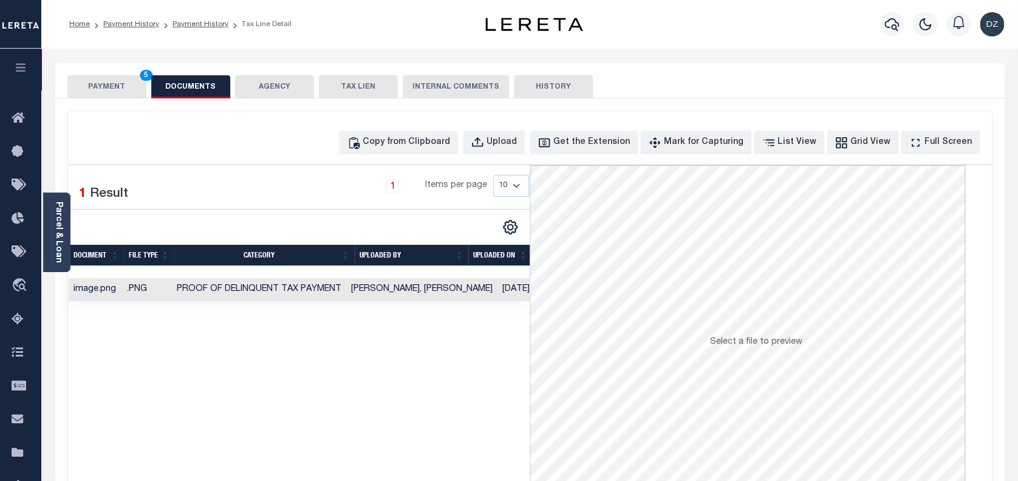
click at [80, 87] on button "PAYMENT 5" at bounding box center [106, 86] width 79 height 23
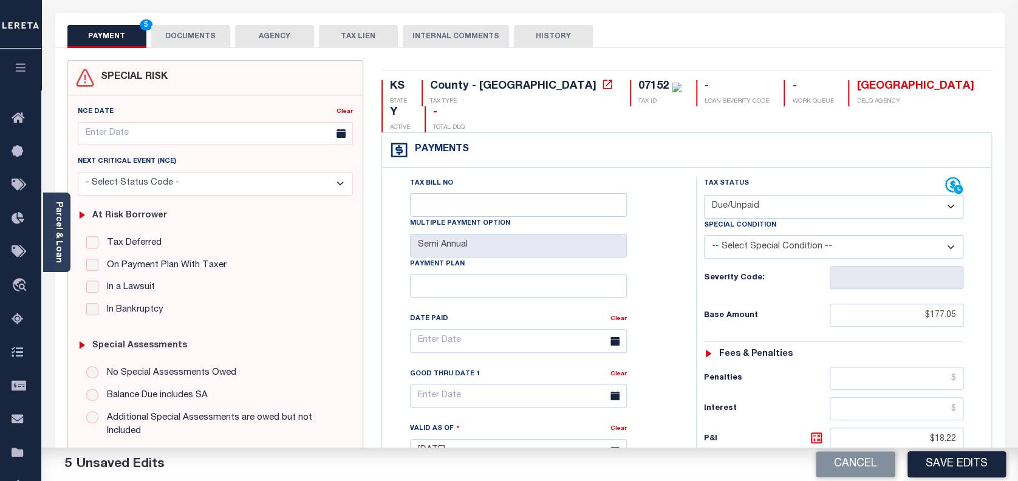
scroll to position [243, 0]
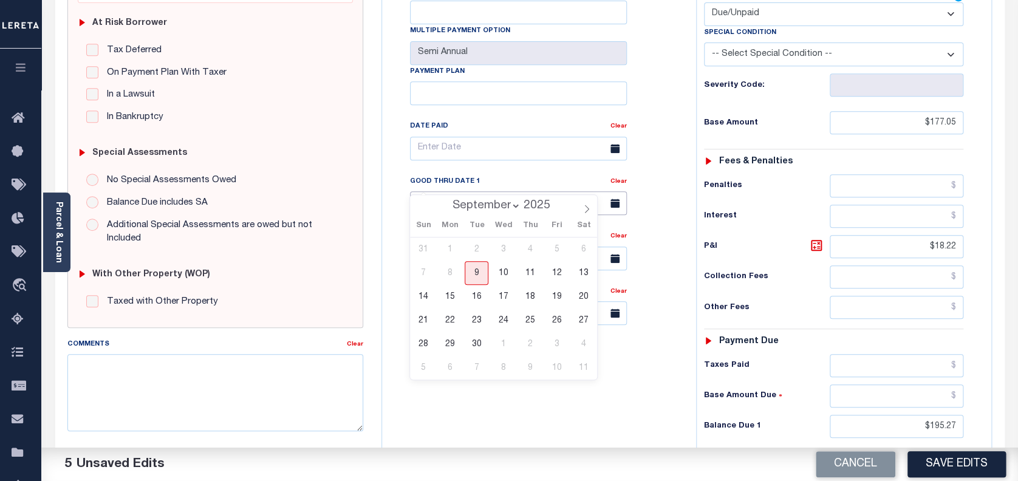
click at [471, 191] on input "text" at bounding box center [518, 203] width 217 height 24
click at [476, 336] on span "30" at bounding box center [477, 344] width 24 height 24
type input "09/30/2025"
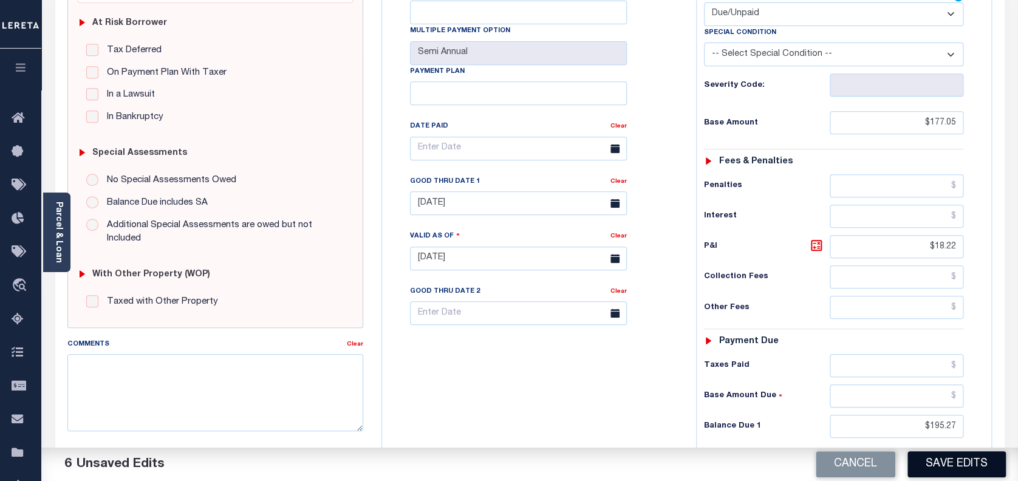
click at [972, 448] on div "Cancel Save Edits" at bounding box center [774, 465] width 488 height 34
click at [968, 466] on button "Save Edits" at bounding box center [956, 464] width 98 height 26
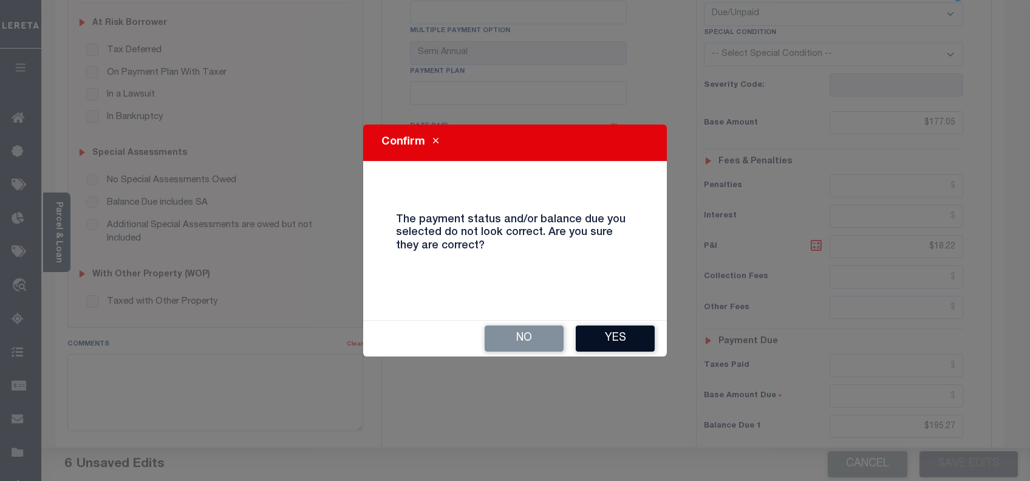
click at [598, 329] on button "Yes" at bounding box center [615, 339] width 79 height 26
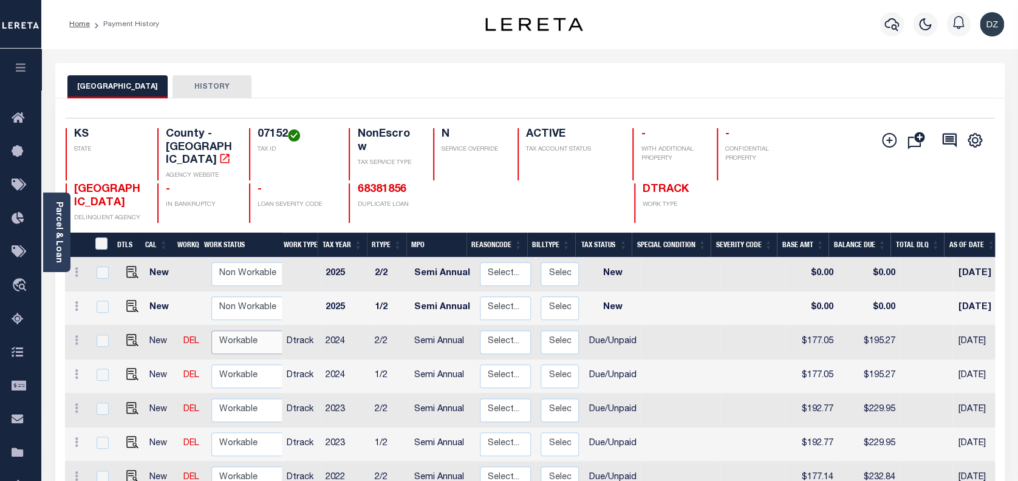
click at [223, 332] on select "Non Workable Workable" at bounding box center [247, 342] width 73 height 24
checkbox input "true"
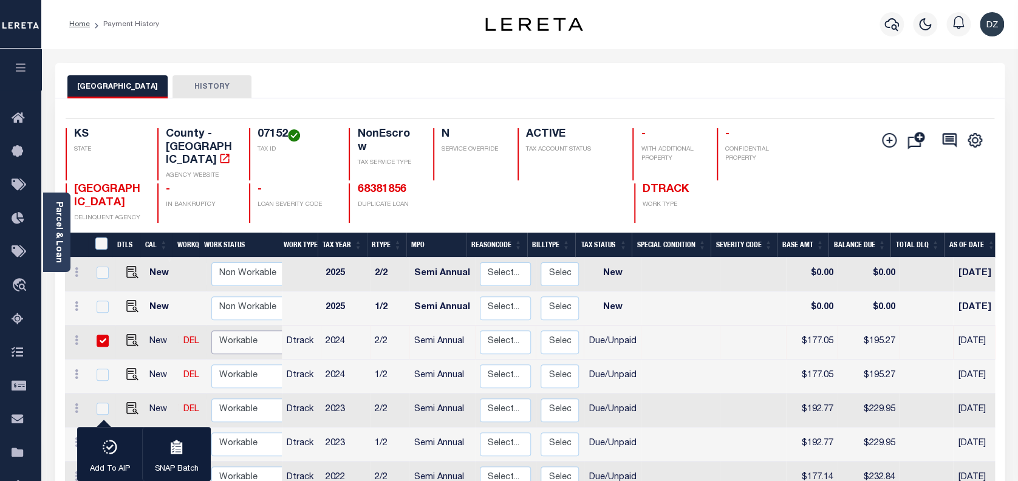
select select "true"
click at [211, 330] on select "Non Workable Workable" at bounding box center [247, 342] width 73 height 24
checkbox input "false"
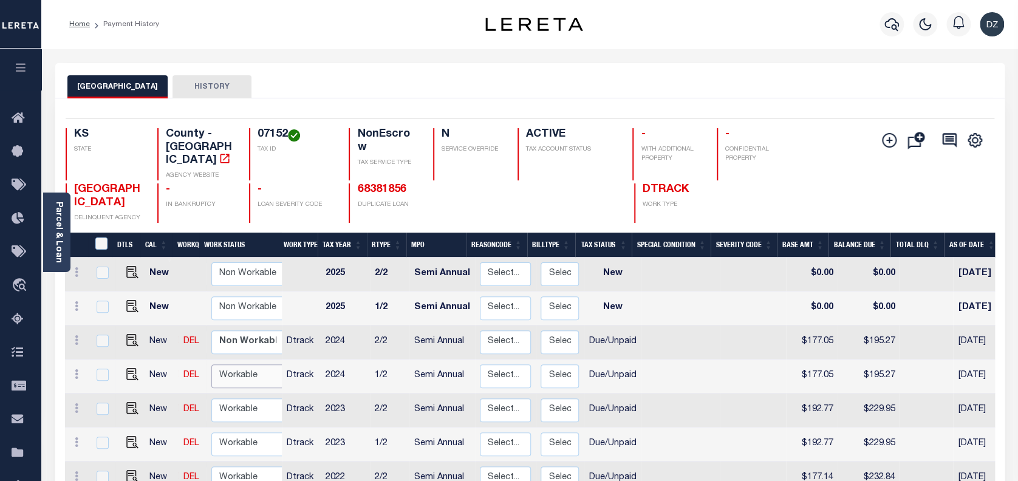
click at [232, 364] on select "Non Workable Workable" at bounding box center [247, 376] width 73 height 24
checkbox input "true"
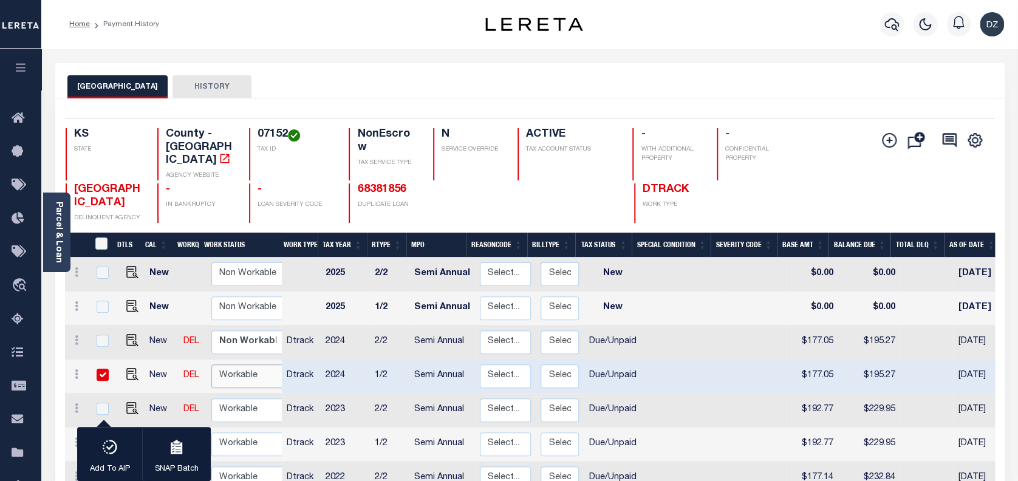
select select "true"
click at [211, 364] on select "Non Workable Workable" at bounding box center [247, 376] width 73 height 24
checkbox input "false"
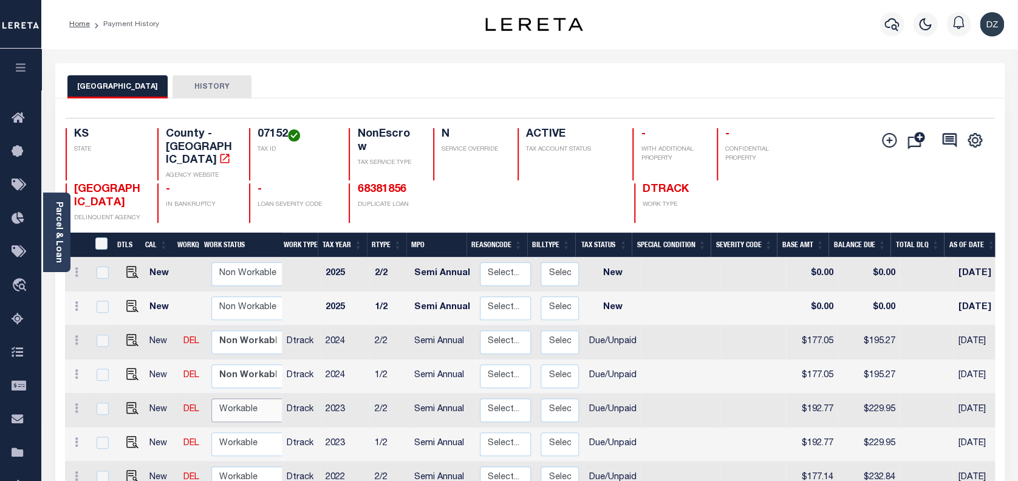
click at [240, 398] on select "Non Workable Workable" at bounding box center [247, 410] width 73 height 24
checkbox input "true"
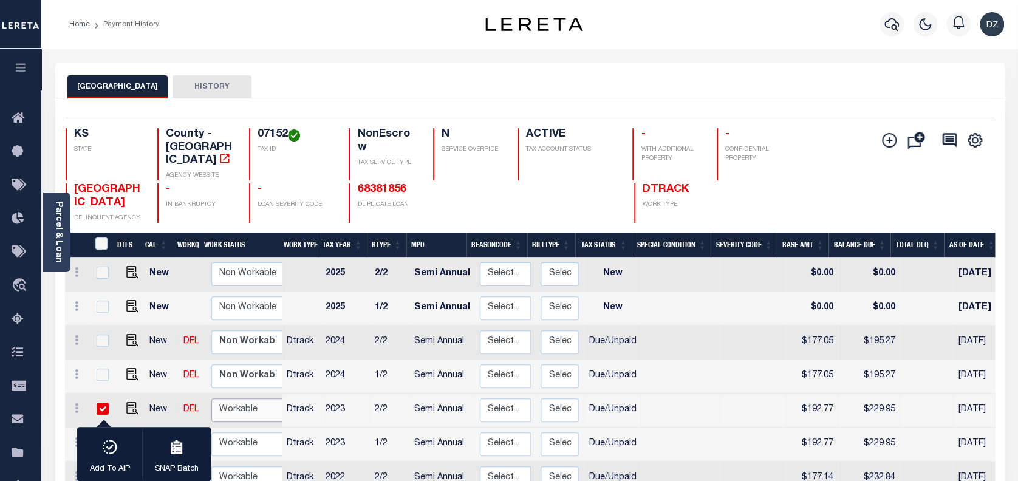
select select "true"
click at [211, 398] on select "Non Workable Workable" at bounding box center [247, 410] width 73 height 24
checkbox input "false"
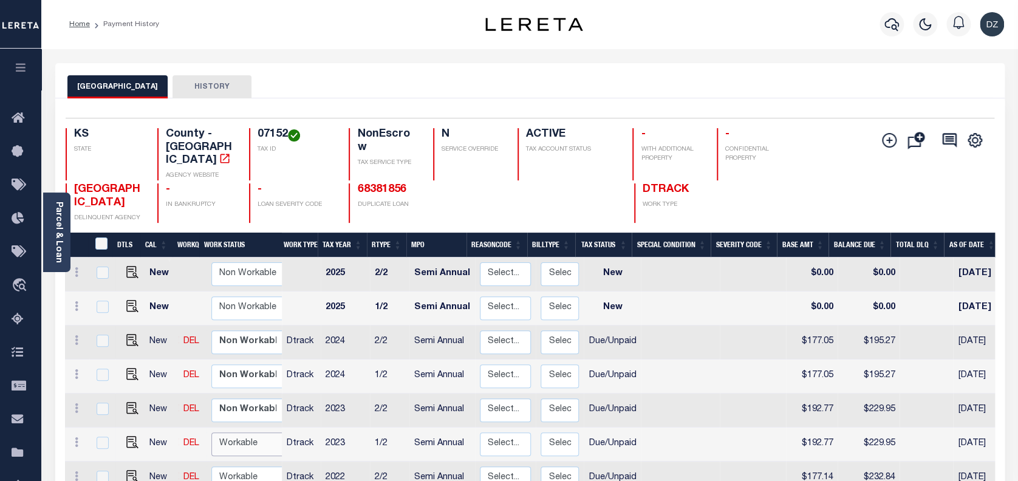
click at [237, 432] on select "Non Workable Workable" at bounding box center [247, 444] width 73 height 24
checkbox input "true"
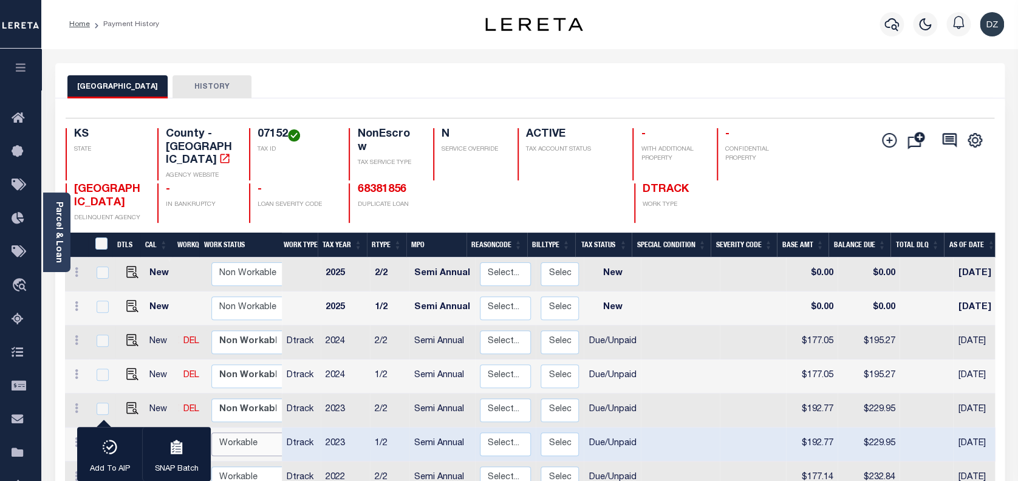
select select "true"
click at [211, 432] on select "Non Workable Workable" at bounding box center [247, 444] width 73 height 24
checkbox input "false"
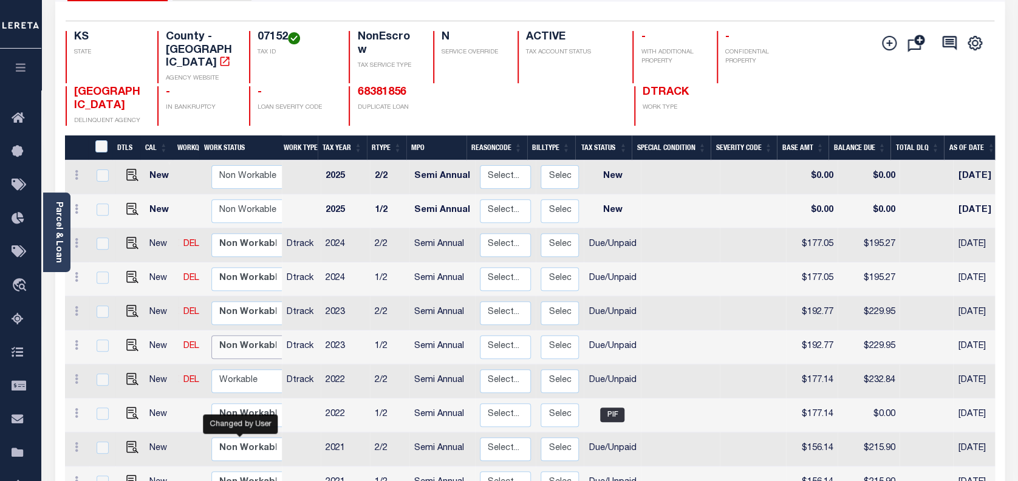
scroll to position [162, 0]
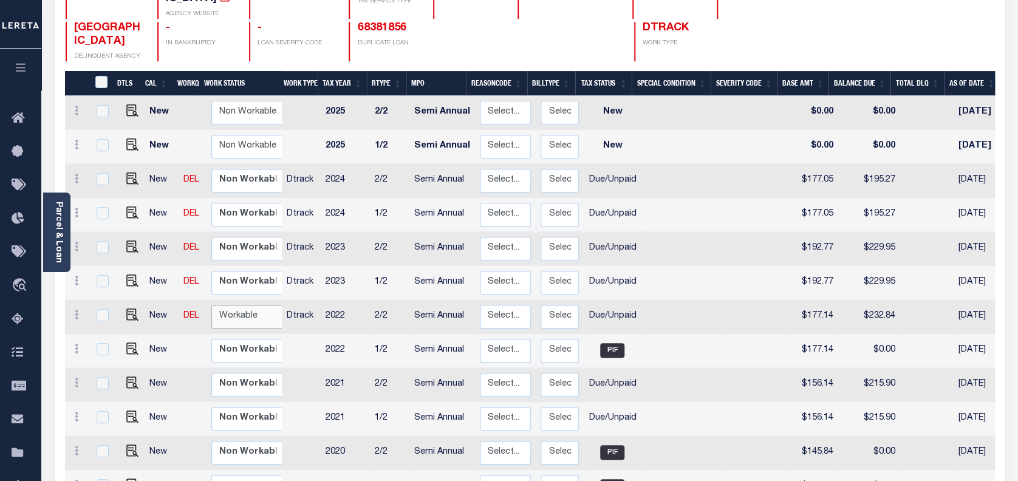
click at [228, 305] on select "Non Workable Workable" at bounding box center [247, 317] width 73 height 24
checkbox input "true"
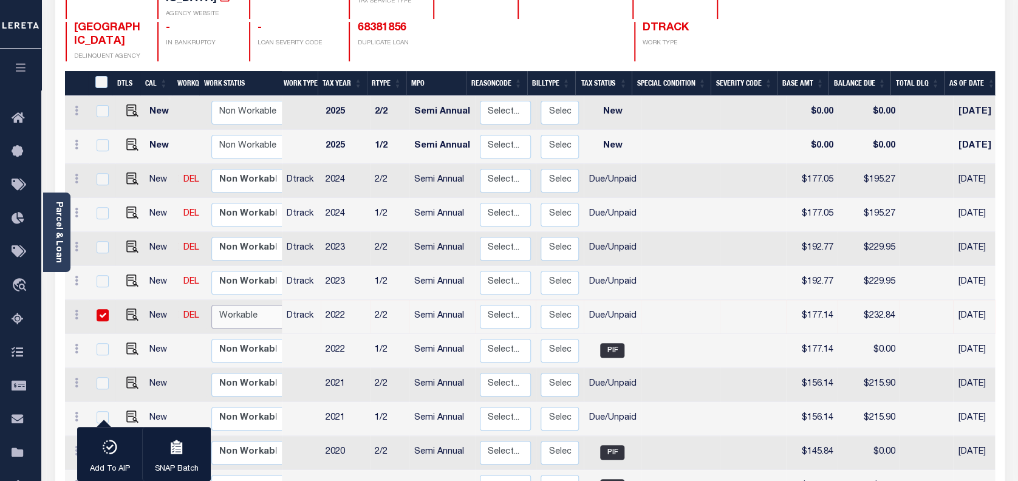
select select "true"
click at [211, 305] on select "Non Workable Workable" at bounding box center [247, 317] width 73 height 24
checkbox input "false"
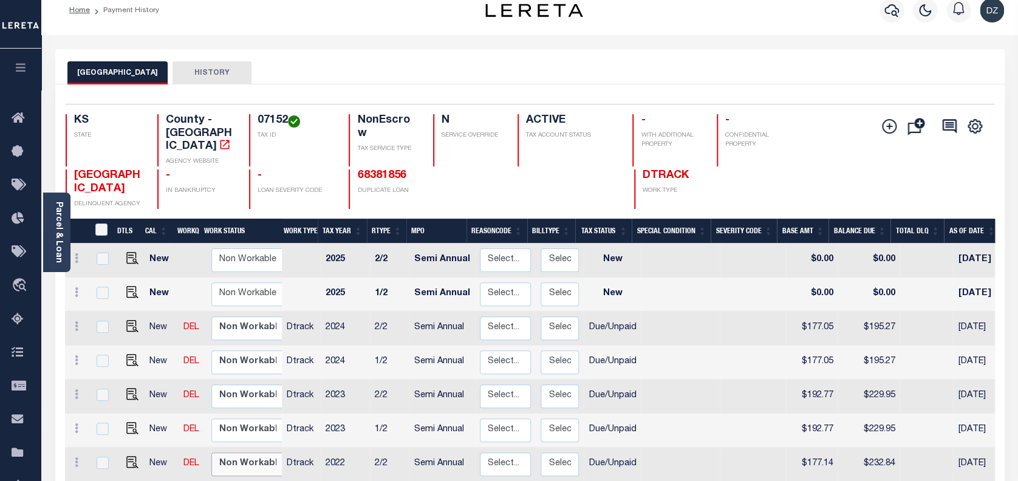
scroll to position [0, 0]
